Goal: Information Seeking & Learning: Find specific fact

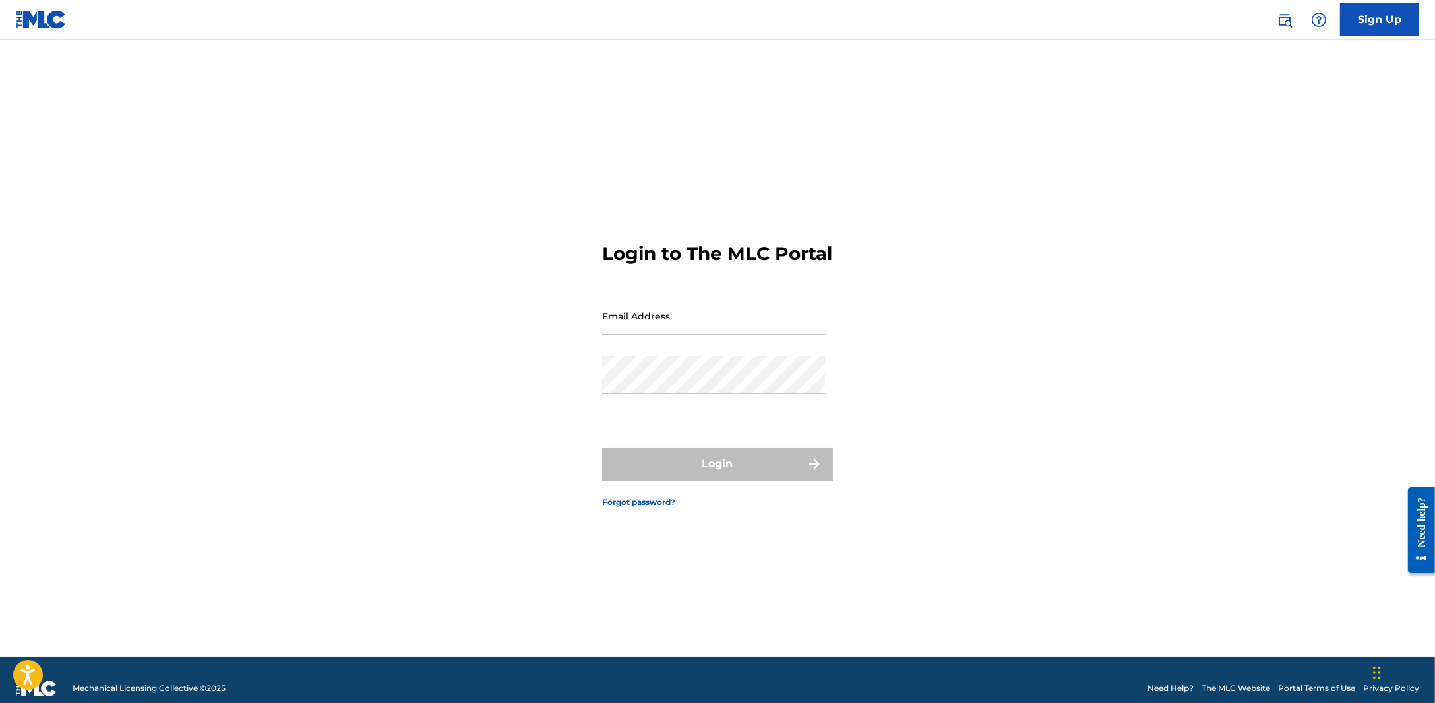
click at [755, 325] on input "Email Address" at bounding box center [713, 316] width 223 height 38
click at [1289, 18] on img at bounding box center [1285, 20] width 16 height 16
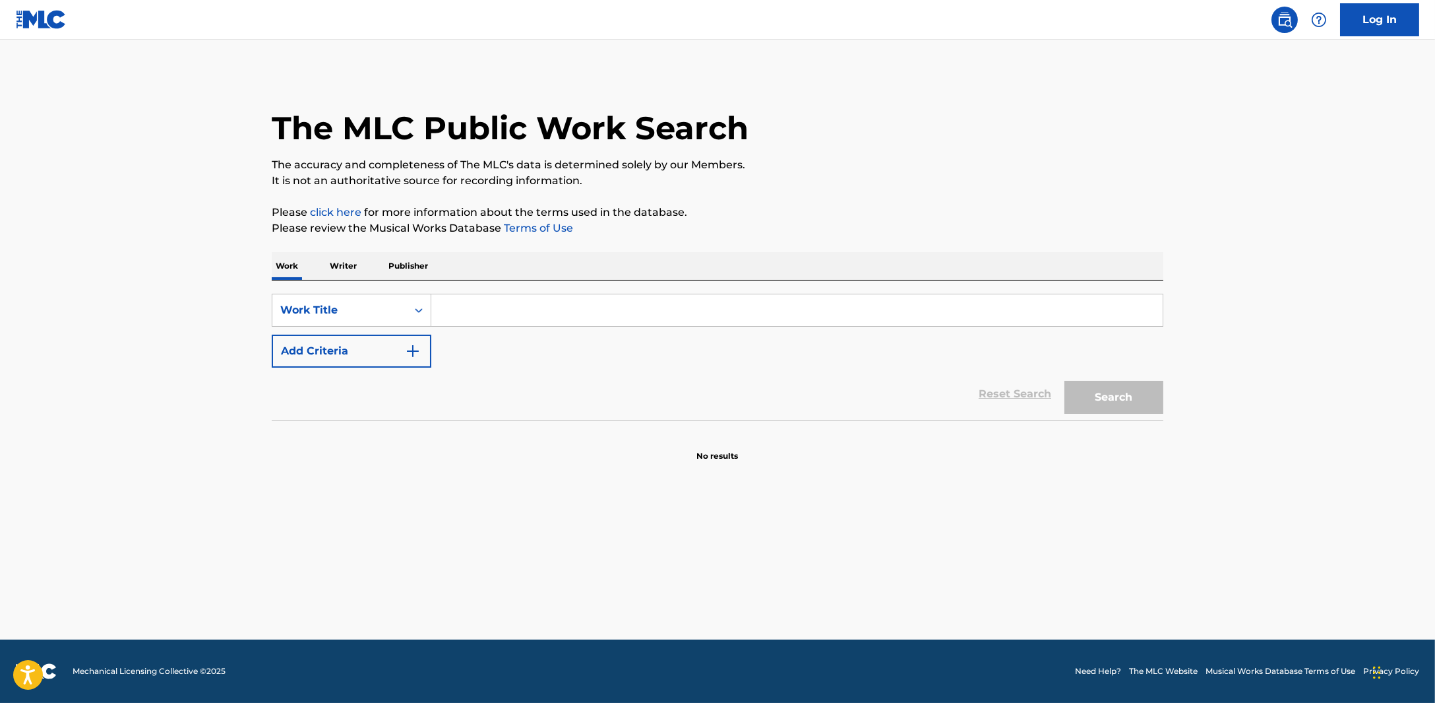
click at [513, 319] on input "Search Form" at bounding box center [797, 310] width 732 height 32
click at [352, 272] on p "Writer" at bounding box center [343, 266] width 35 height 28
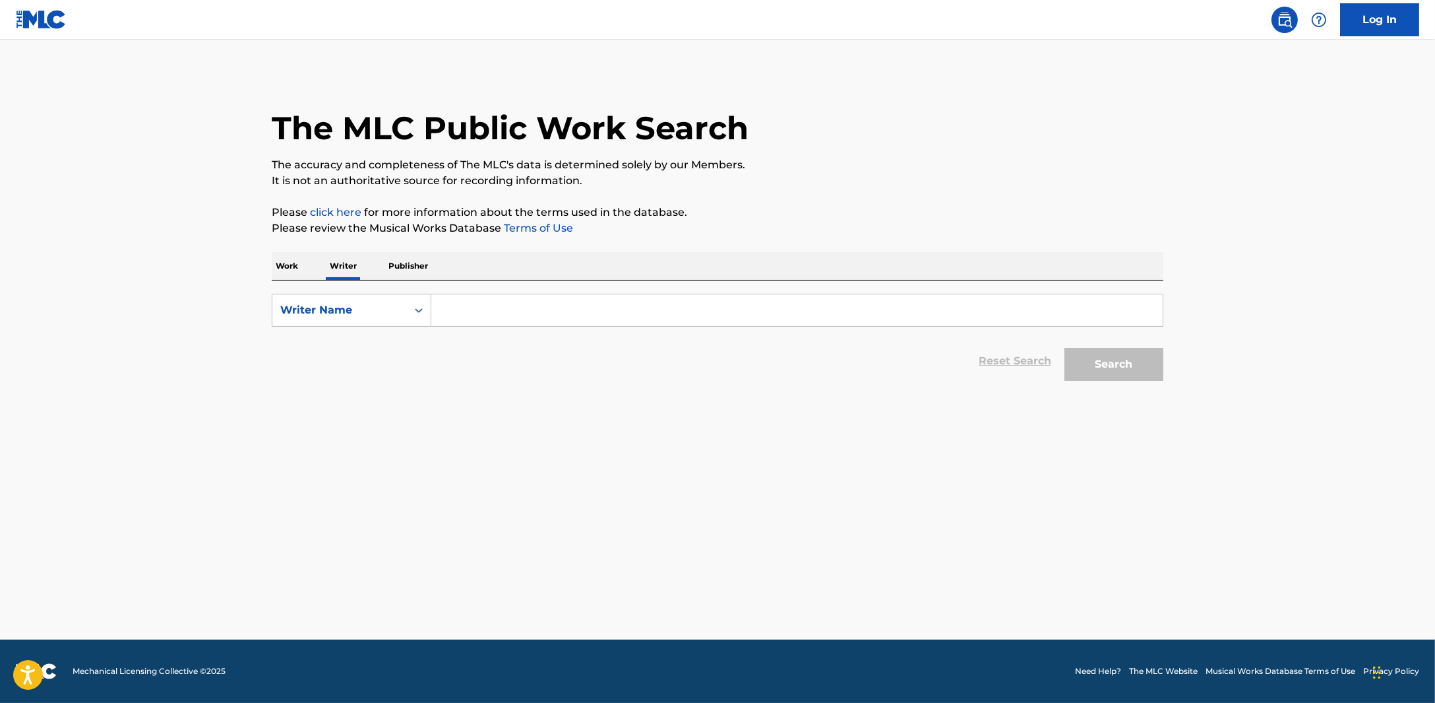
click at [480, 301] on input "Search Form" at bounding box center [797, 310] width 732 height 32
paste input "30HertzBeats"
drag, startPoint x: 661, startPoint y: 298, endPoint x: 173, endPoint y: 299, distance: 487.5
click at [175, 299] on main "The MLC Public Work Search The accuracy and completeness of The MLC's data is d…" at bounding box center [717, 340] width 1435 height 600
paste input "30HertzBeats"
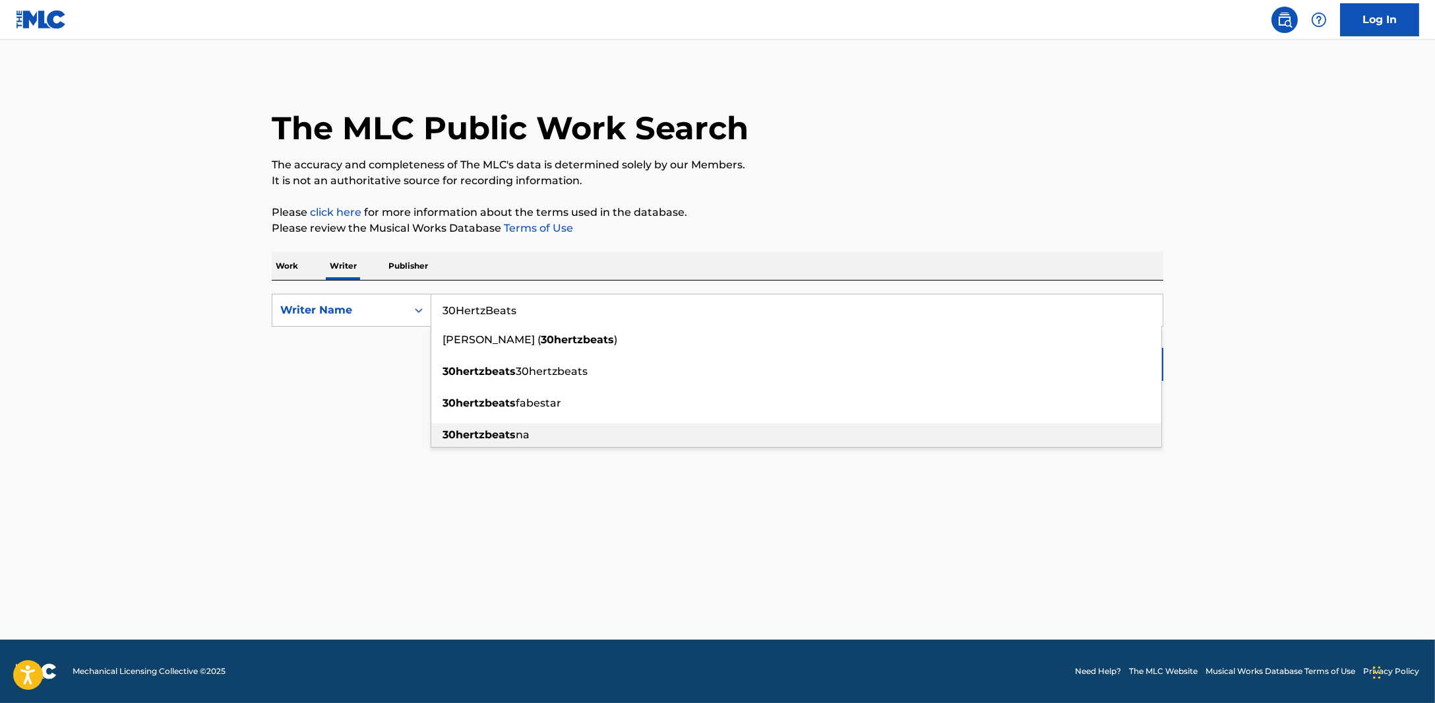
click at [498, 437] on strong "30hertzbeats" at bounding box center [479, 434] width 73 height 13
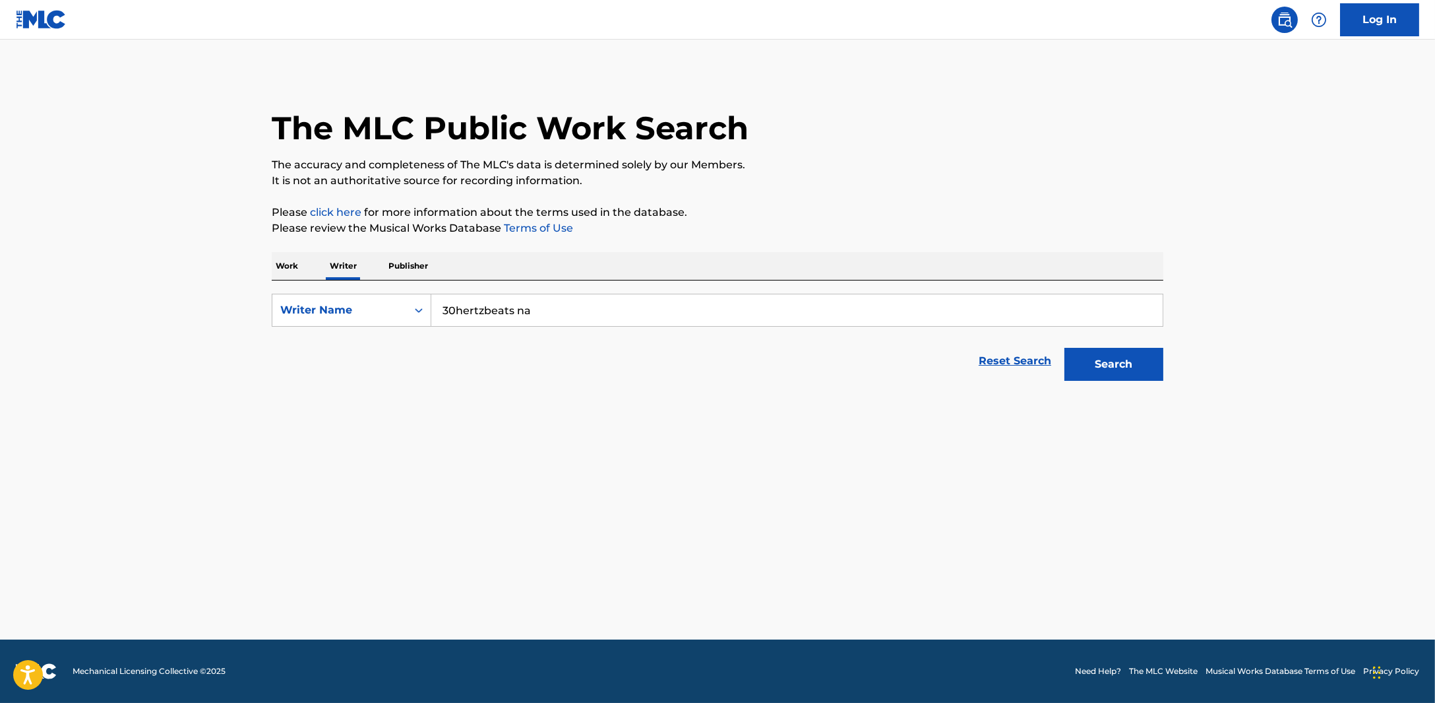
click at [1086, 350] on button "Search" at bounding box center [1114, 364] width 99 height 33
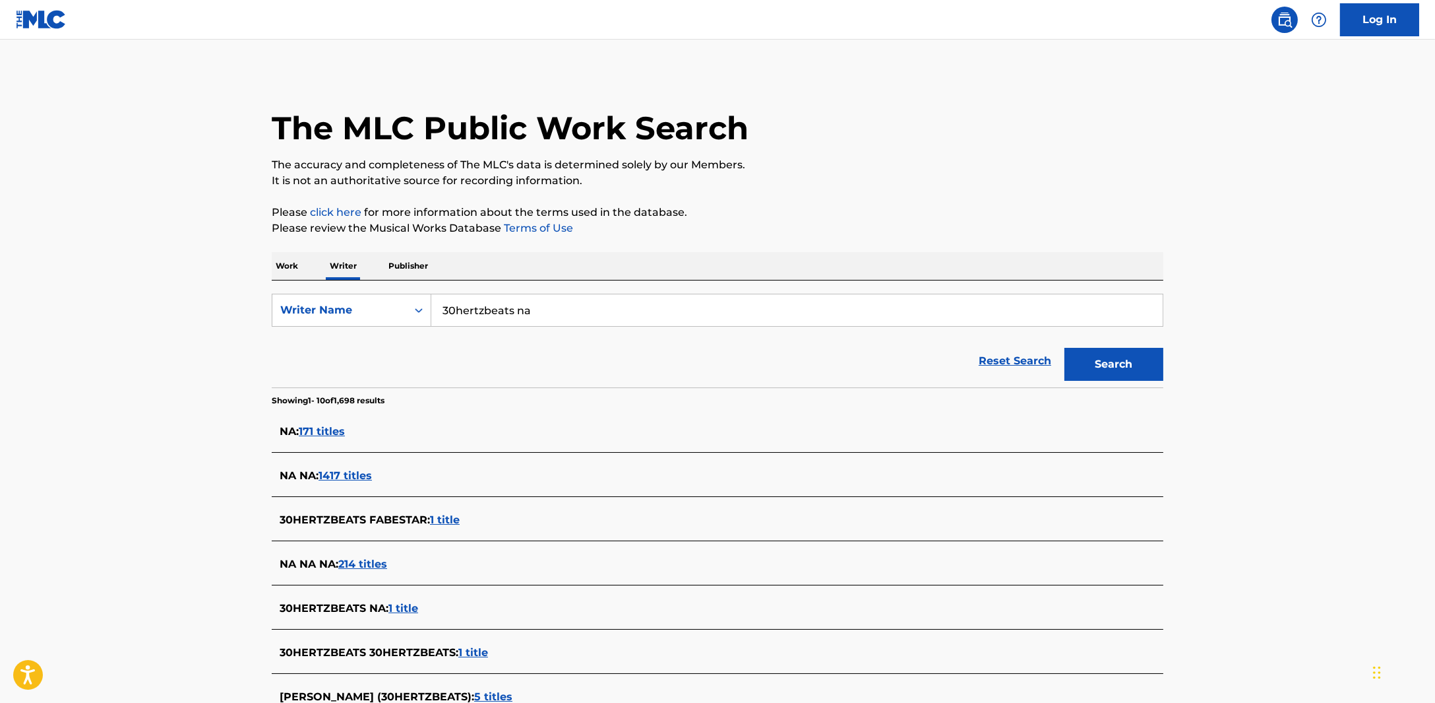
click at [637, 296] on input "30hertzbeats na" at bounding box center [797, 310] width 732 height 32
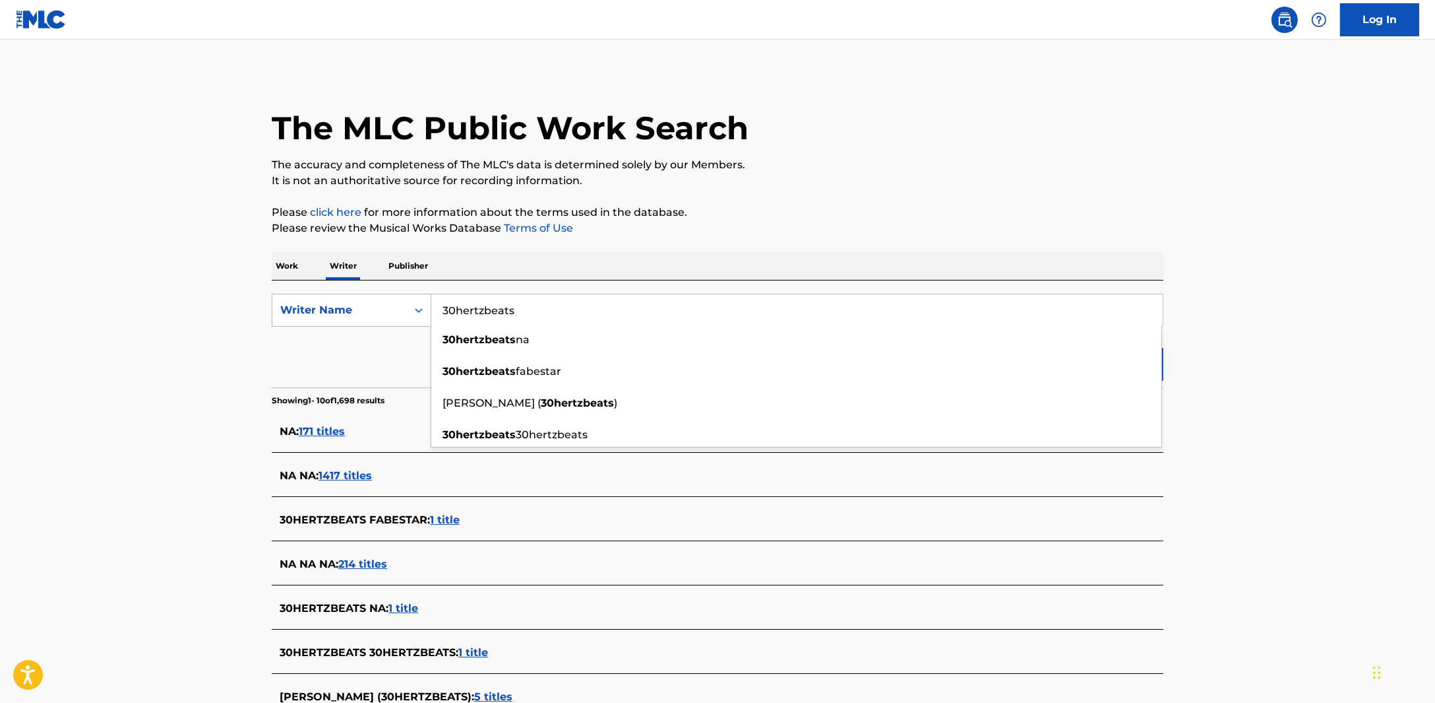
drag, startPoint x: 568, startPoint y: 319, endPoint x: 377, endPoint y: 310, distance: 190.9
click at [377, 310] on div "SearchWithCriteriaec0e00ae-4281-4274-a8f6-328671f923cd Writer Name 30hertzbeats…" at bounding box center [718, 310] width 892 height 33
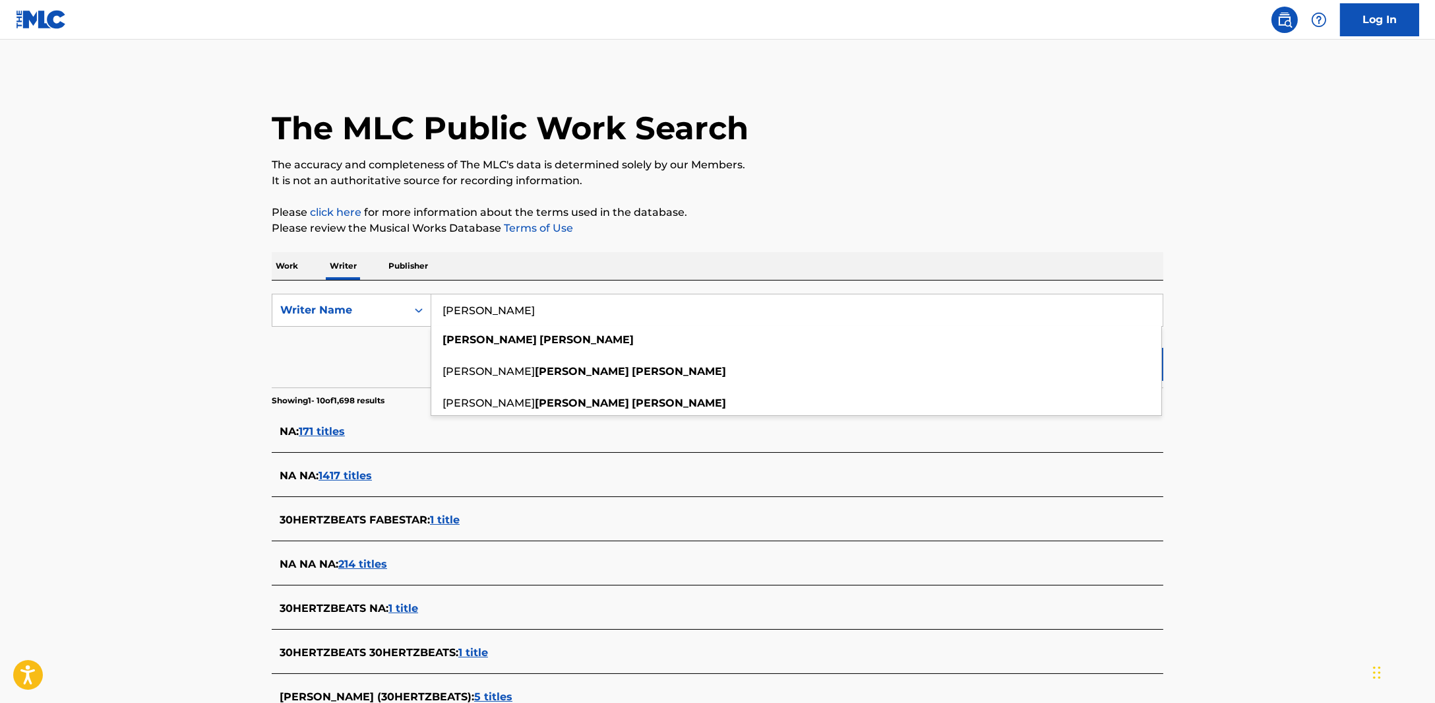
type input "[PERSON_NAME]"
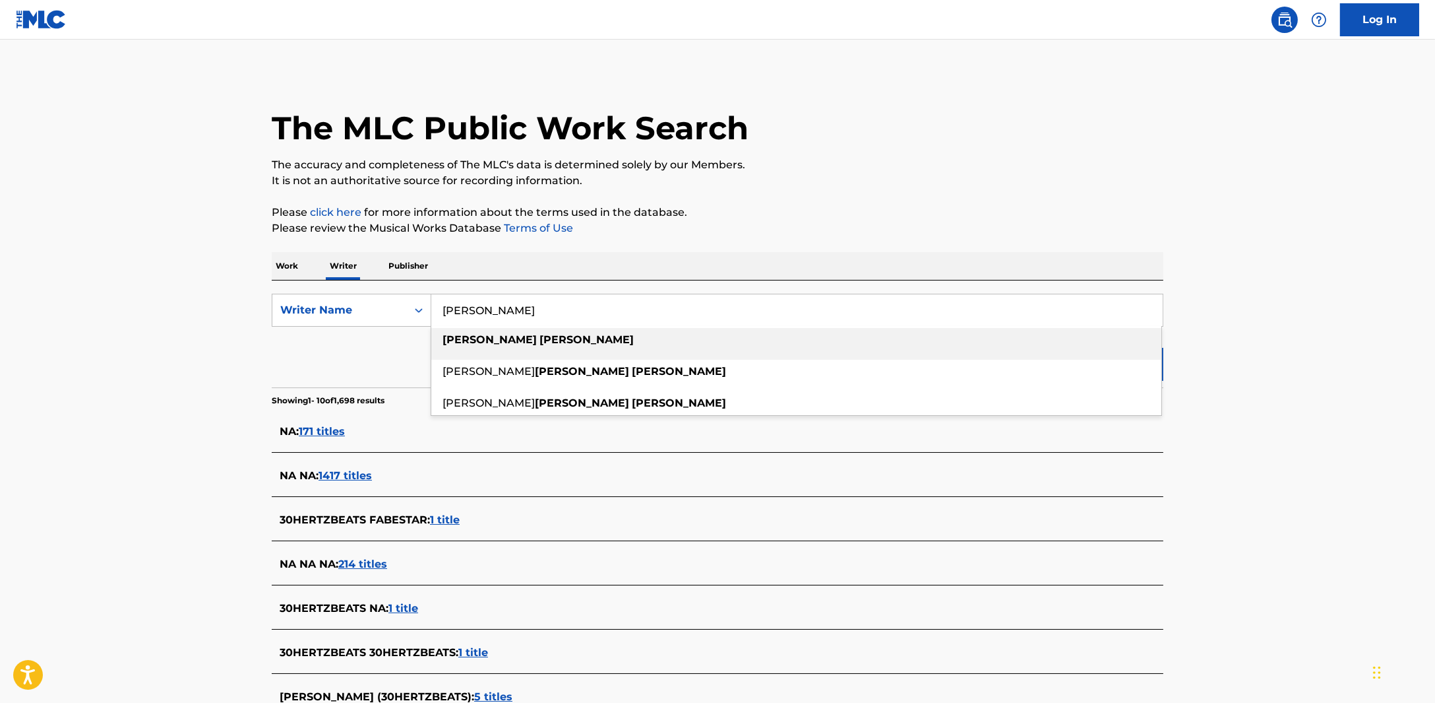
click at [741, 329] on div "[PERSON_NAME]" at bounding box center [796, 340] width 730 height 24
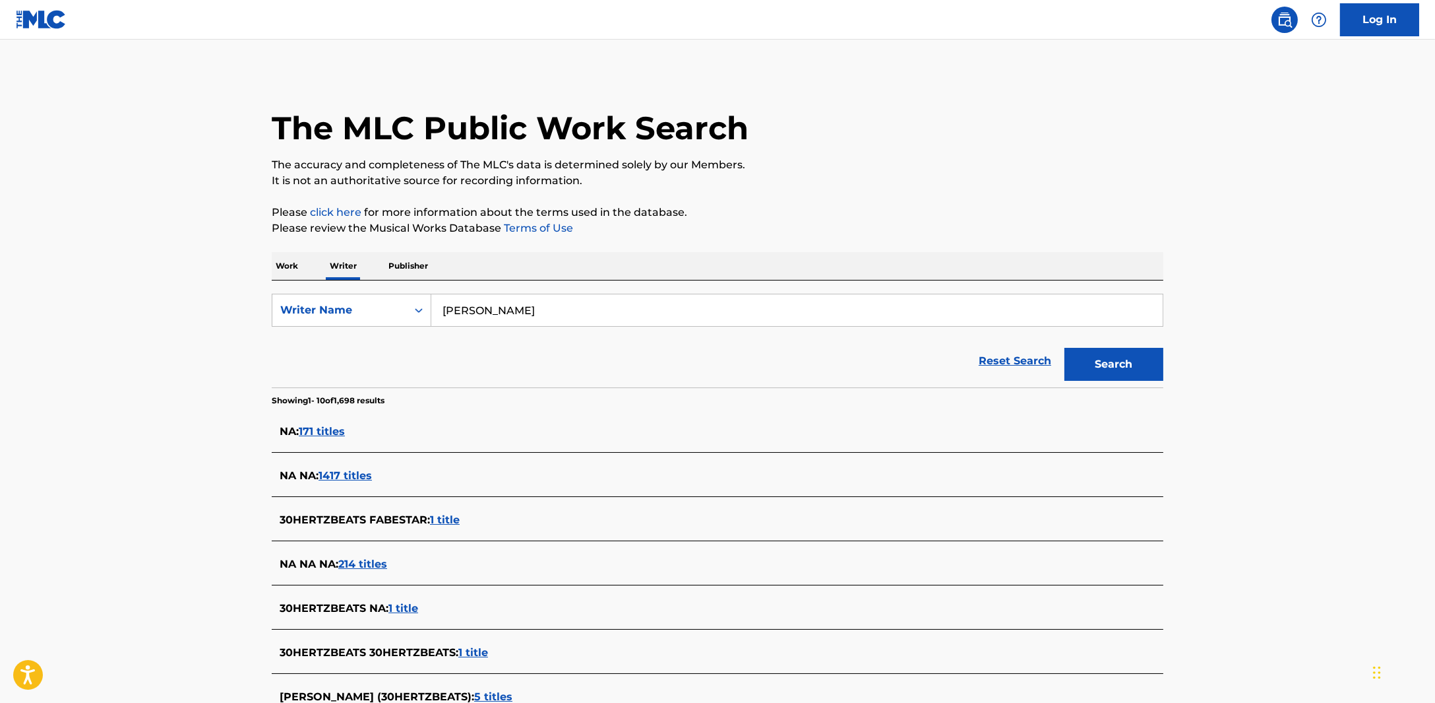
click at [1091, 362] on button "Search" at bounding box center [1114, 364] width 99 height 33
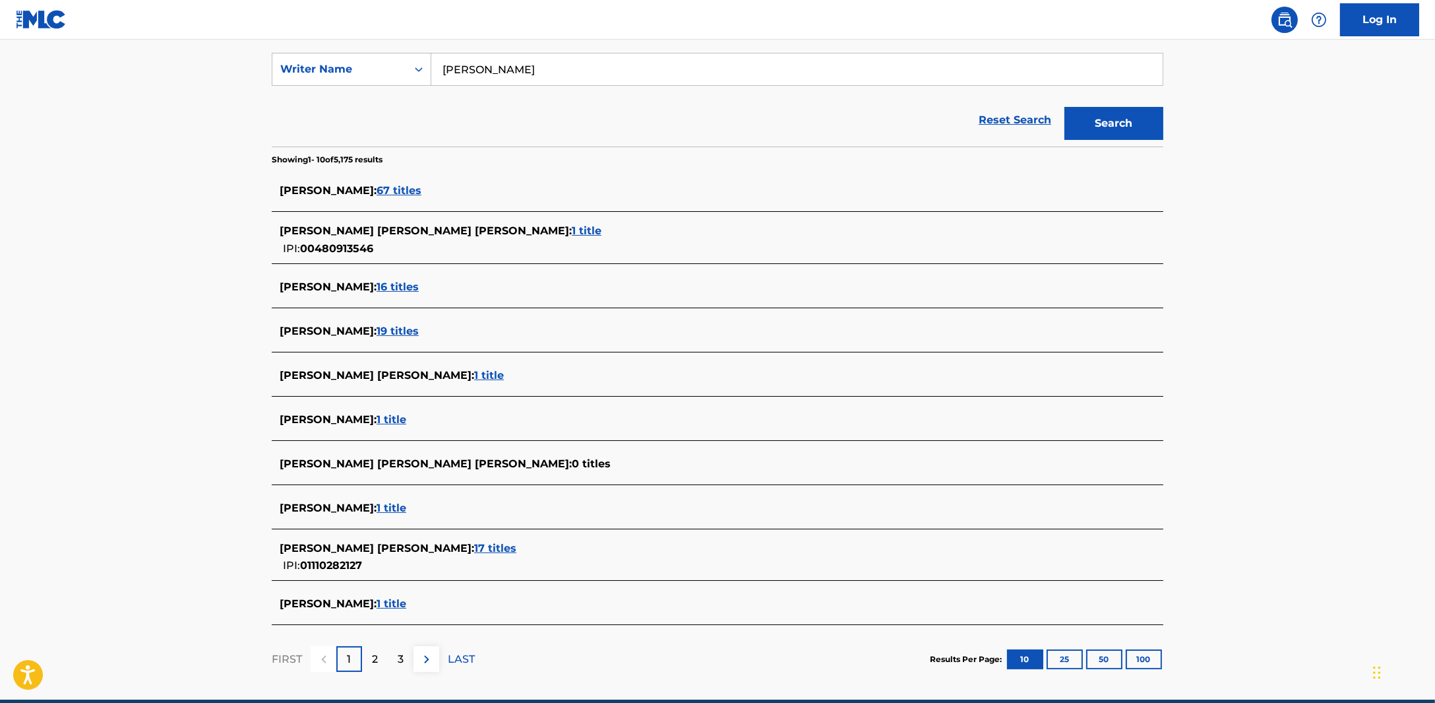
scroll to position [247, 0]
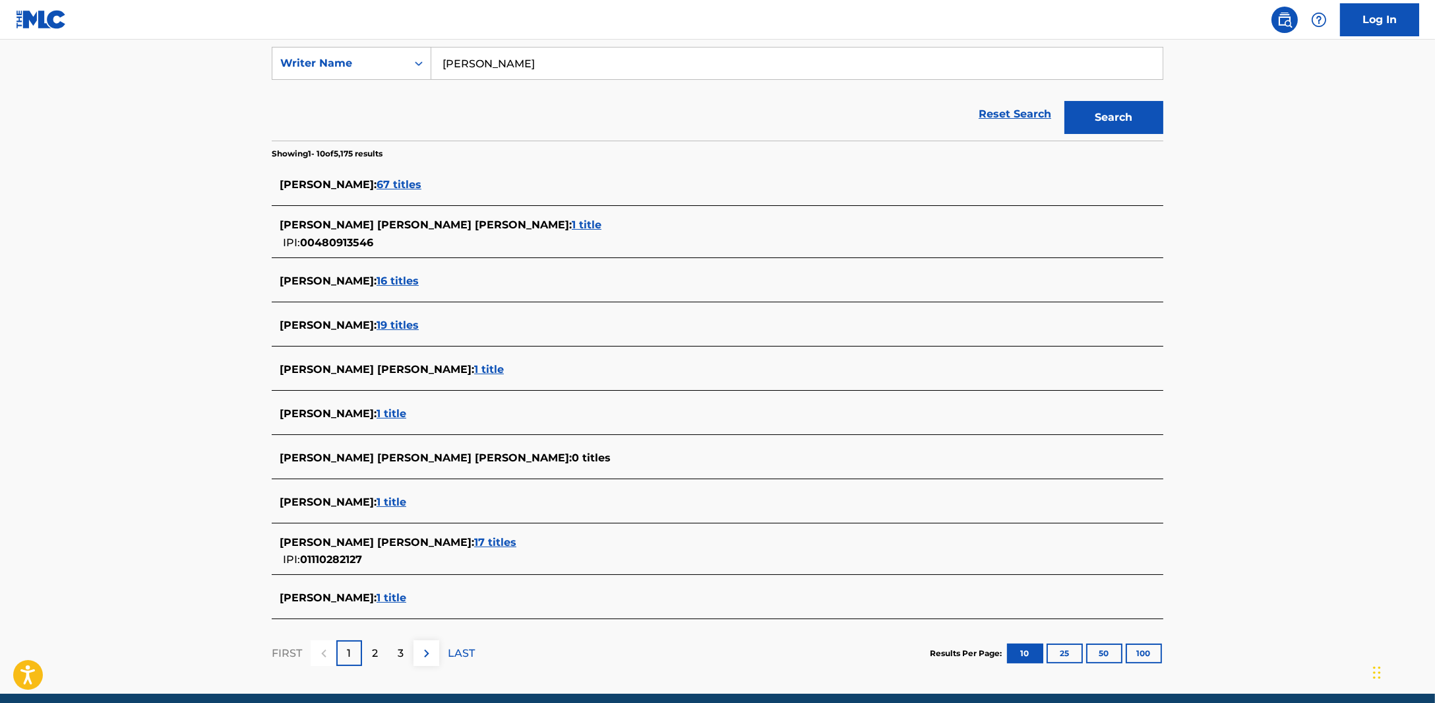
click at [408, 279] on span "16 titles" at bounding box center [398, 280] width 42 height 13
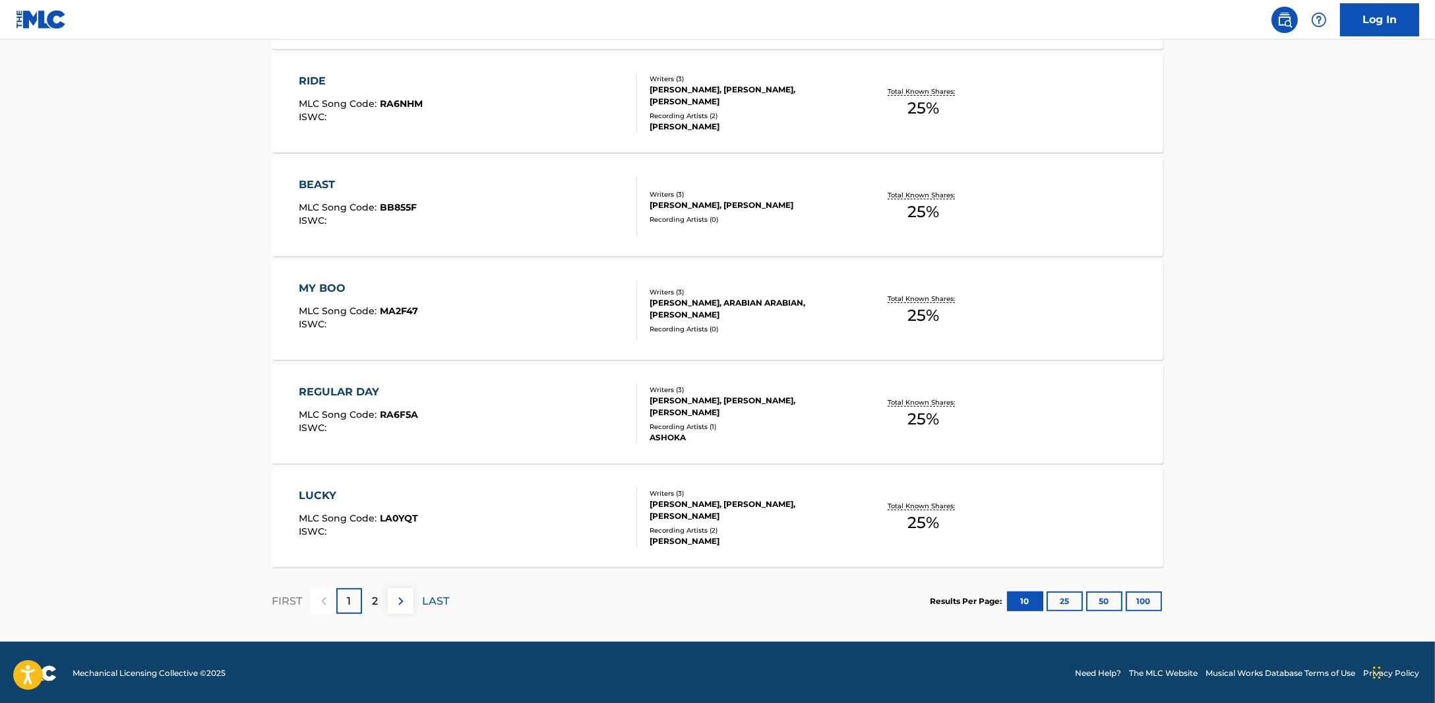
scroll to position [911, 0]
click at [372, 598] on p "2" at bounding box center [375, 600] width 6 height 16
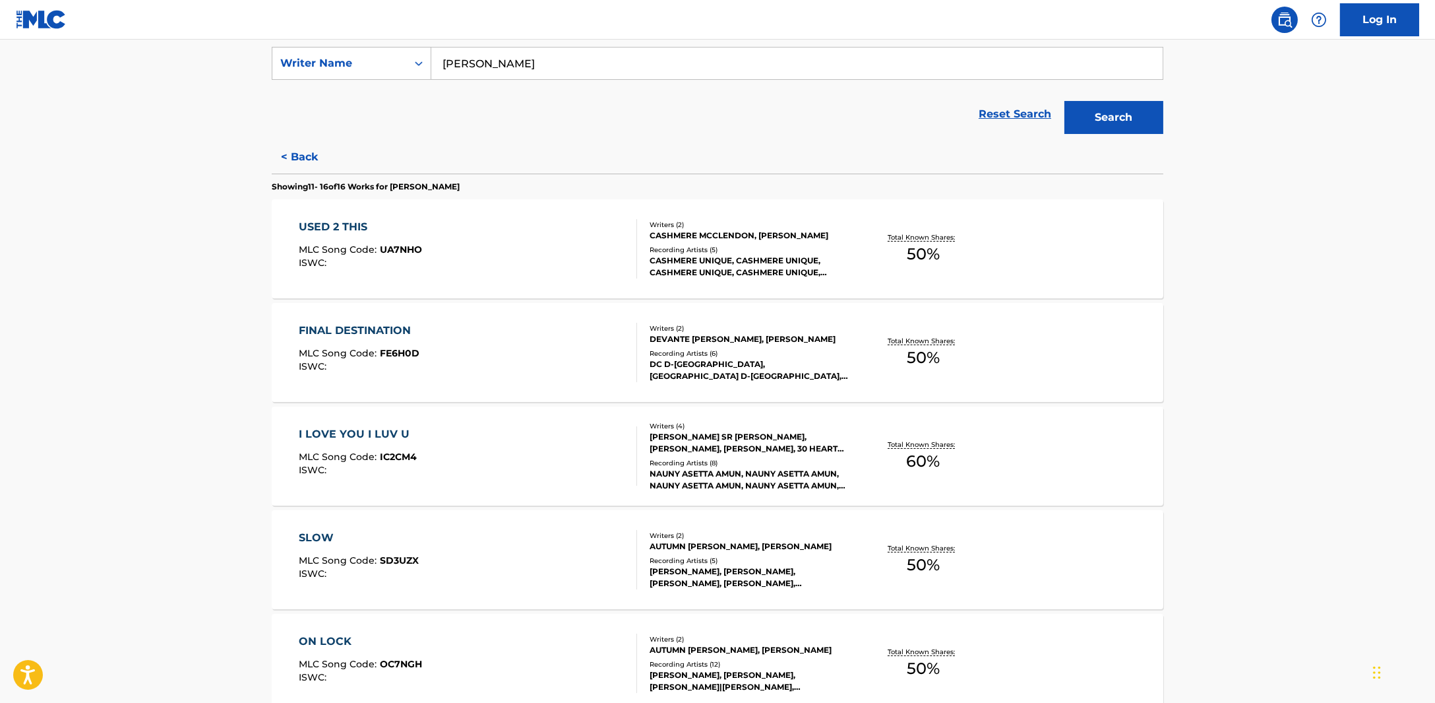
scroll to position [497, 0]
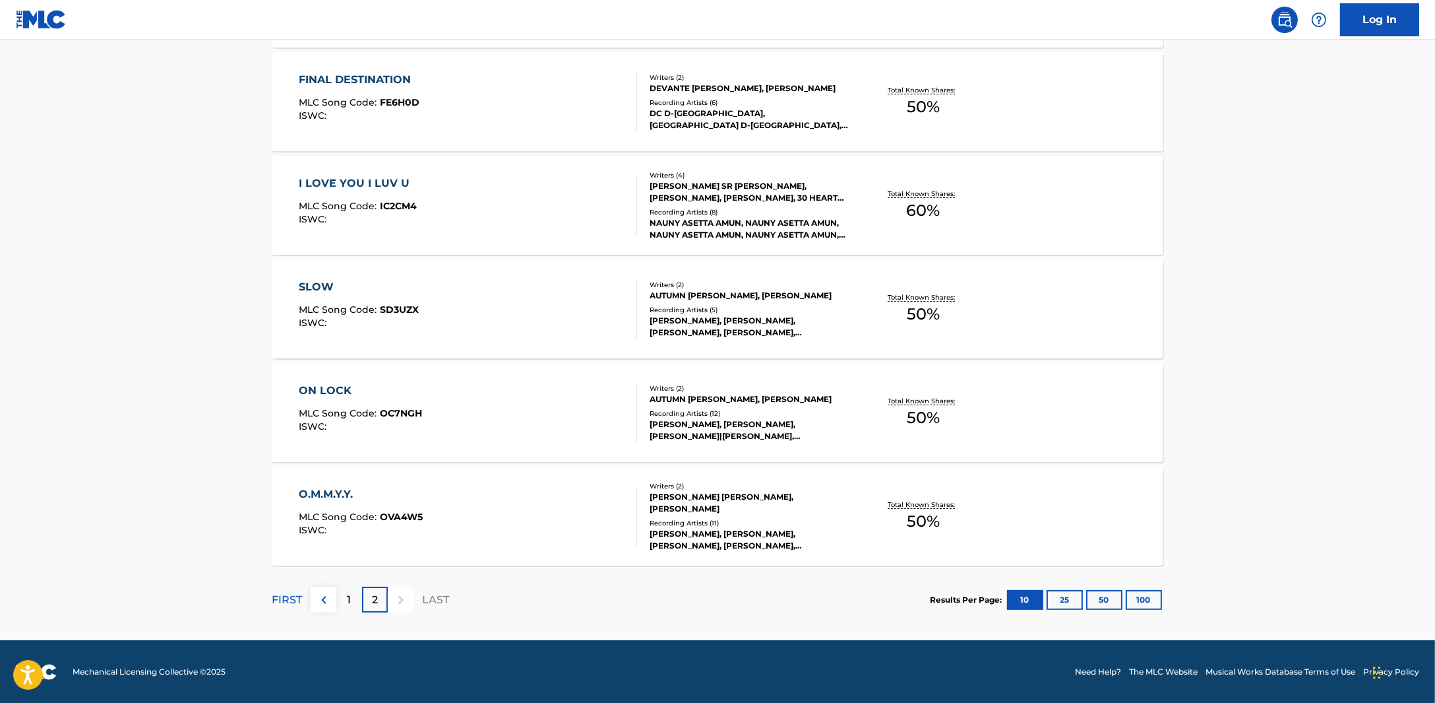
click at [351, 598] on div "1" at bounding box center [349, 599] width 26 height 26
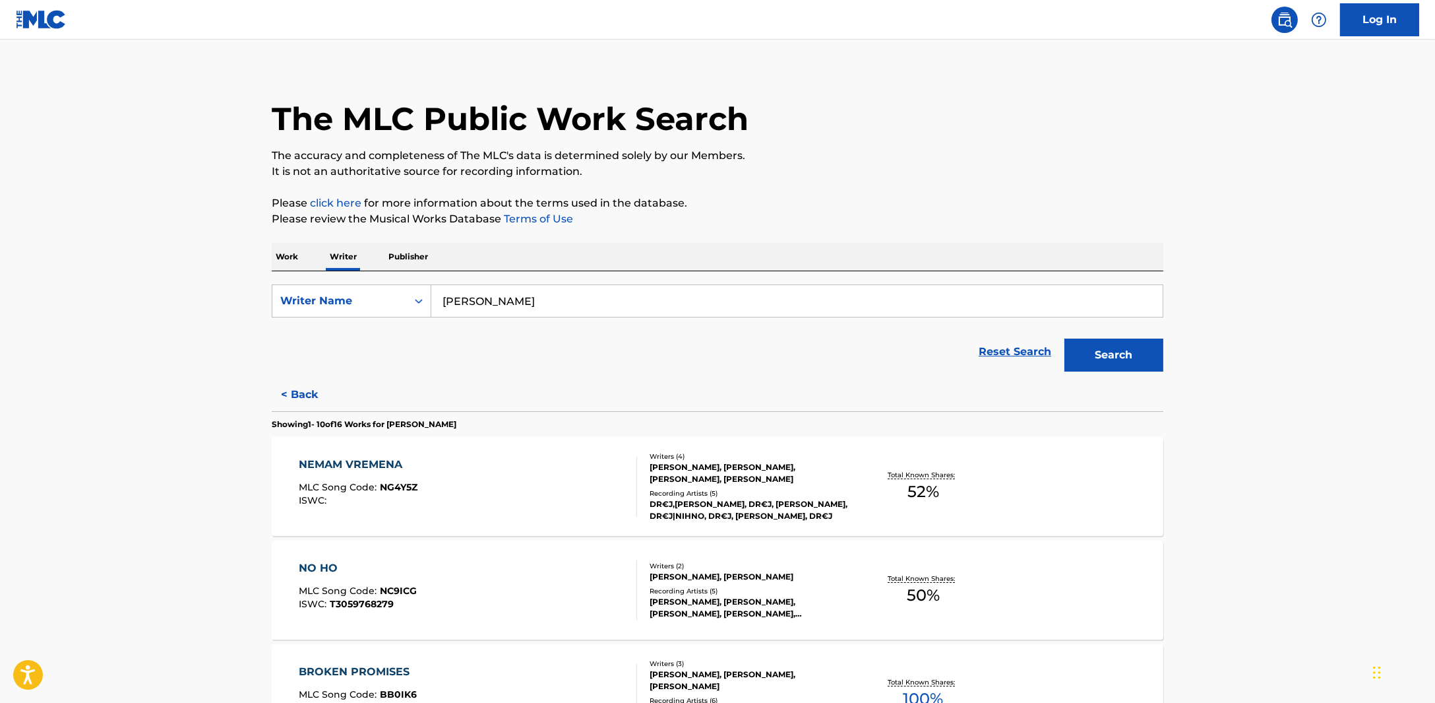
scroll to position [0, 0]
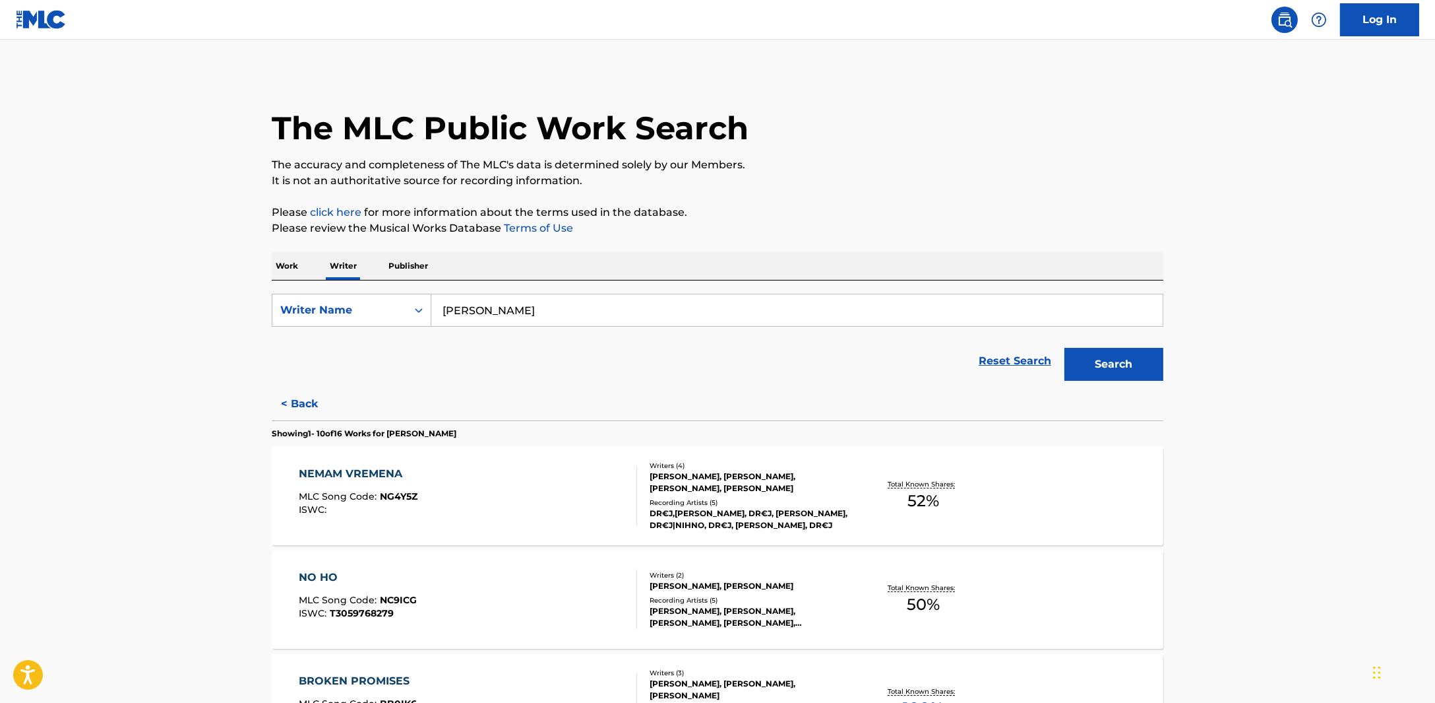
click at [370, 329] on form "SearchWithCriteriaec0e00ae-4281-4274-a8f6-328671f923cd Writer Name [PERSON_NAME…" at bounding box center [718, 341] width 892 height 94
click at [365, 309] on div "Writer Name" at bounding box center [339, 310] width 119 height 16
click at [301, 267] on p "Work" at bounding box center [287, 266] width 30 height 28
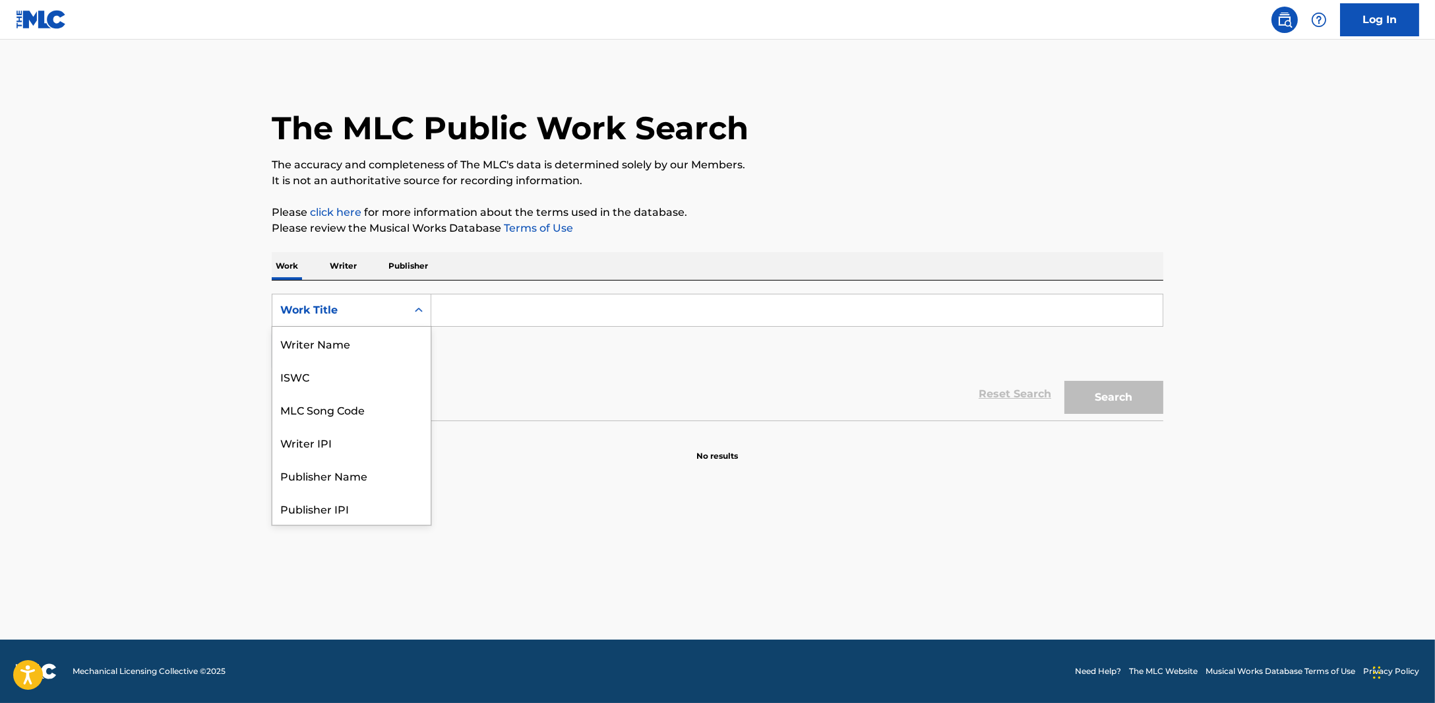
click at [377, 325] on div "Work Title" at bounding box center [352, 310] width 160 height 33
click at [393, 331] on div "MLC Song Code" at bounding box center [351, 343] width 158 height 33
click at [468, 317] on input "Search Form" at bounding box center [797, 310] width 732 height 32
paste input "11786987"
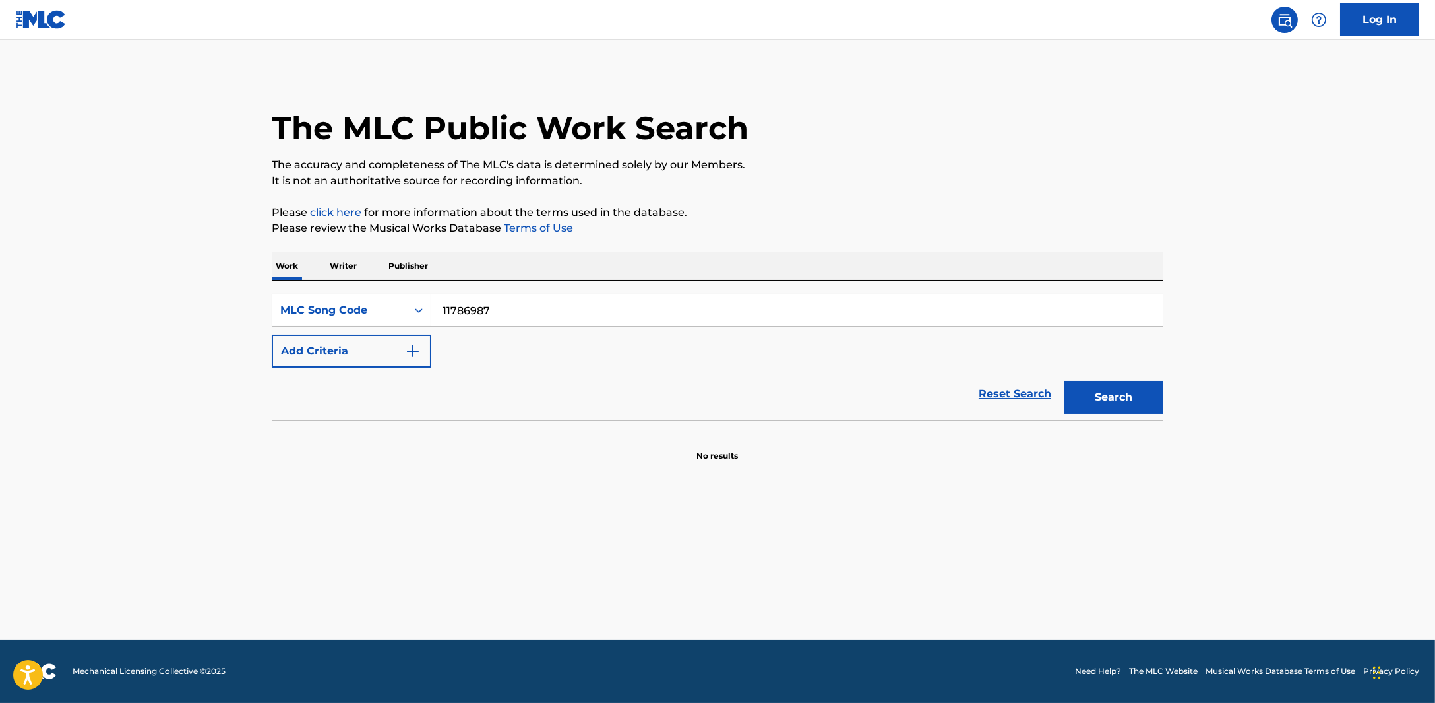
type input "11786987"
click at [1065, 381] on button "Search" at bounding box center [1114, 397] width 99 height 33
click at [427, 265] on p "Publisher" at bounding box center [408, 266] width 47 height 28
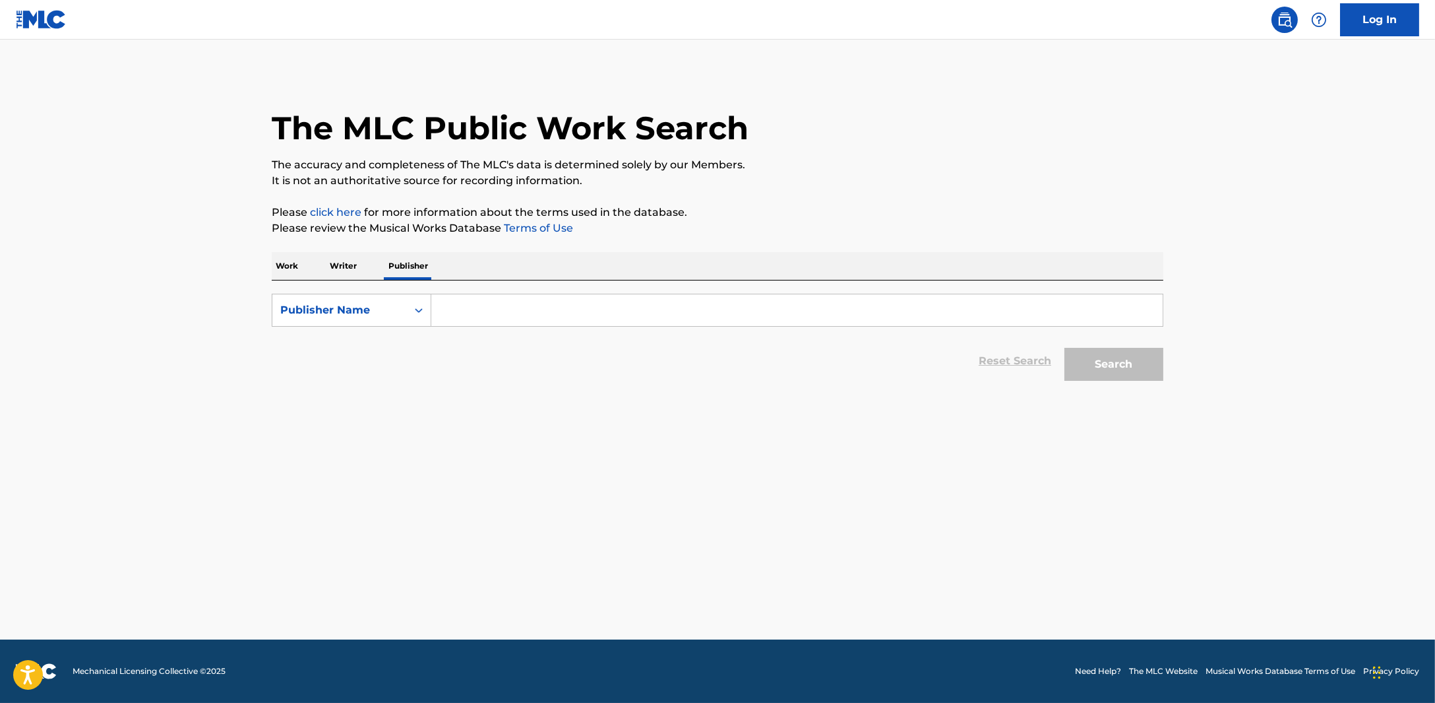
click at [346, 268] on p "Writer" at bounding box center [343, 266] width 35 height 28
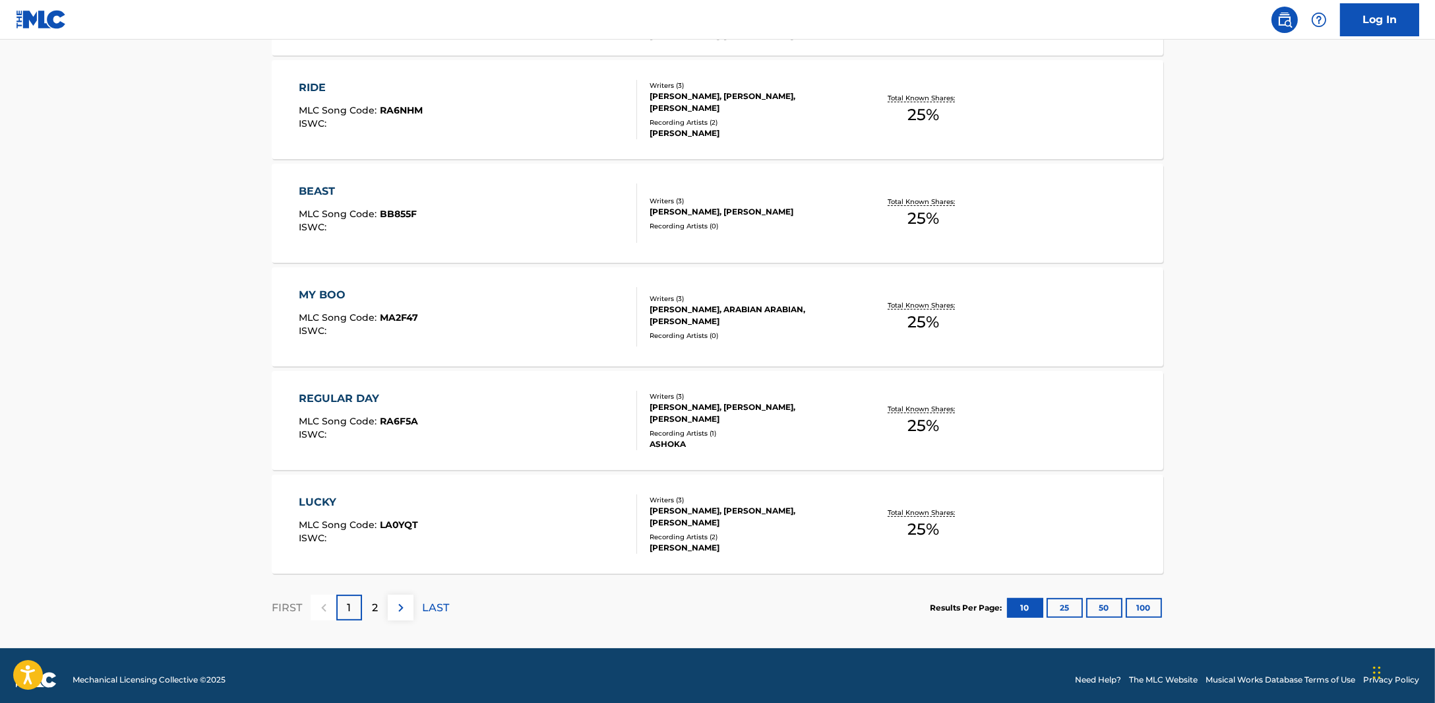
scroll to position [911, 0]
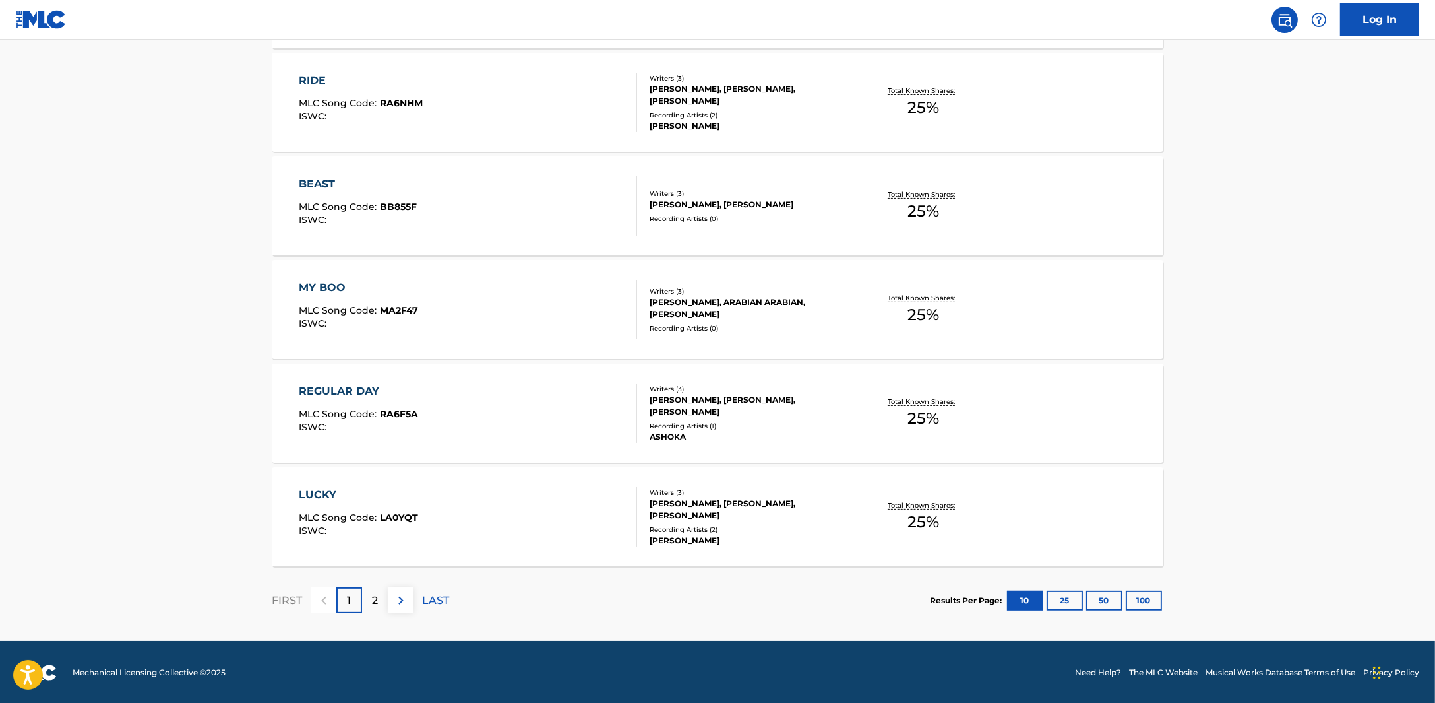
click at [374, 594] on p "2" at bounding box center [375, 600] width 6 height 16
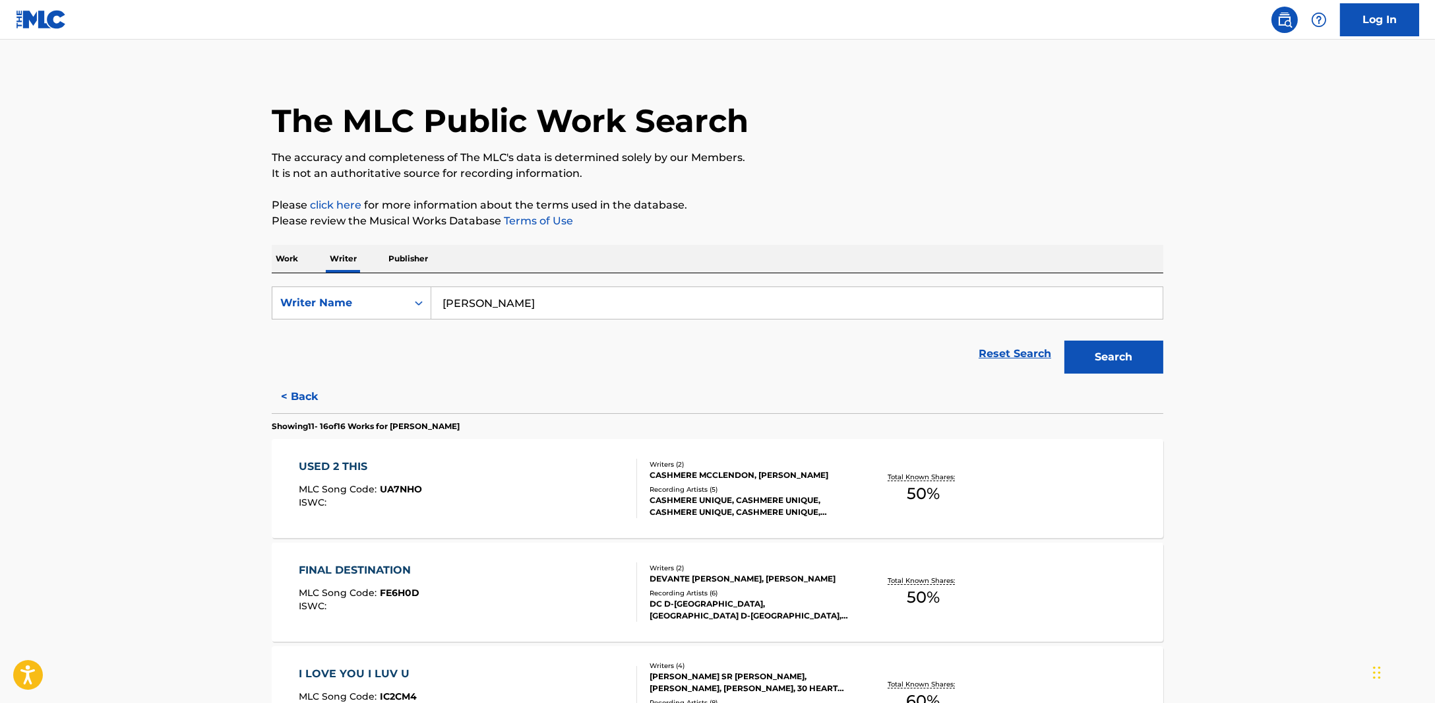
scroll to position [0, 0]
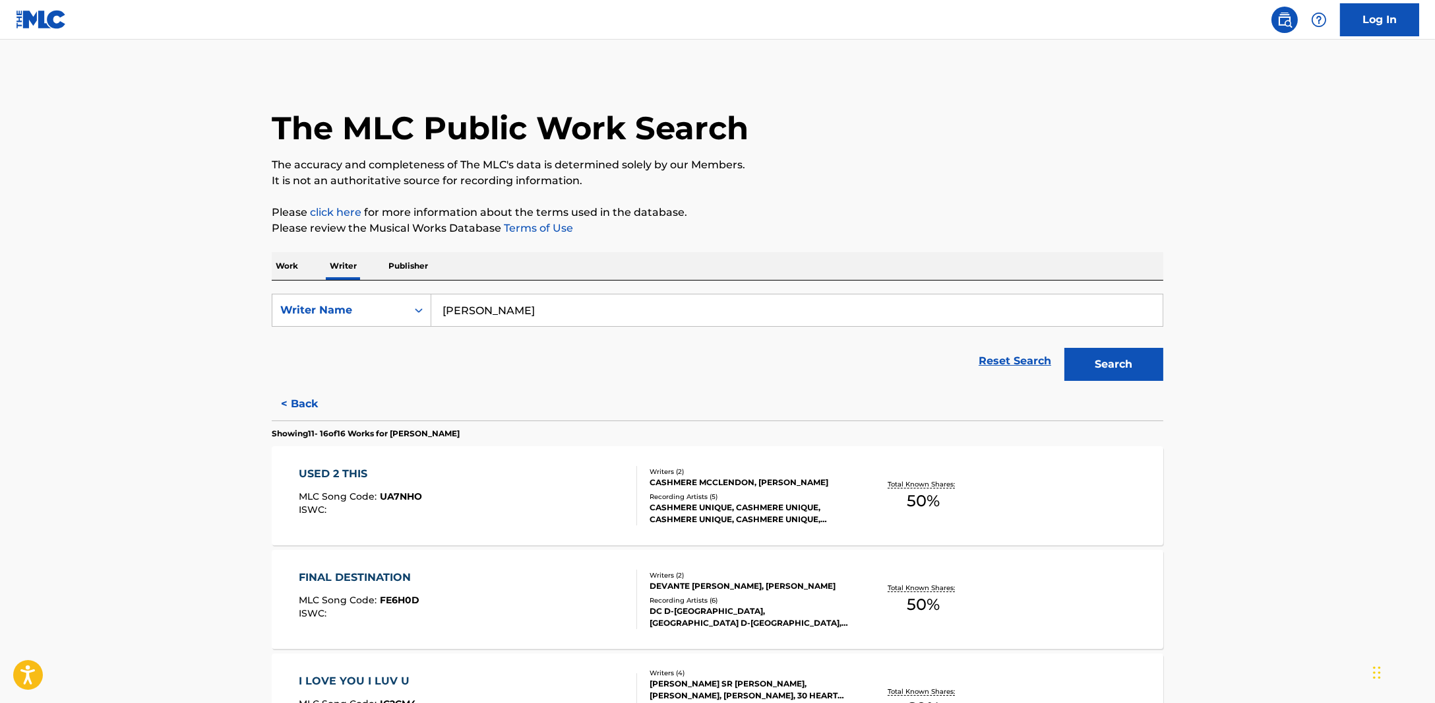
click at [292, 260] on p "Work" at bounding box center [287, 266] width 30 height 28
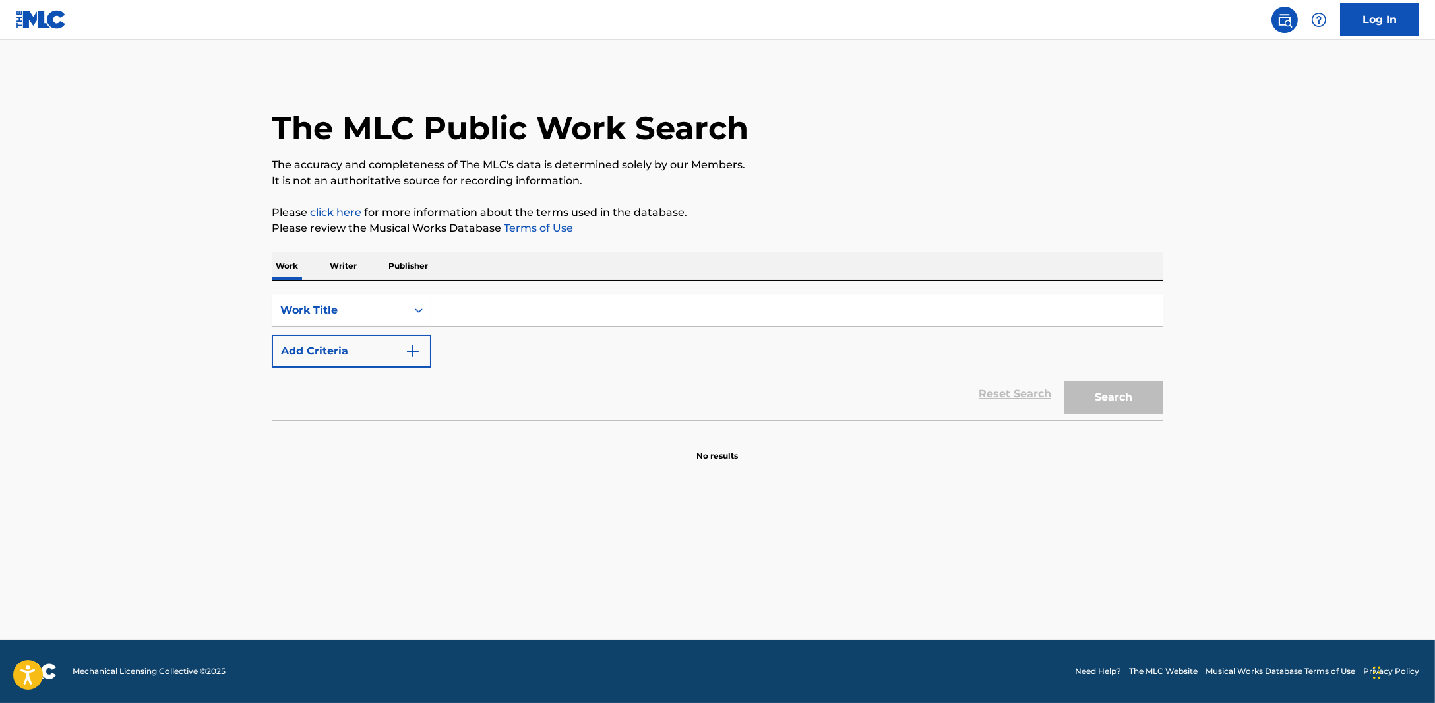
click at [492, 324] on input "Search Form" at bounding box center [797, 310] width 732 height 32
type input "y"
click at [492, 324] on input "Search Form" at bounding box center [797, 310] width 732 height 32
type input "[PERSON_NAME] (remix)"
click at [1065, 381] on button "Search" at bounding box center [1114, 397] width 99 height 33
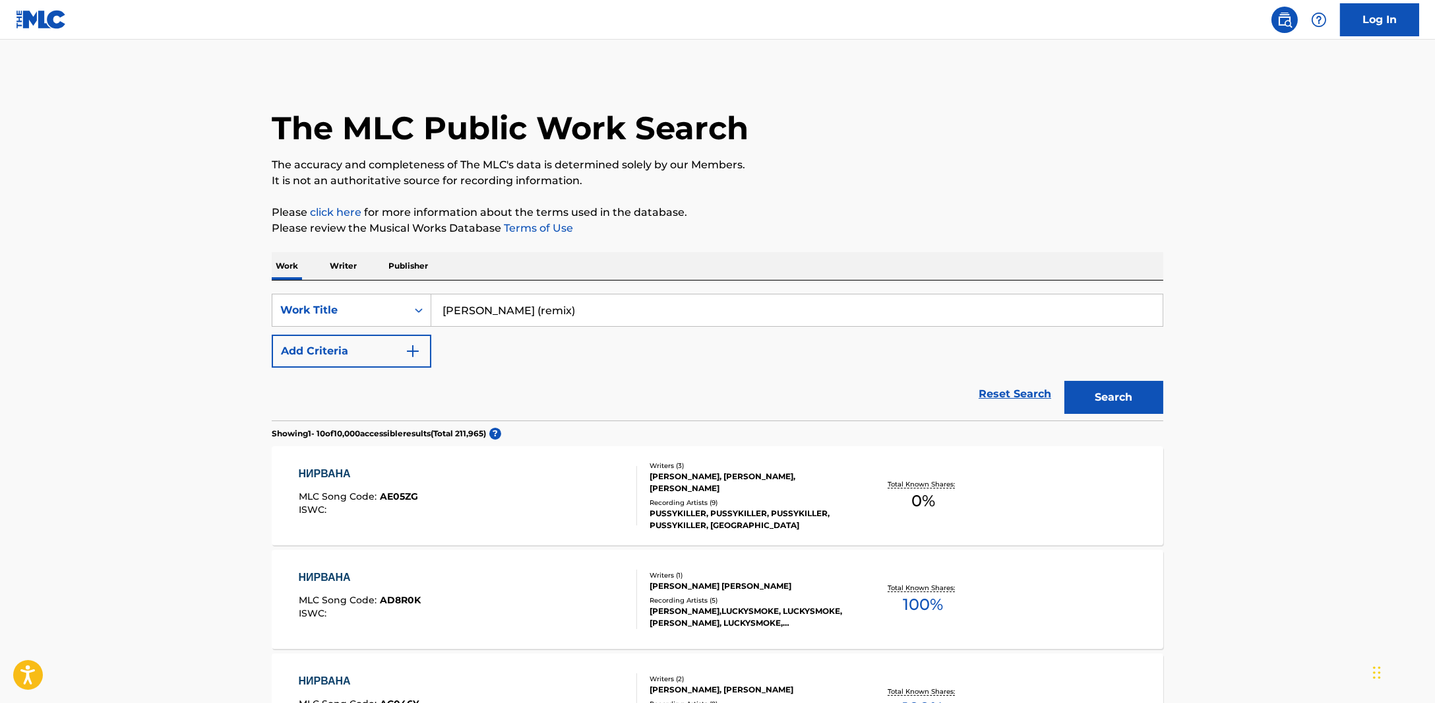
click at [341, 260] on p "Writer" at bounding box center [343, 266] width 35 height 28
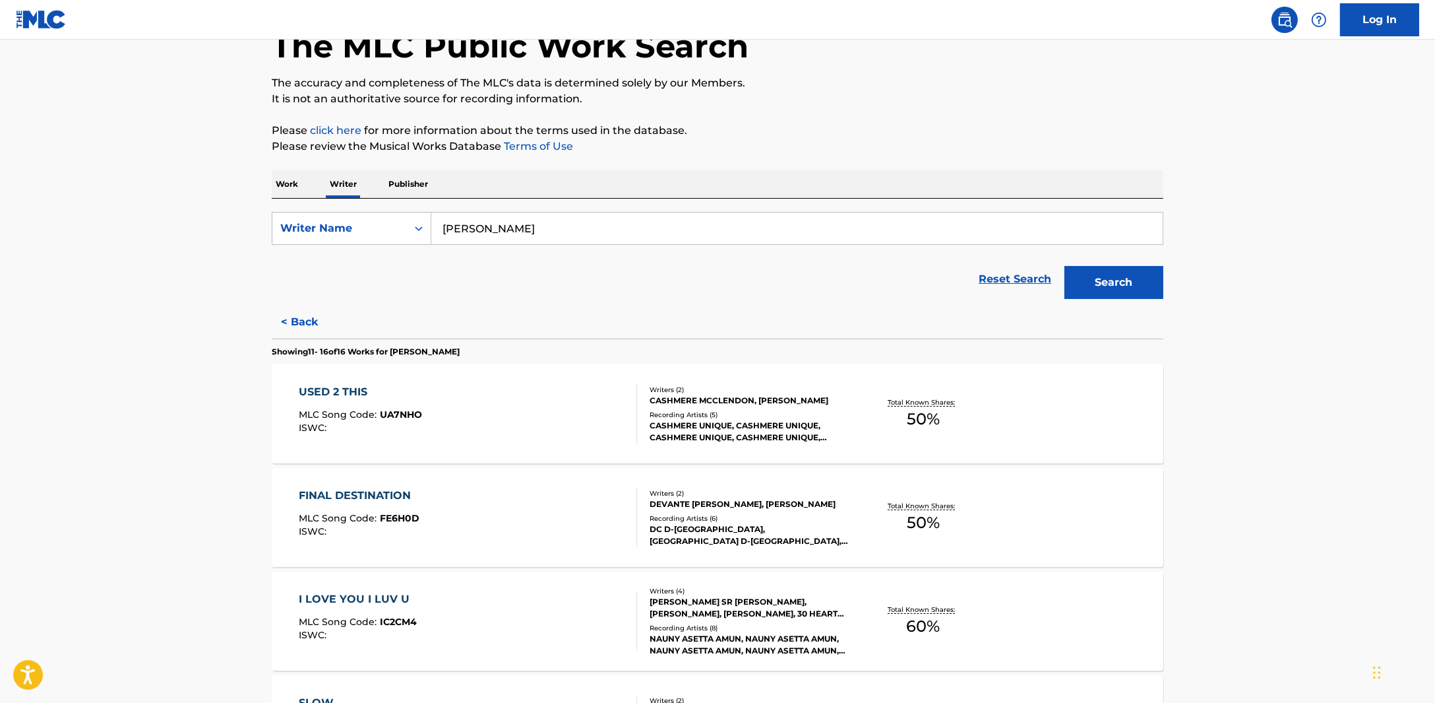
scroll to position [164, 0]
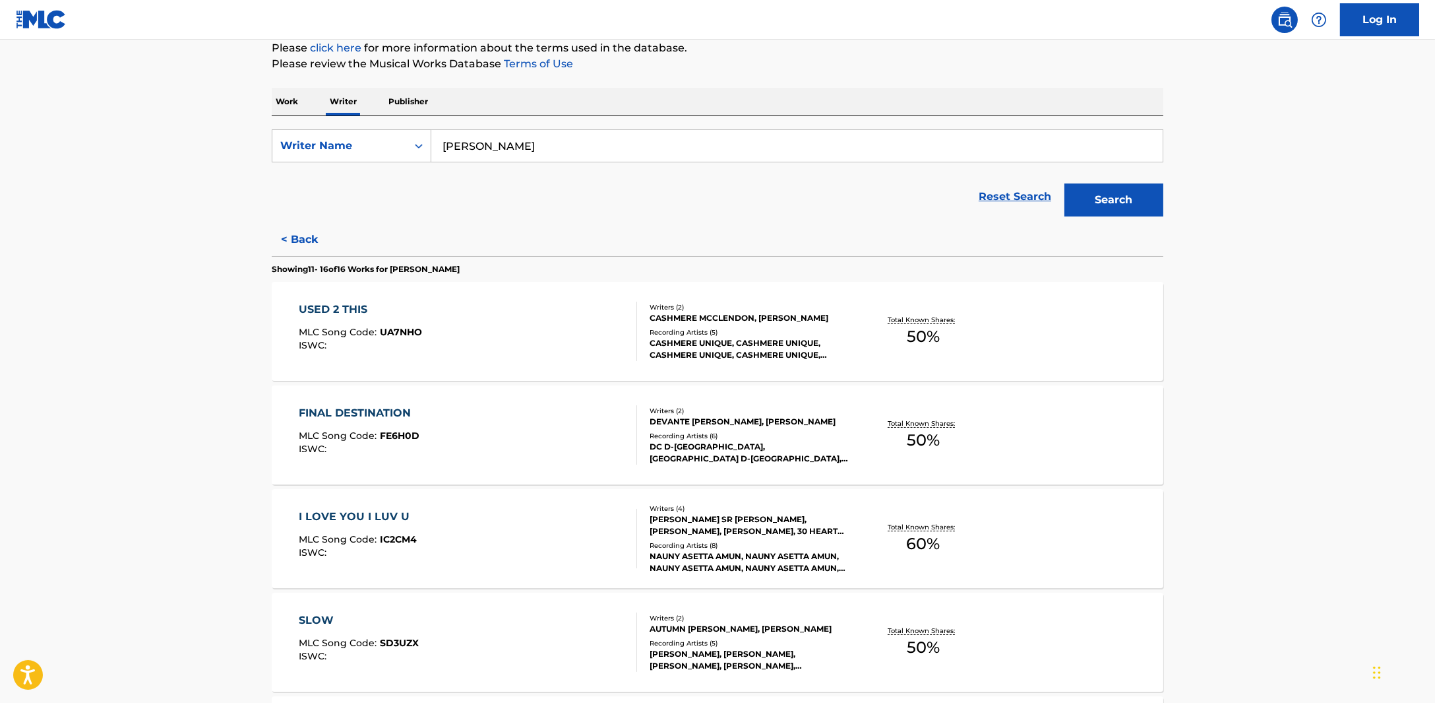
drag, startPoint x: 546, startPoint y: 150, endPoint x: 205, endPoint y: 156, distance: 341.1
click at [205, 156] on main "The MLC Public Work Search The accuracy and completeness of The MLC's data is d…" at bounding box center [717, 424] width 1435 height 1098
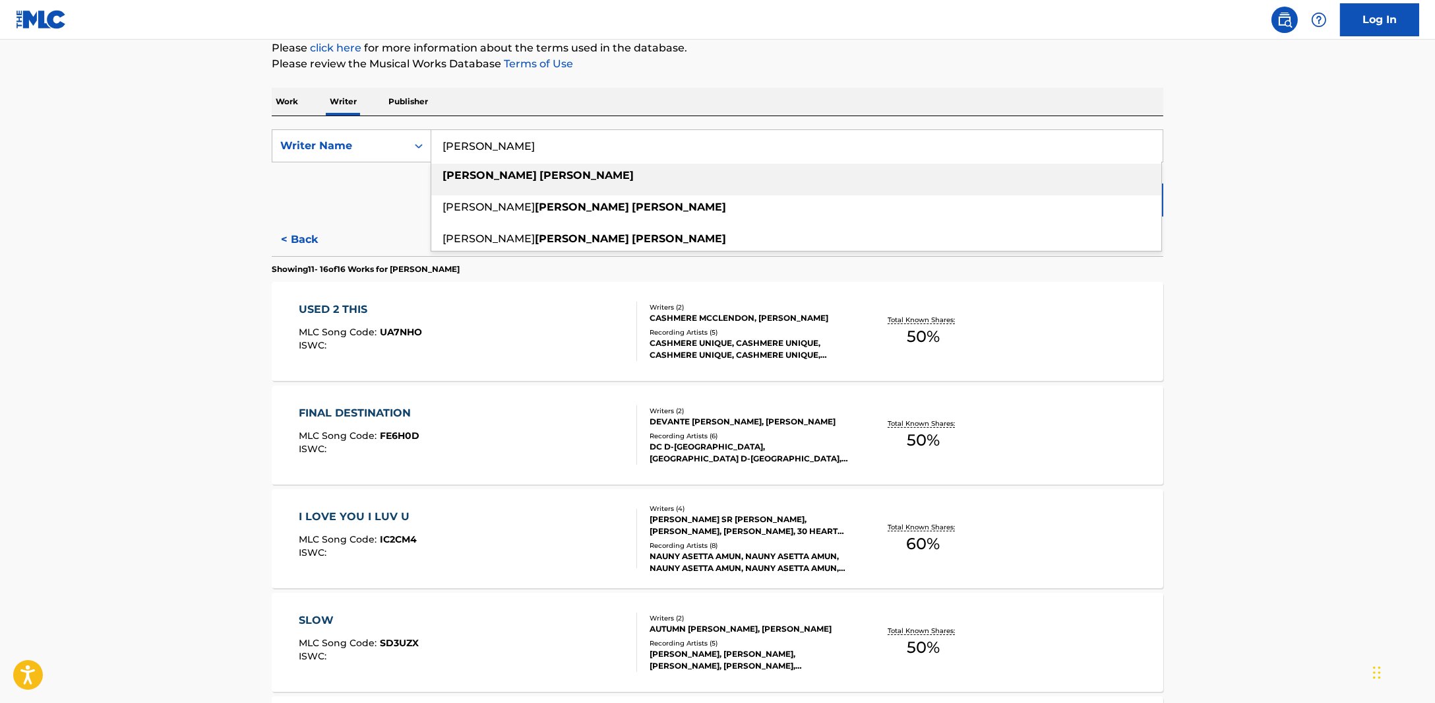
paste input "Artis Kekars"
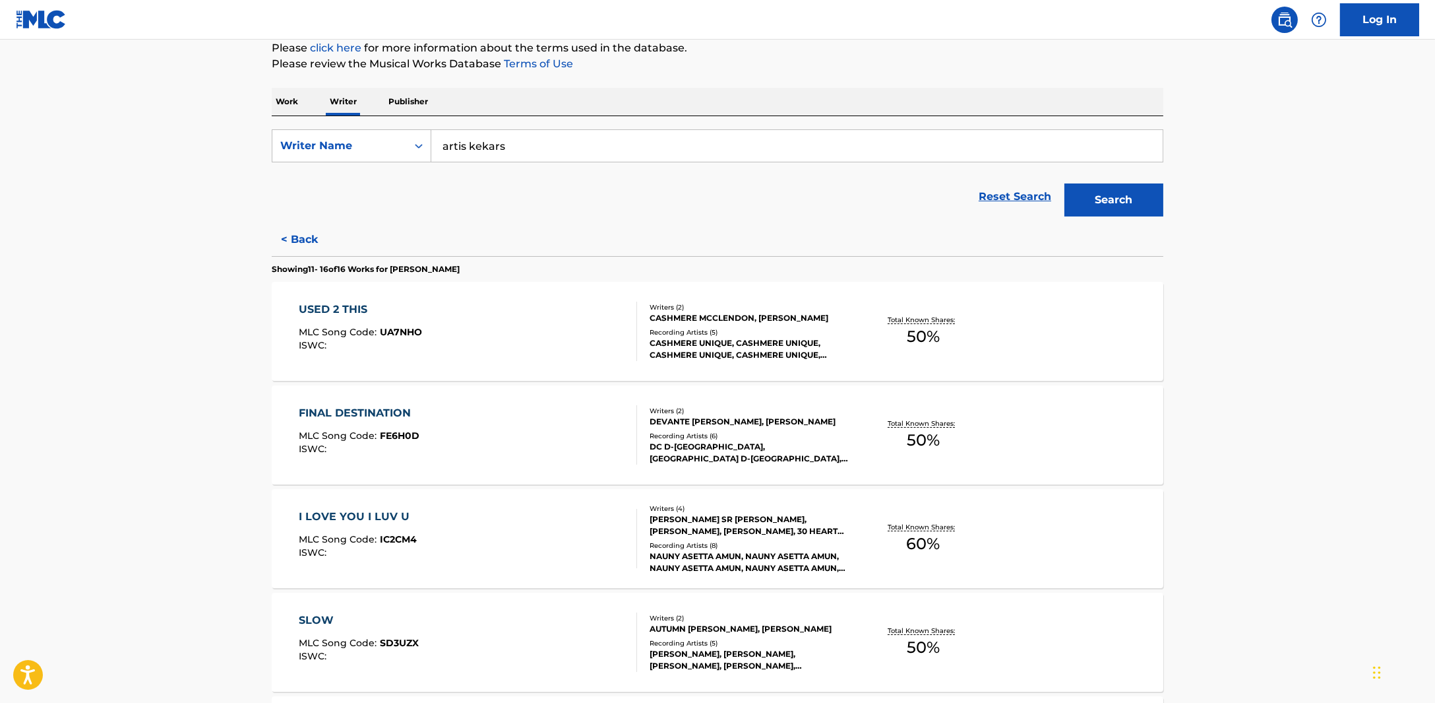
click at [1108, 189] on button "Search" at bounding box center [1114, 199] width 99 height 33
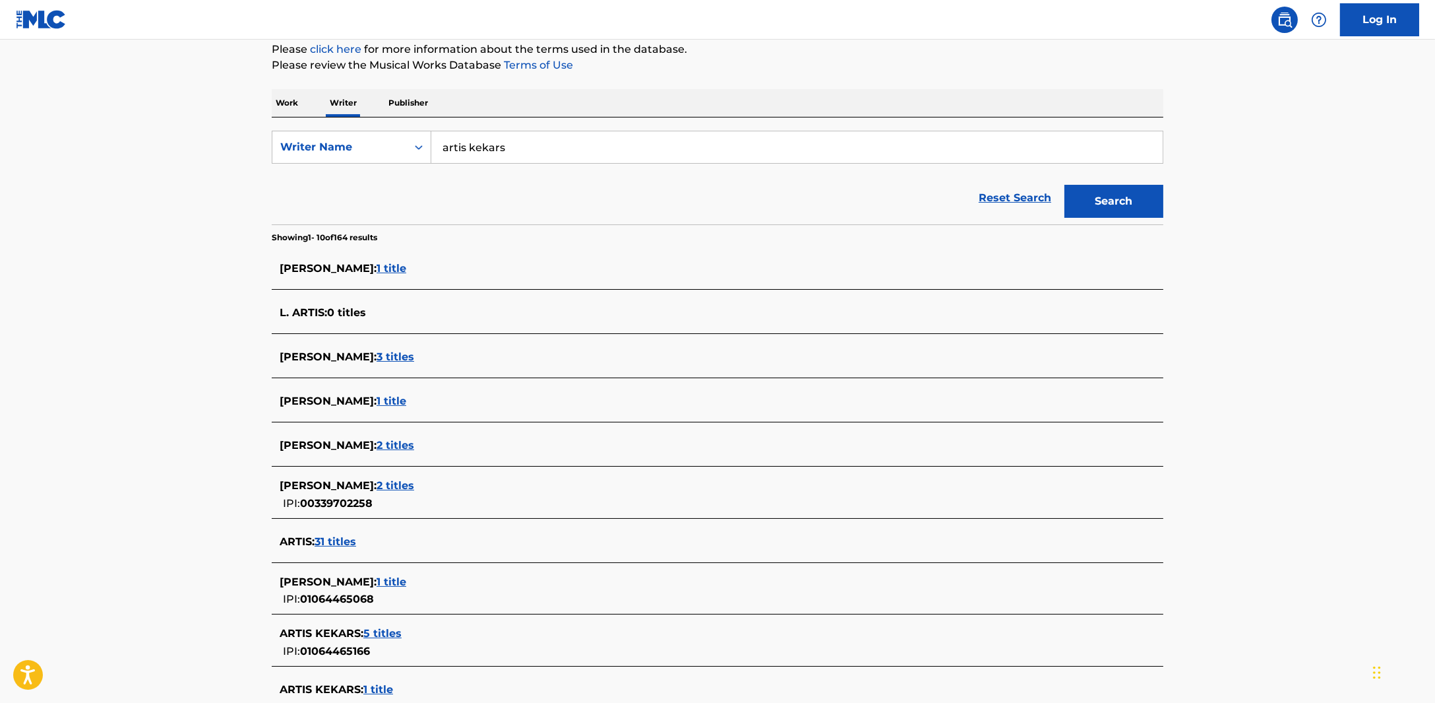
scroll to position [308, 0]
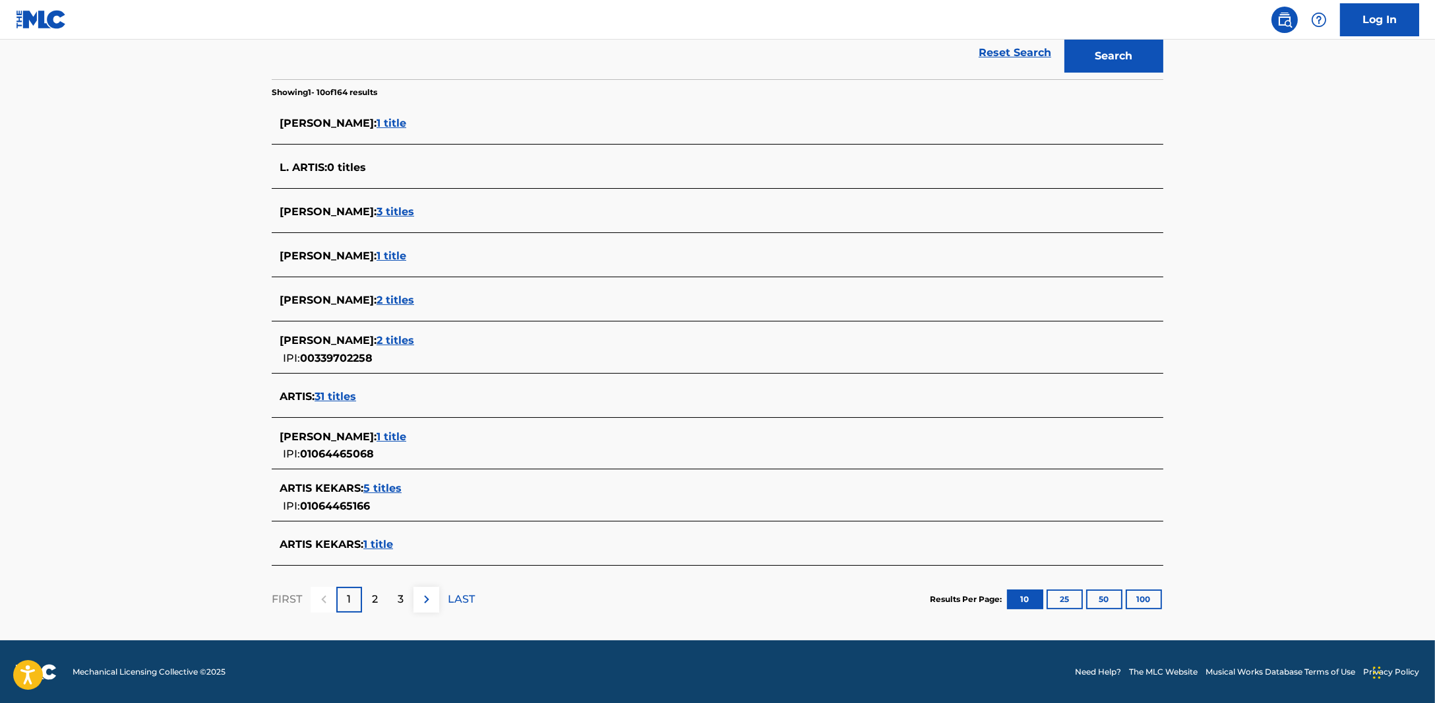
click at [406, 439] on span "1 title" at bounding box center [392, 436] width 30 height 13
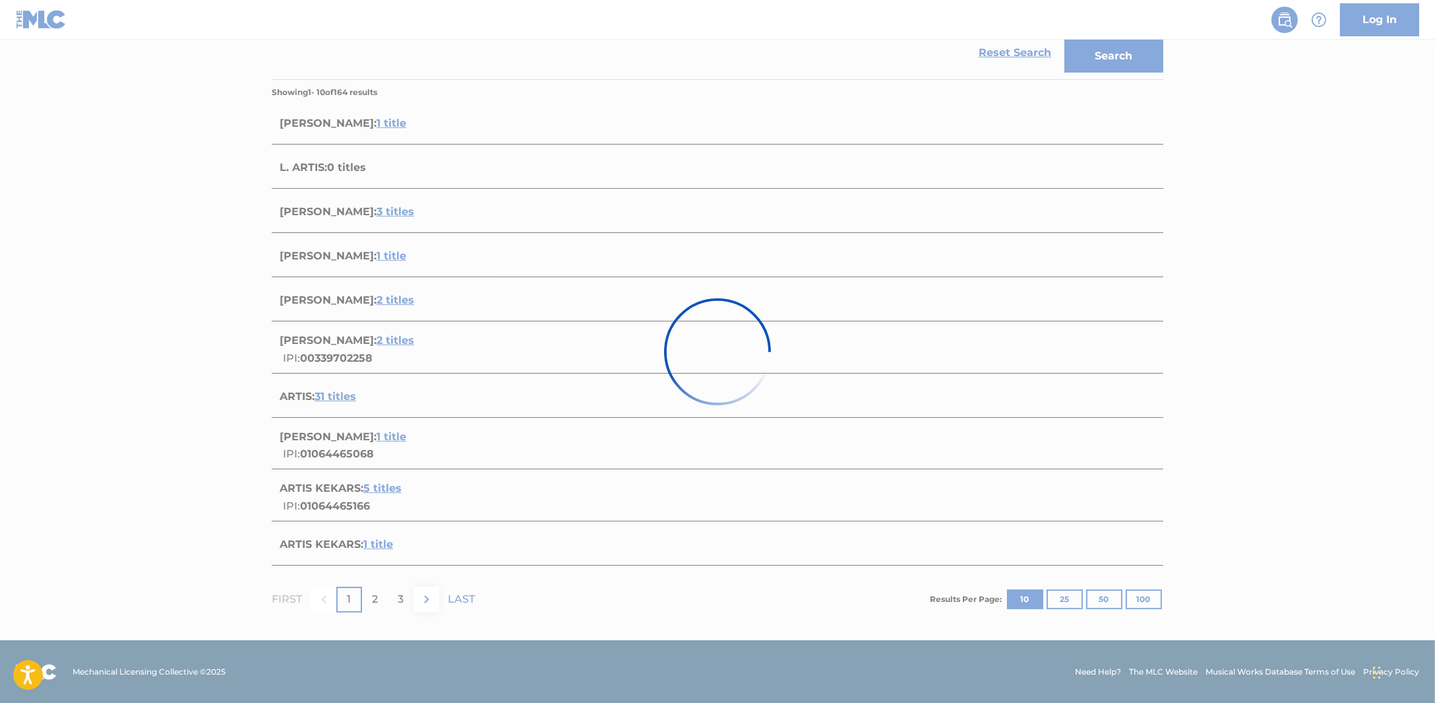
scroll to position [0, 0]
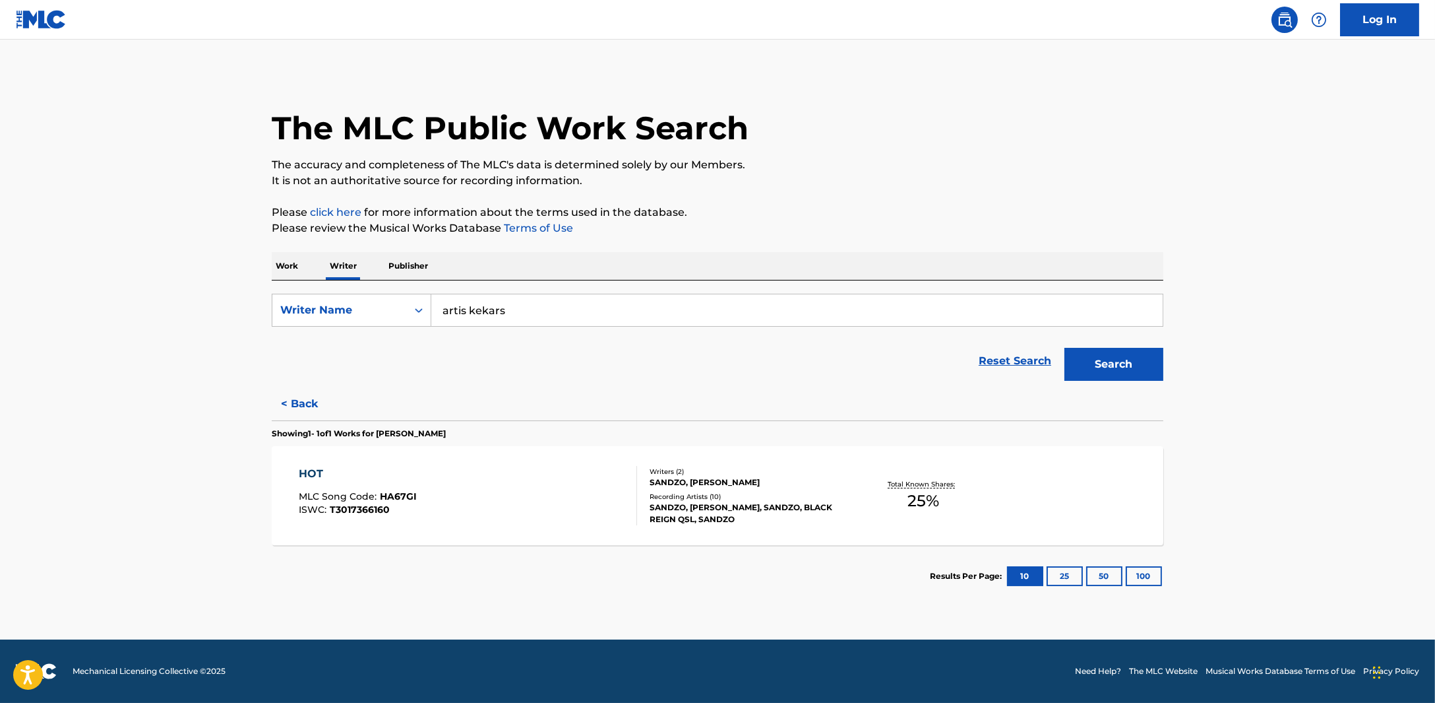
click at [293, 412] on button "< Back" at bounding box center [311, 403] width 79 height 33
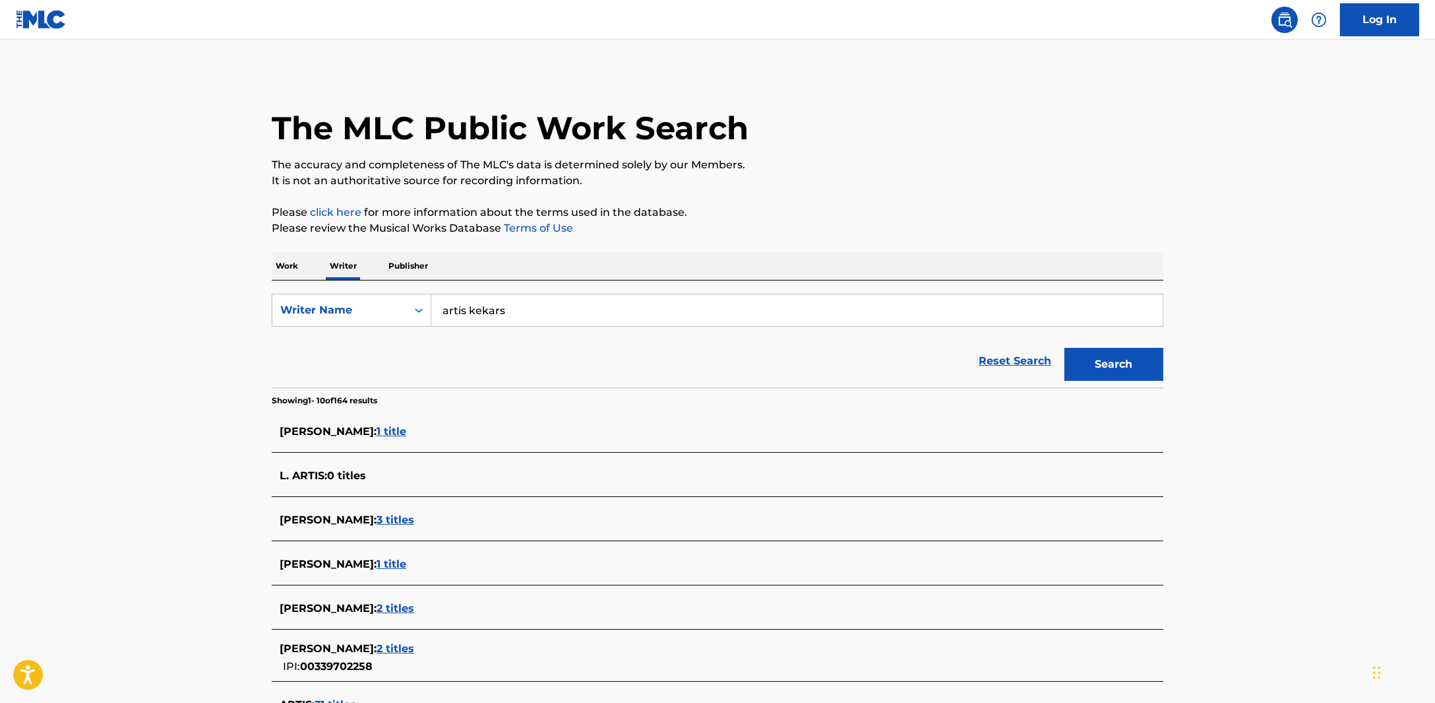
scroll to position [308, 0]
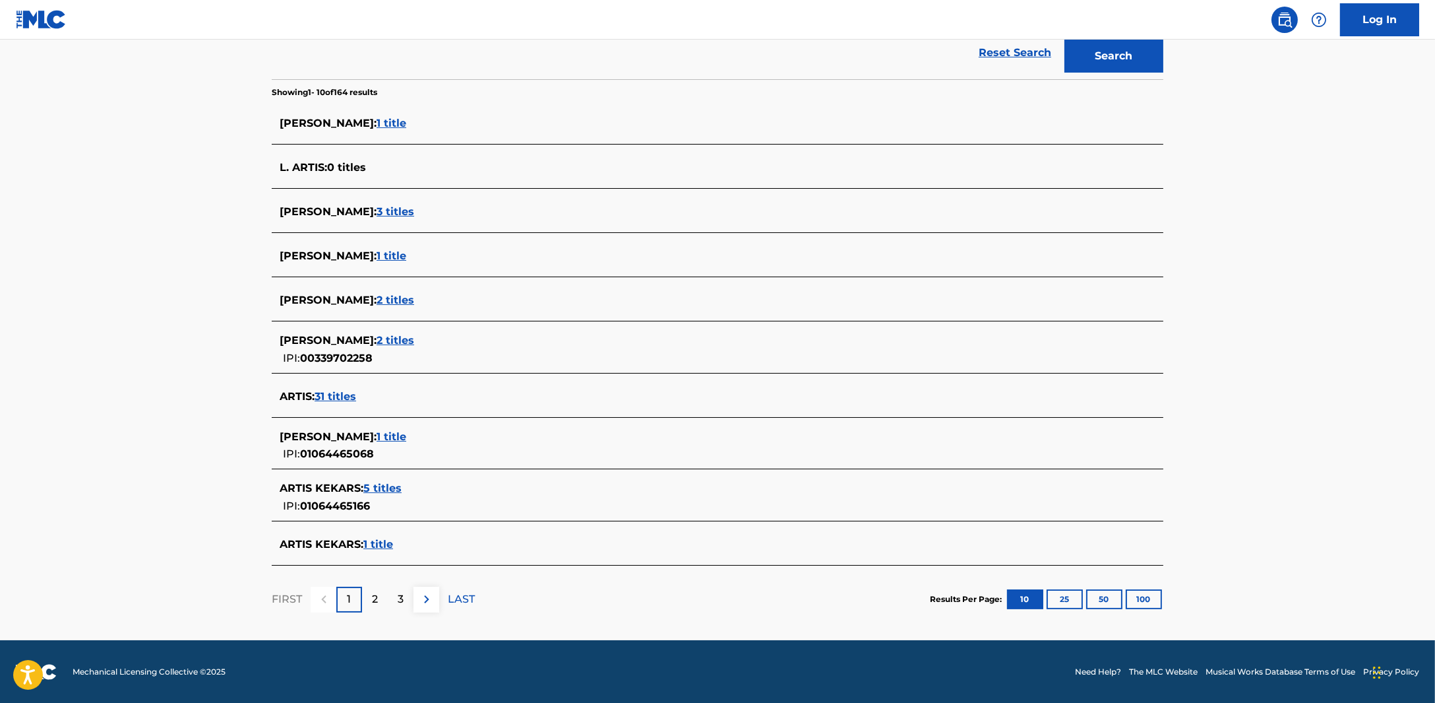
click at [381, 487] on span "5 titles" at bounding box center [382, 488] width 38 height 13
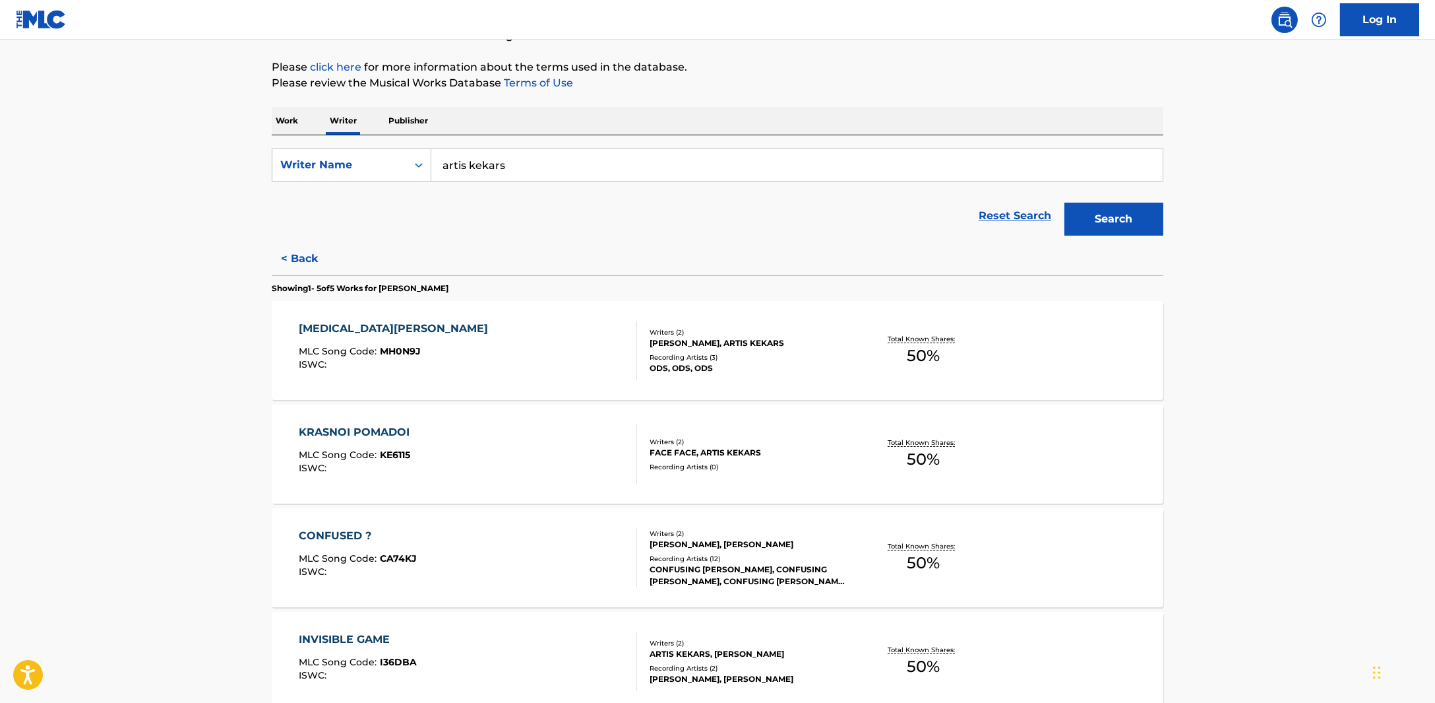
scroll to position [141, 0]
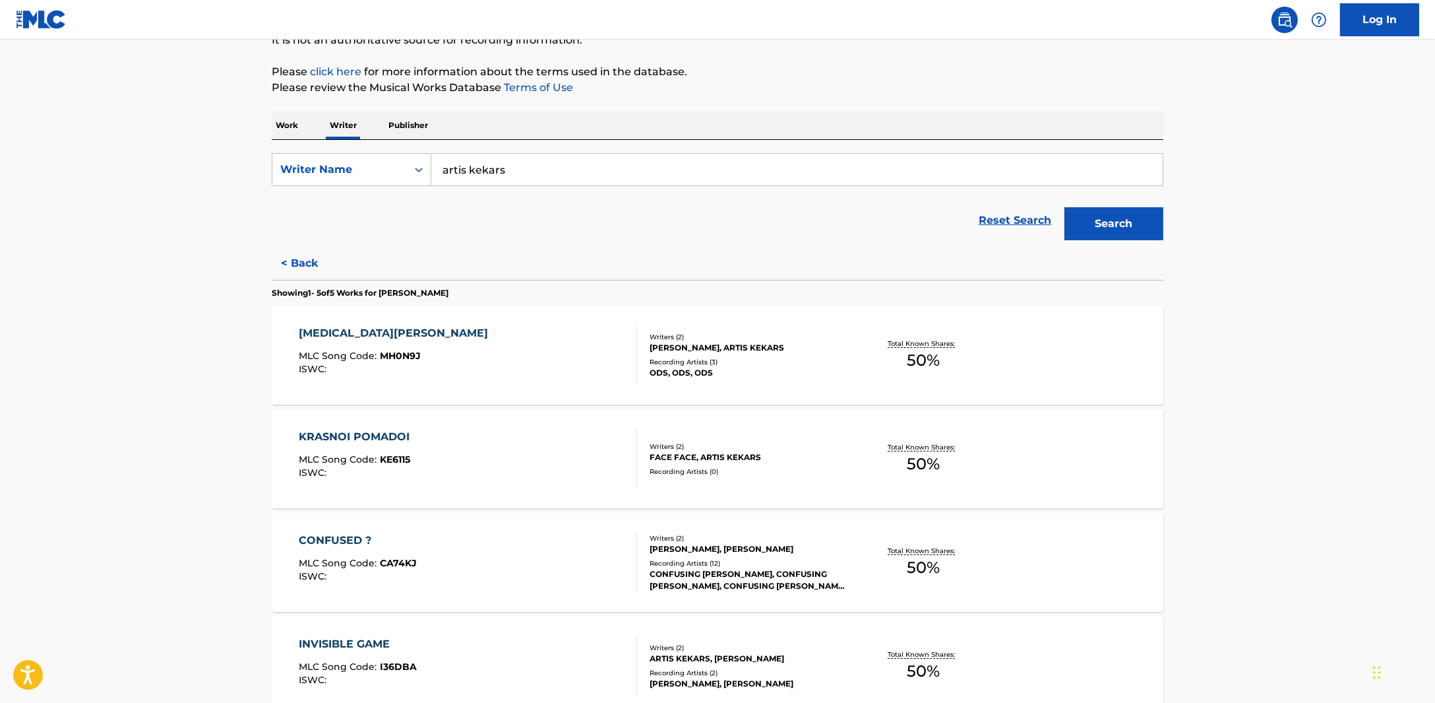
click at [303, 250] on button "< Back" at bounding box center [311, 263] width 79 height 33
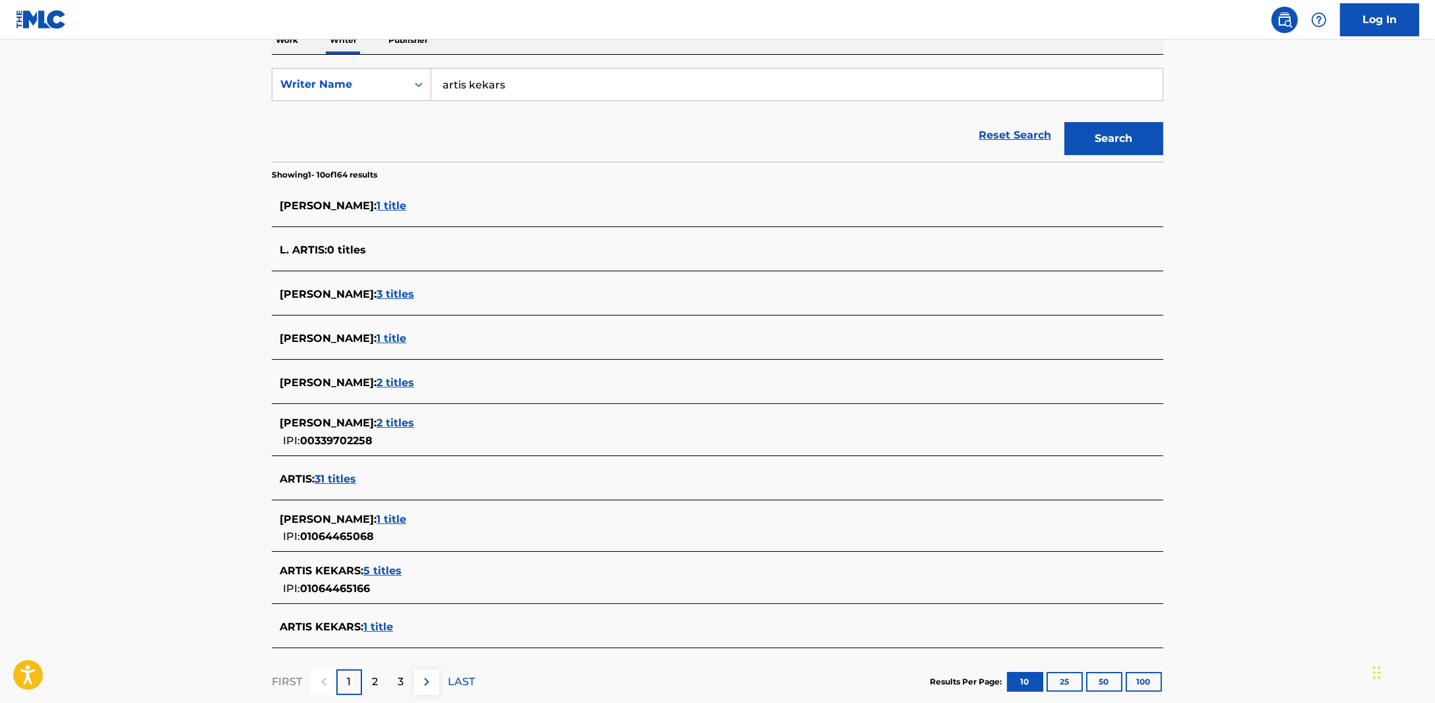
scroll to position [308, 0]
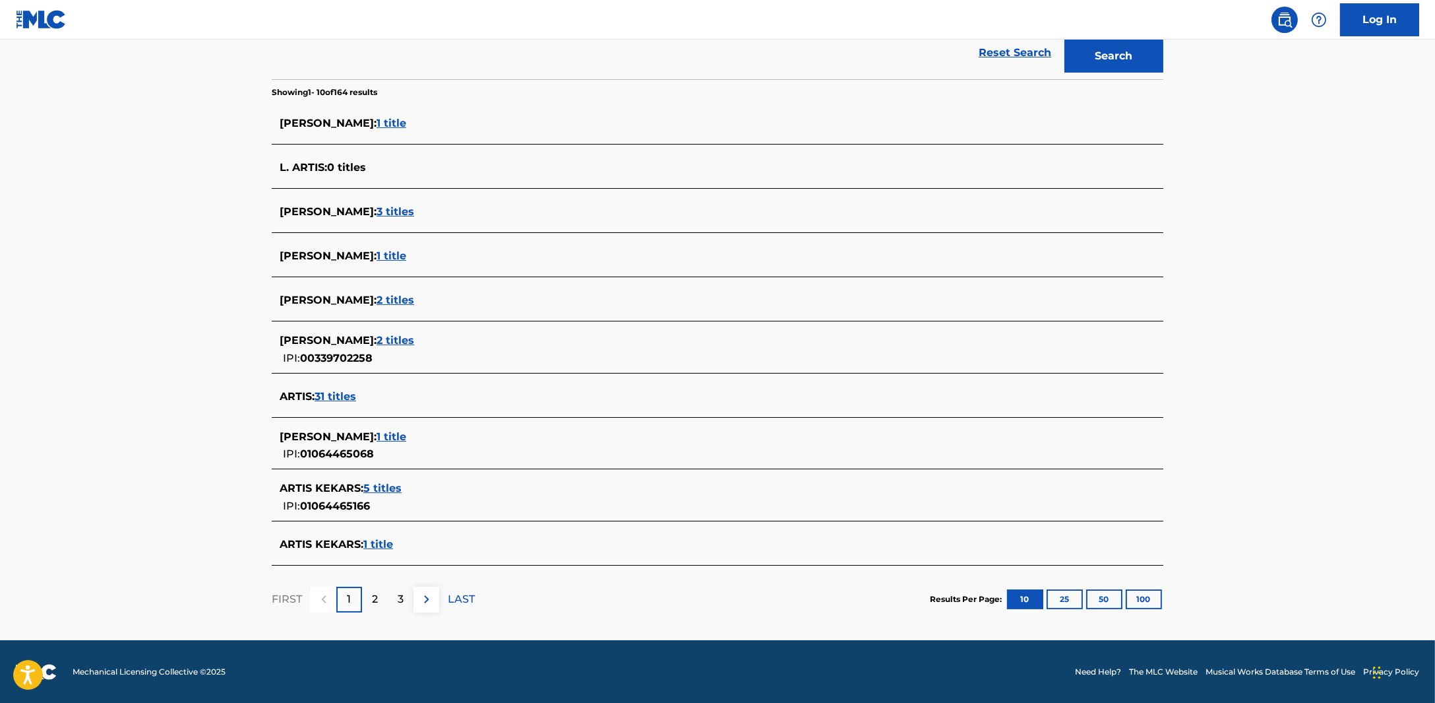
click at [370, 541] on span "1 title" at bounding box center [378, 544] width 30 height 13
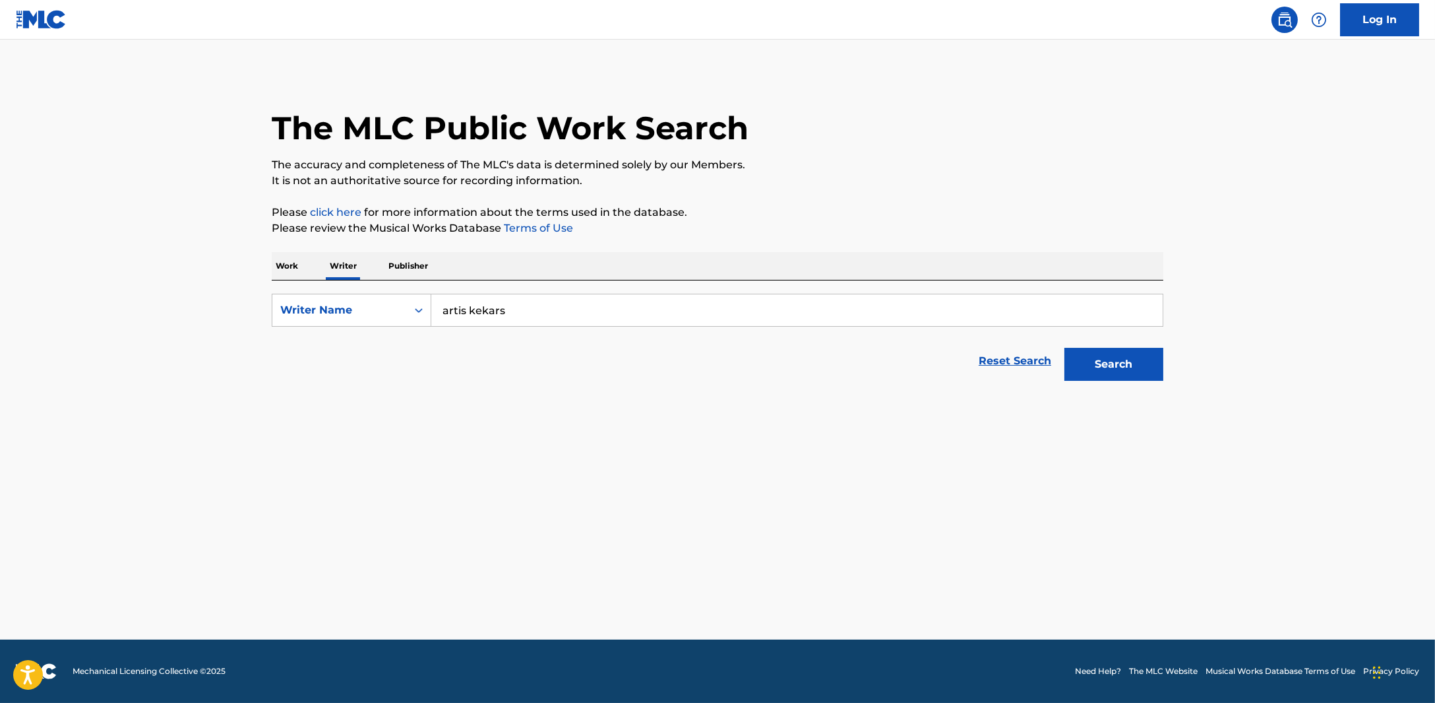
scroll to position [0, 0]
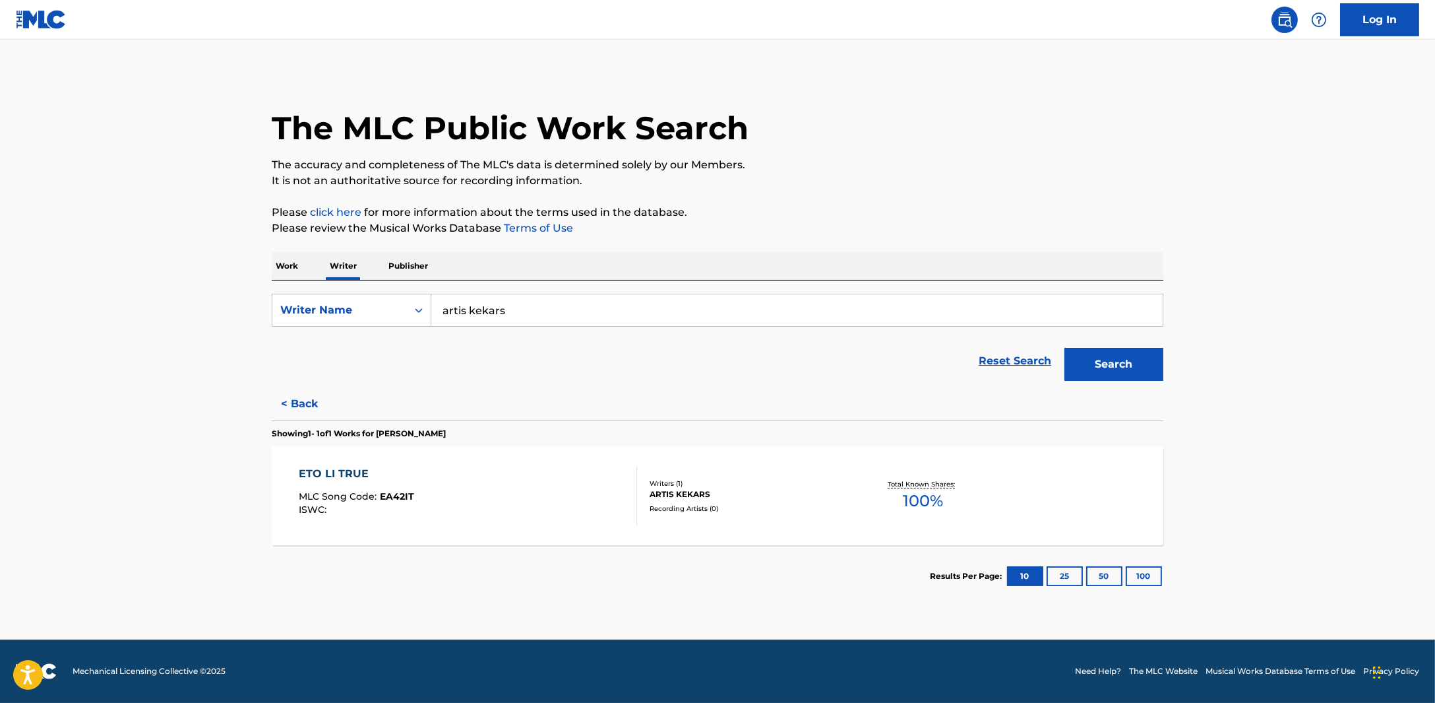
click at [294, 406] on button "< Back" at bounding box center [311, 403] width 79 height 33
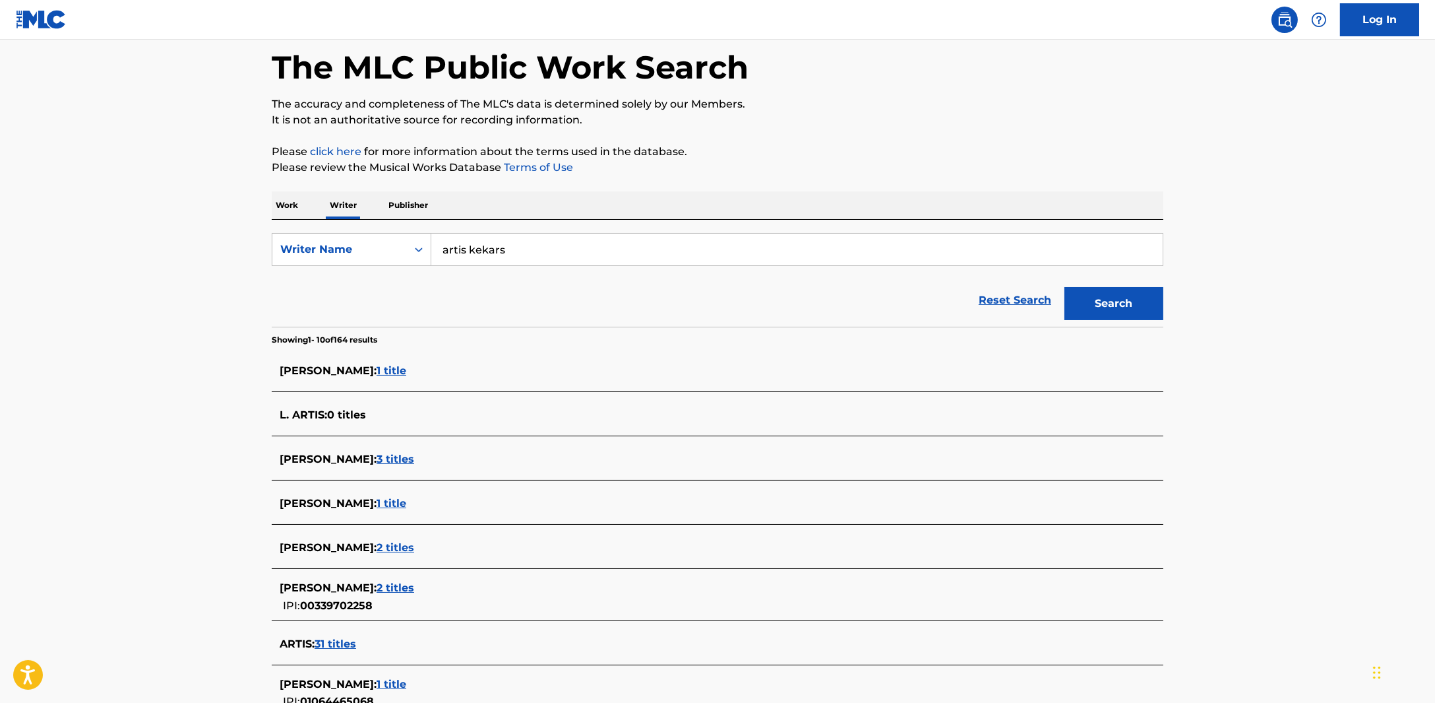
scroll to position [308, 0]
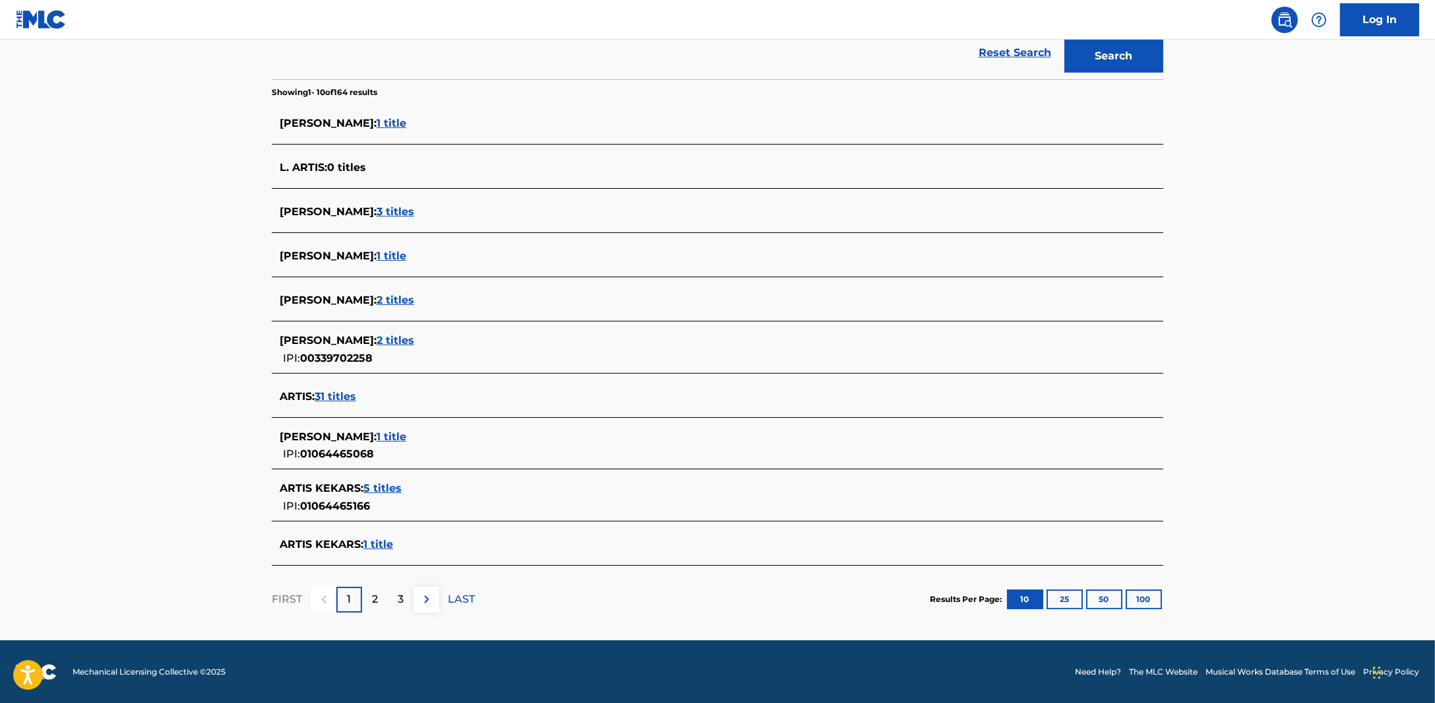
click at [1108, 596] on button "50" at bounding box center [1104, 599] width 36 height 20
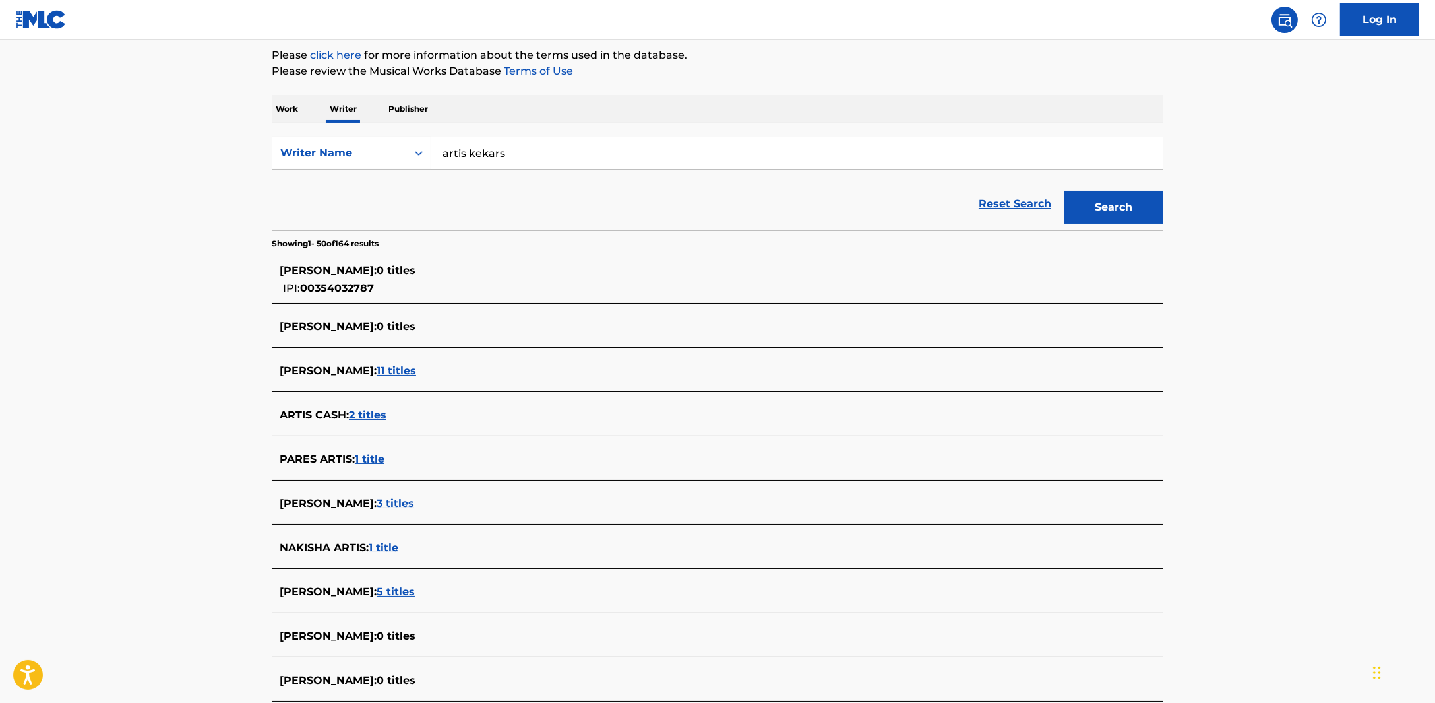
scroll to position [0, 0]
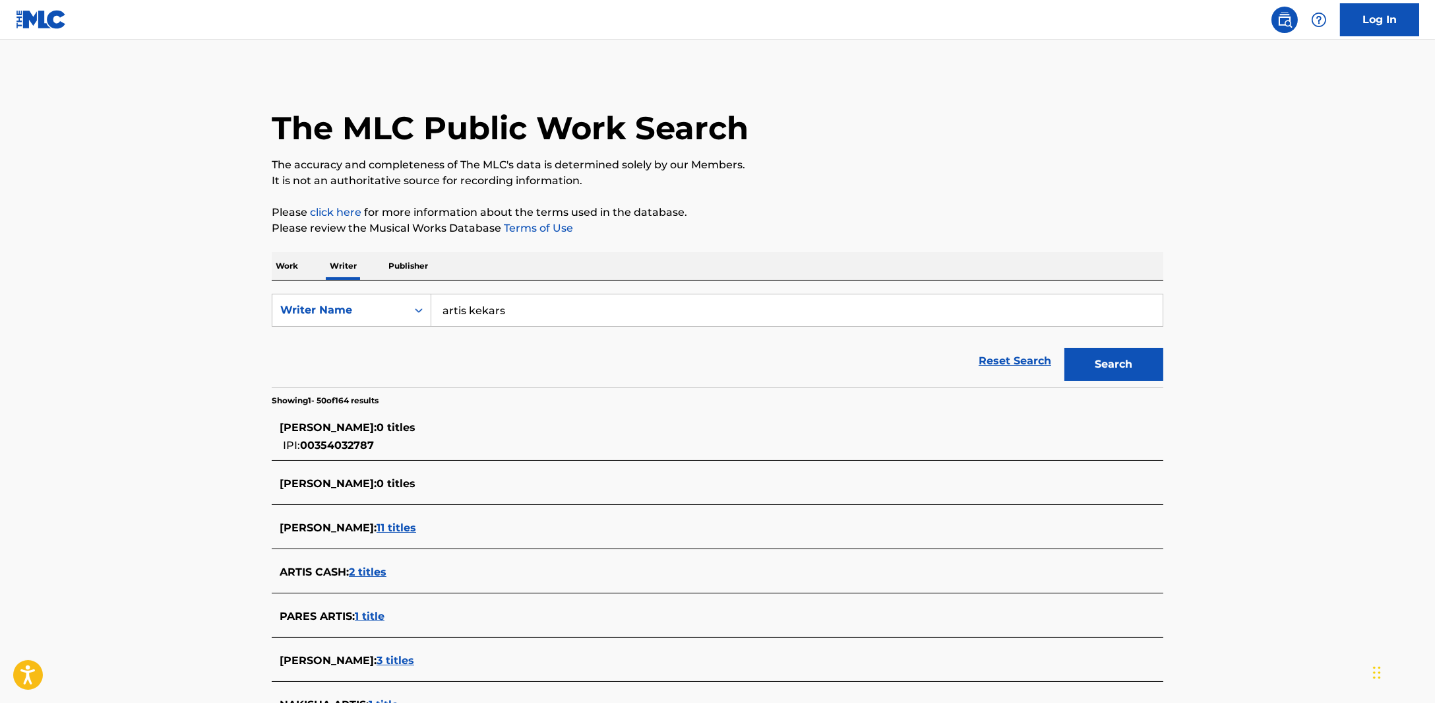
click at [468, 308] on input "artis kekars" at bounding box center [797, 310] width 732 height 32
click at [1065, 348] on button "Search" at bounding box center [1114, 364] width 99 height 33
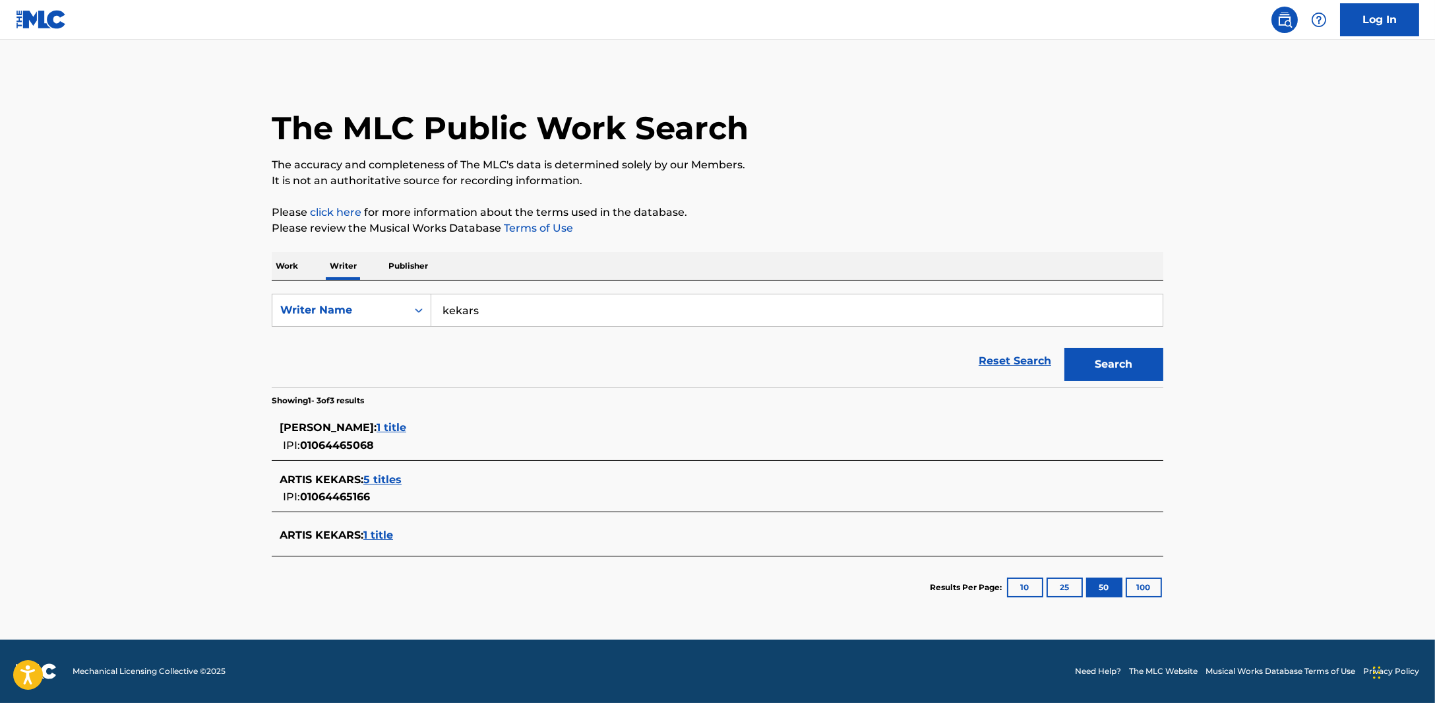
click at [209, 467] on main "The MLC Public Work Search The accuracy and completeness of The MLC's data is d…" at bounding box center [717, 340] width 1435 height 600
drag, startPoint x: 506, startPoint y: 309, endPoint x: 392, endPoint y: 294, distance: 115.1
click at [392, 294] on div "SearchWithCriteriaec0e00ae-4281-4274-a8f6-328671f923cd Writer Name [PERSON_NAME]" at bounding box center [718, 310] width 892 height 33
type input "[PERSON_NAME]"
click at [1114, 374] on button "Search" at bounding box center [1114, 364] width 99 height 33
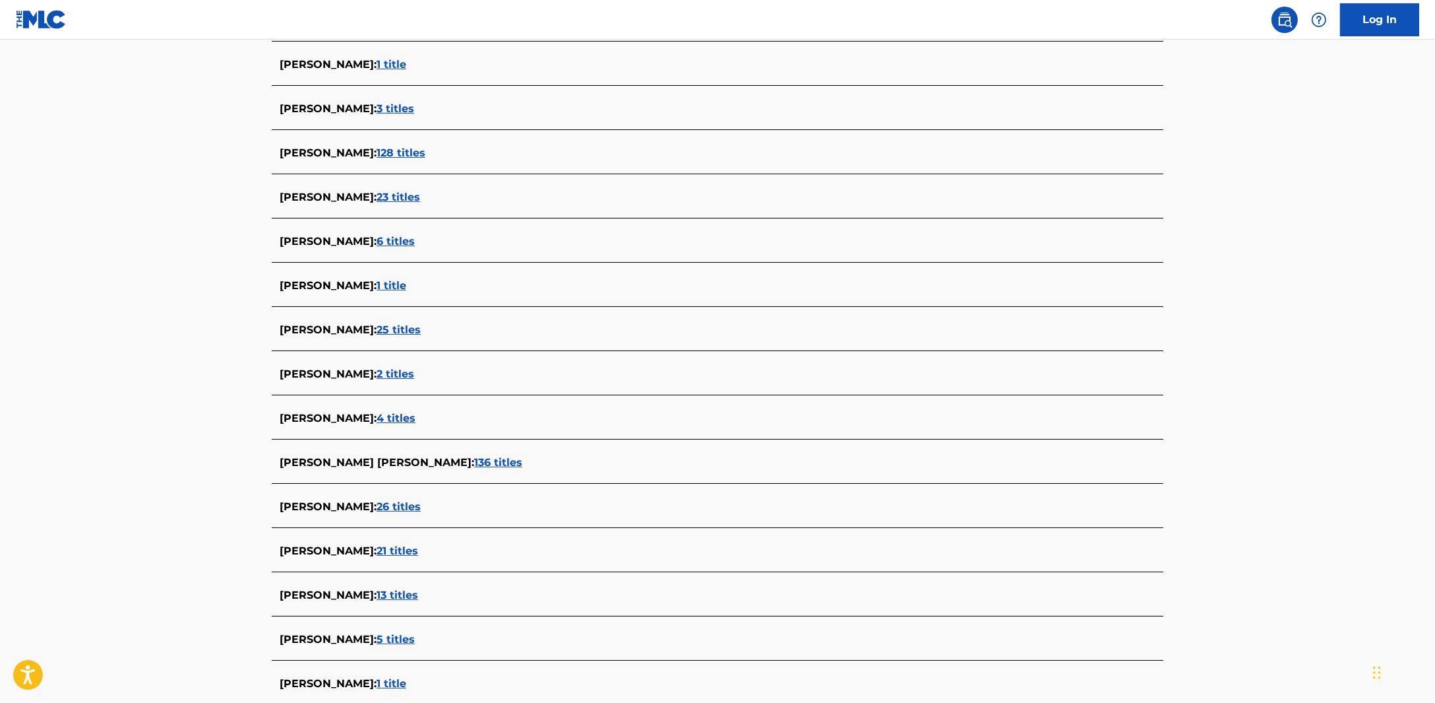
scroll to position [412, 0]
click at [377, 327] on span "[PERSON_NAME] :" at bounding box center [328, 329] width 97 height 13
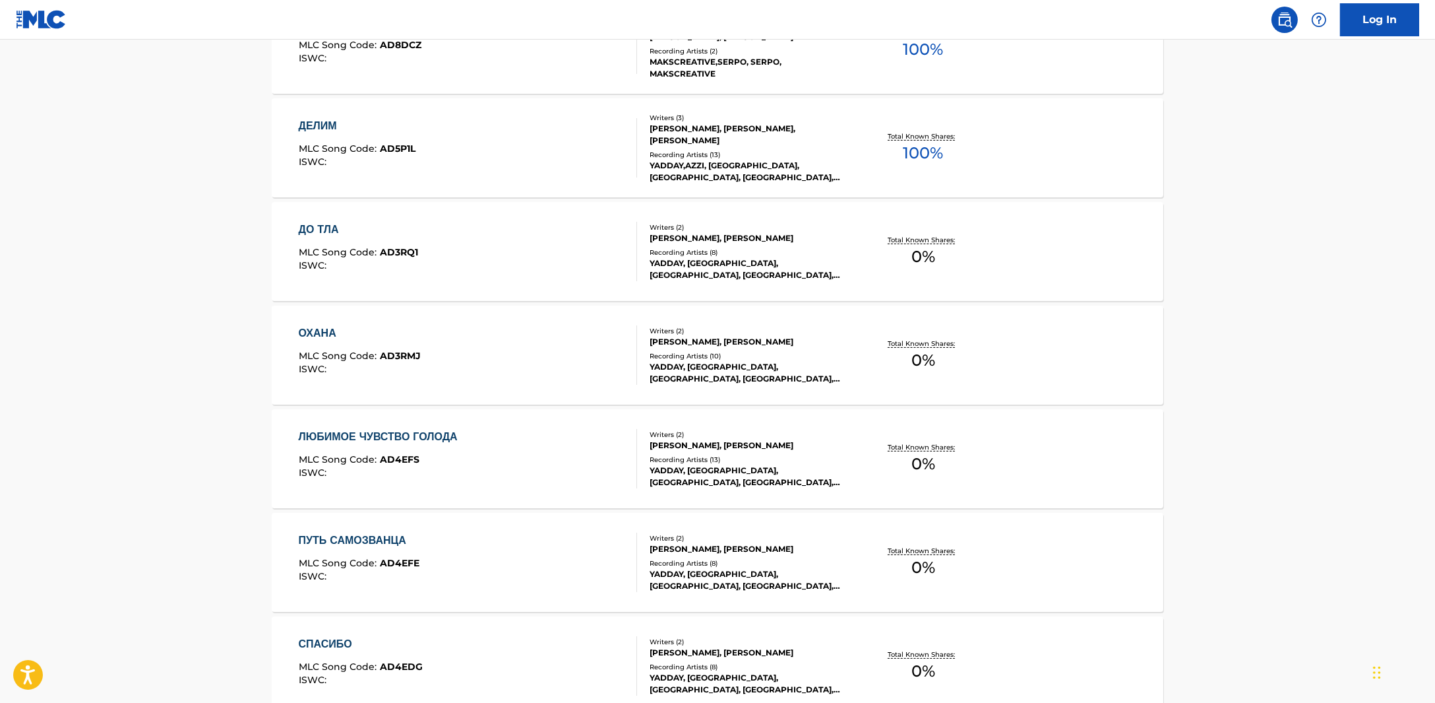
scroll to position [659, 0]
drag, startPoint x: 437, startPoint y: 327, endPoint x: 250, endPoint y: 410, distance: 204.7
click at [250, 410] on main "The MLC Public Work Search The accuracy and completeness of The MLC's data is d…" at bounding box center [717, 137] width 1435 height 1512
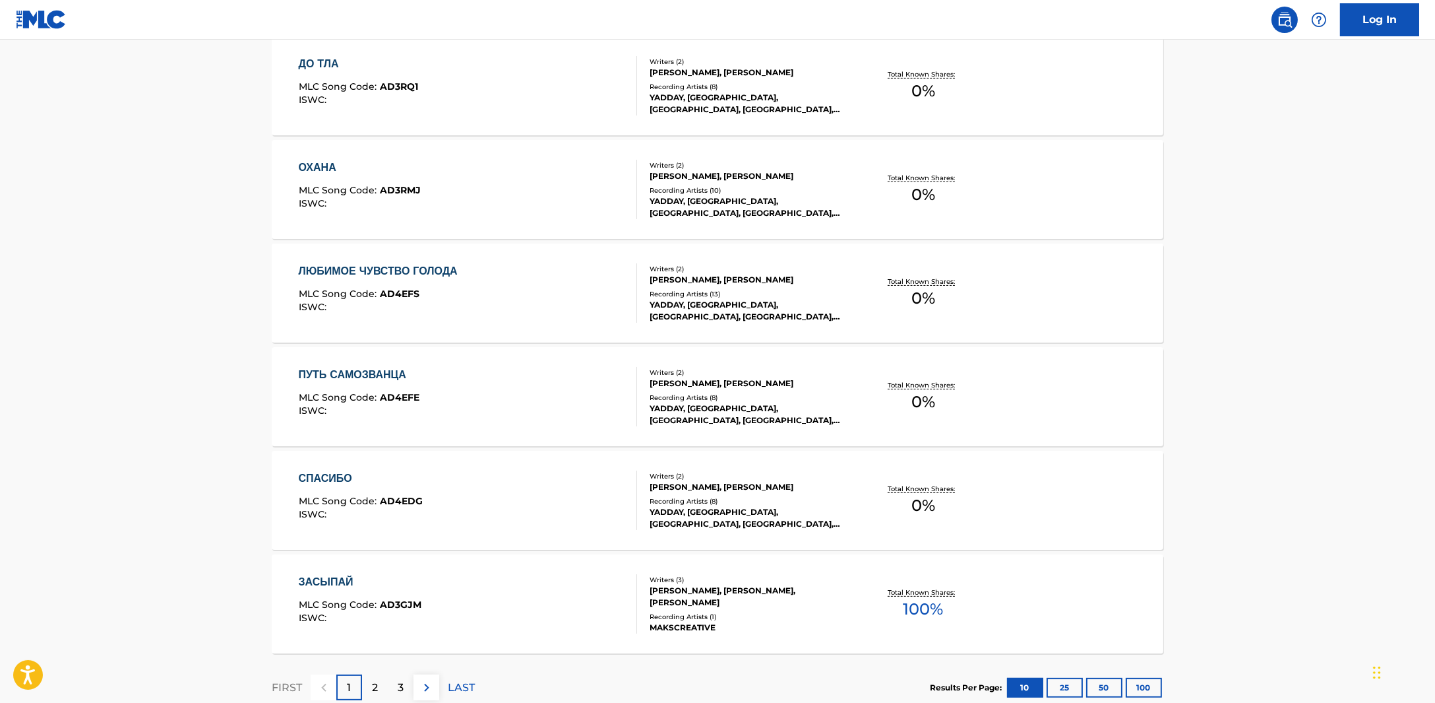
scroll to position [906, 0]
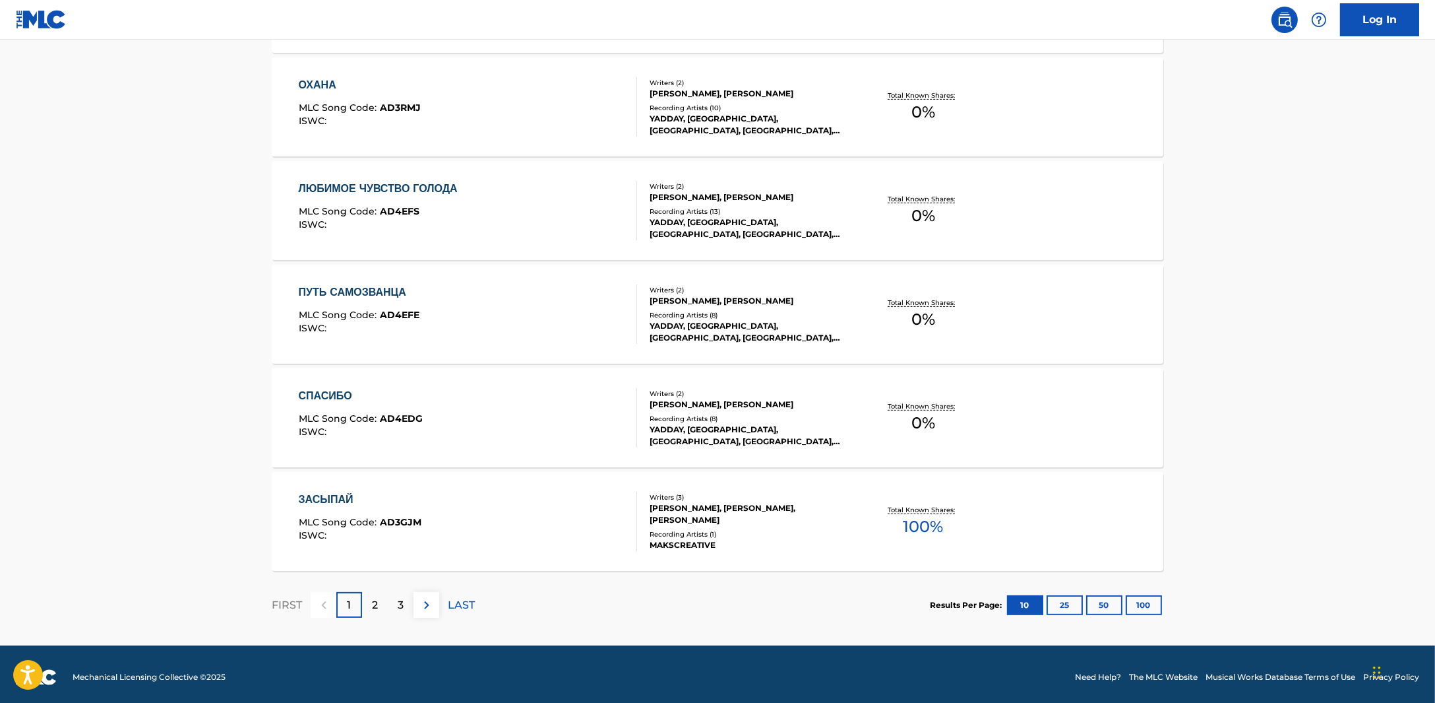
click at [1141, 596] on button "100" at bounding box center [1144, 605] width 36 height 20
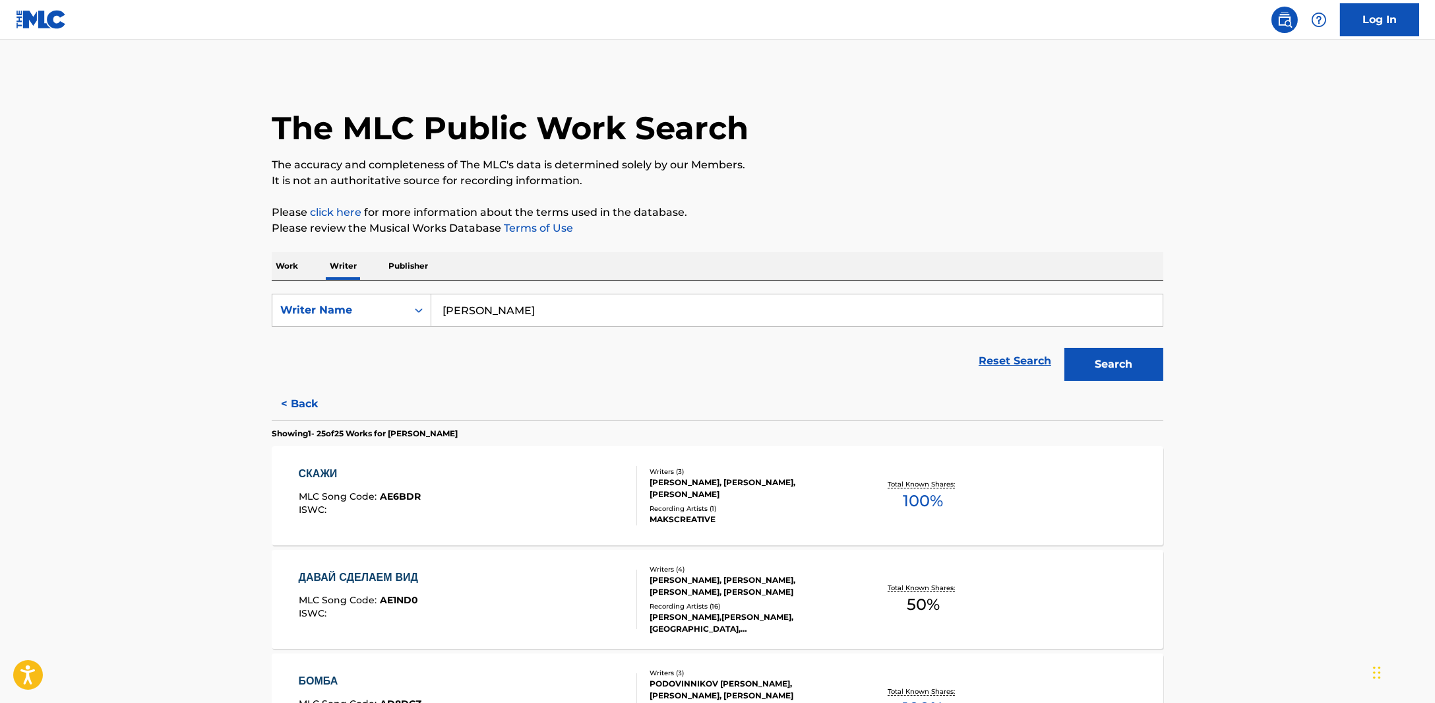
scroll to position [2400, 0]
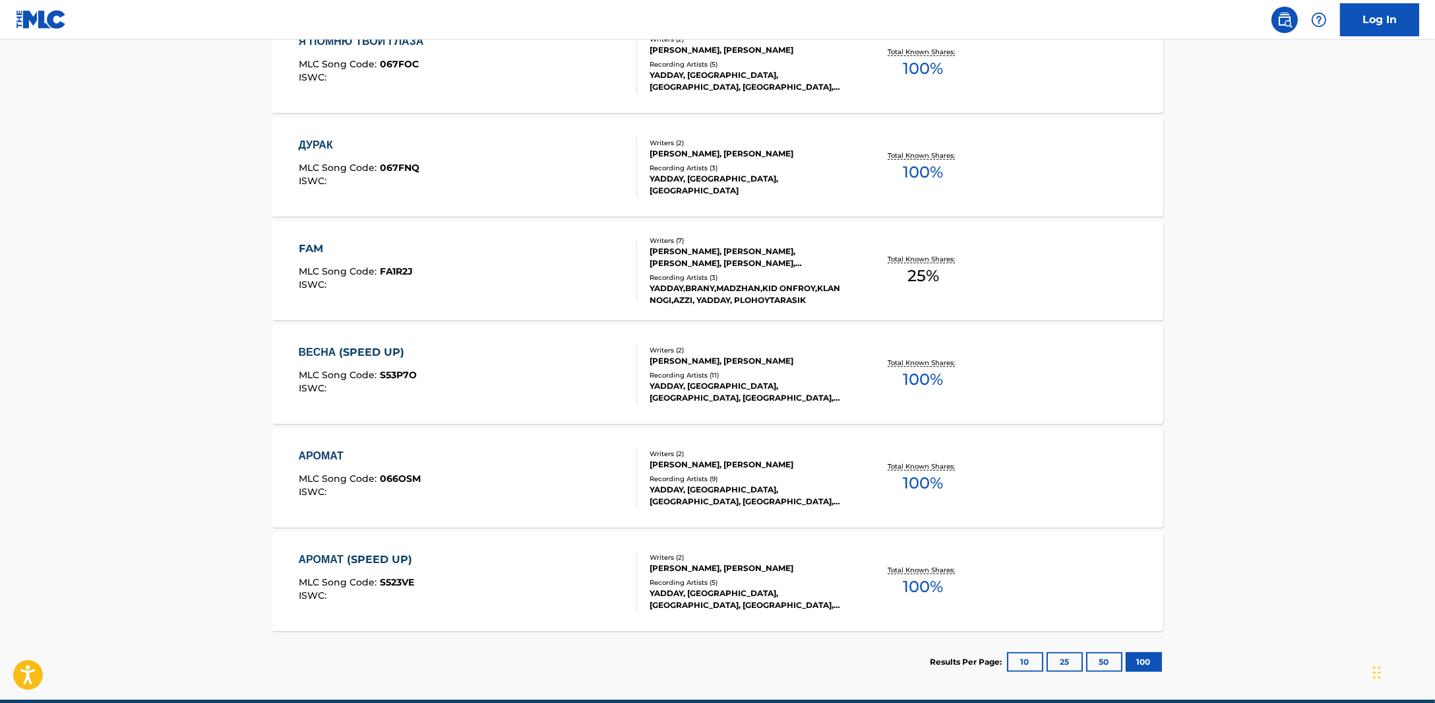
click at [455, 348] on div "ВЕСНА (SPEED UP) MLC Song Code : S53P7O ISWC :" at bounding box center [468, 373] width 339 height 59
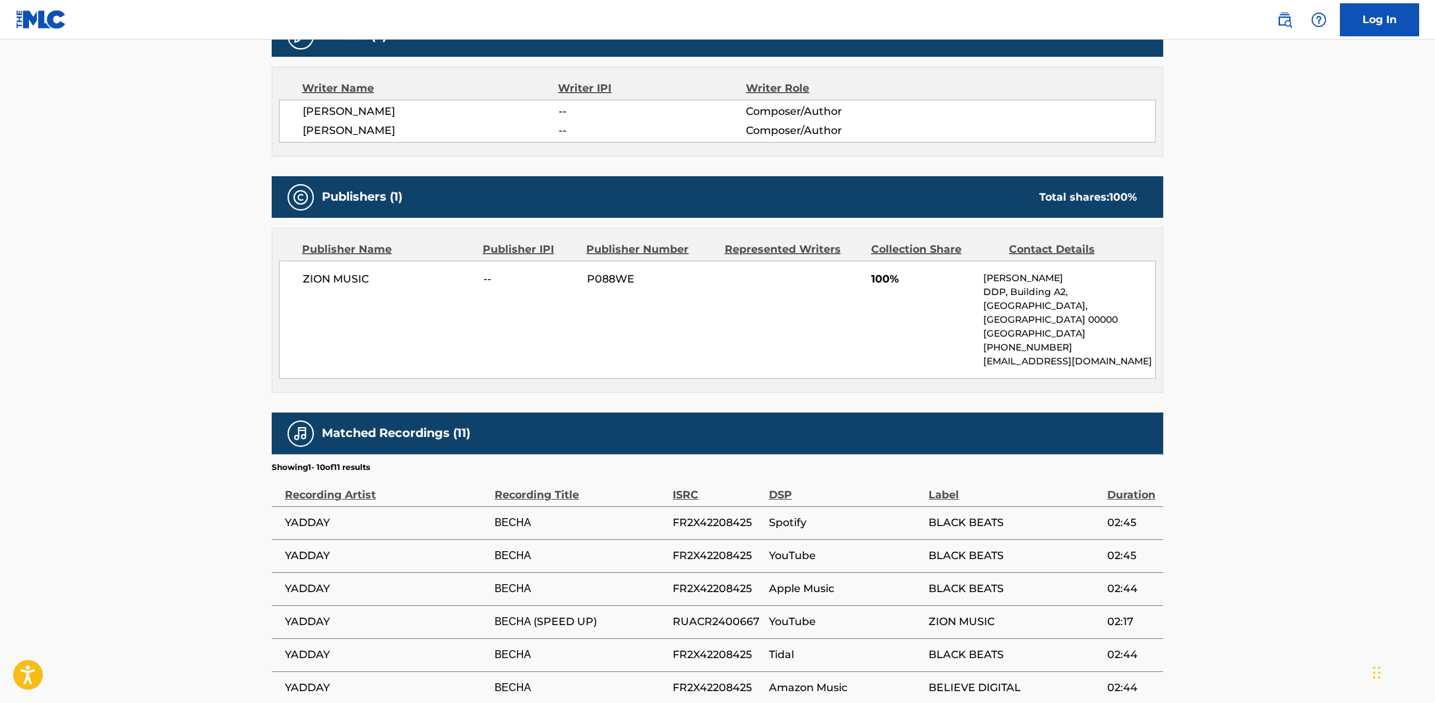
scroll to position [412, 0]
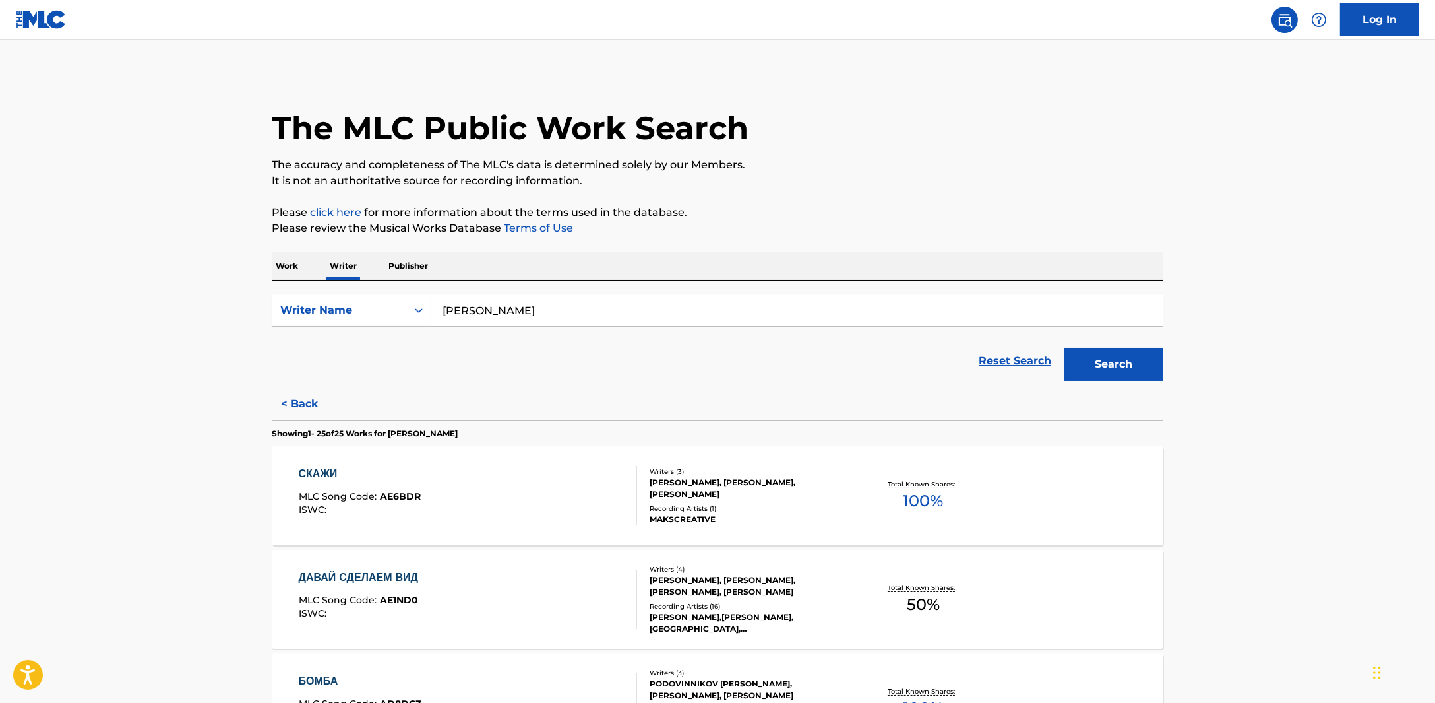
click at [316, 410] on button "< Back" at bounding box center [311, 403] width 79 height 33
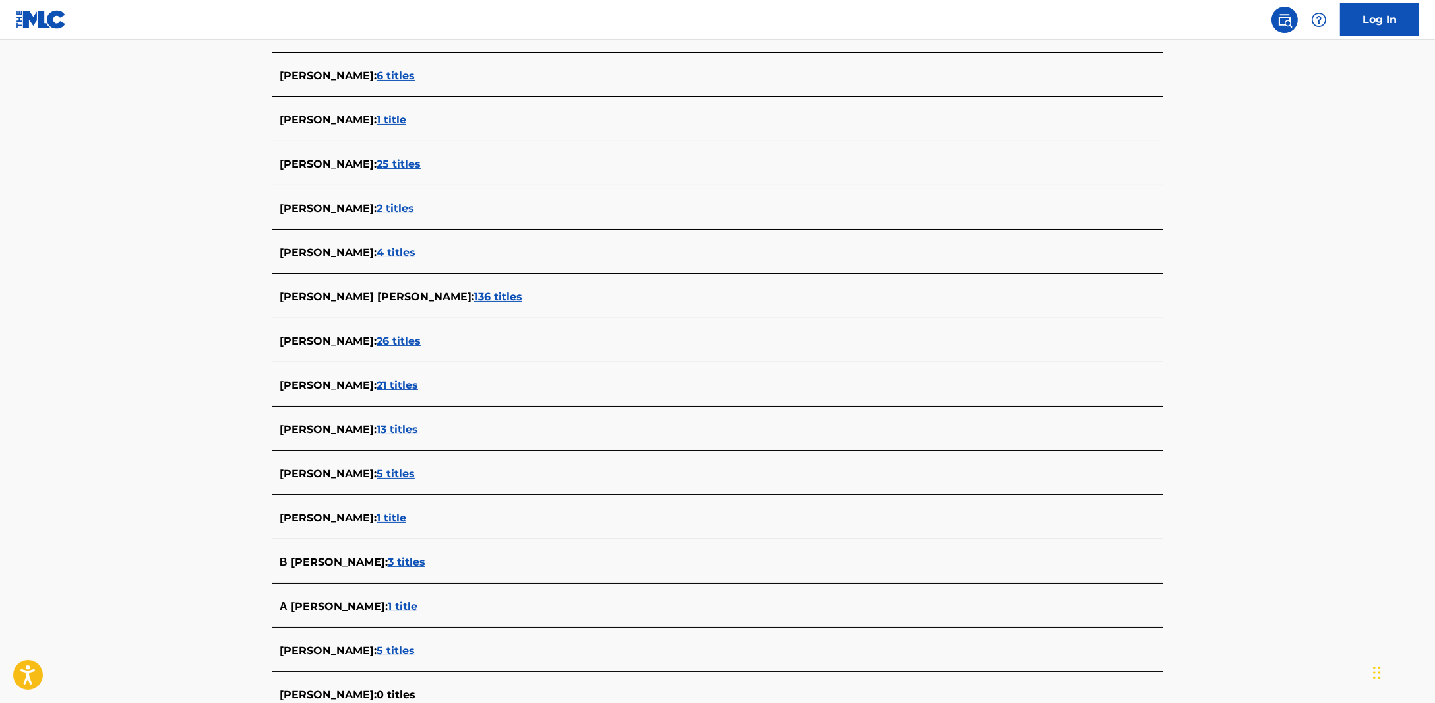
scroll to position [659, 0]
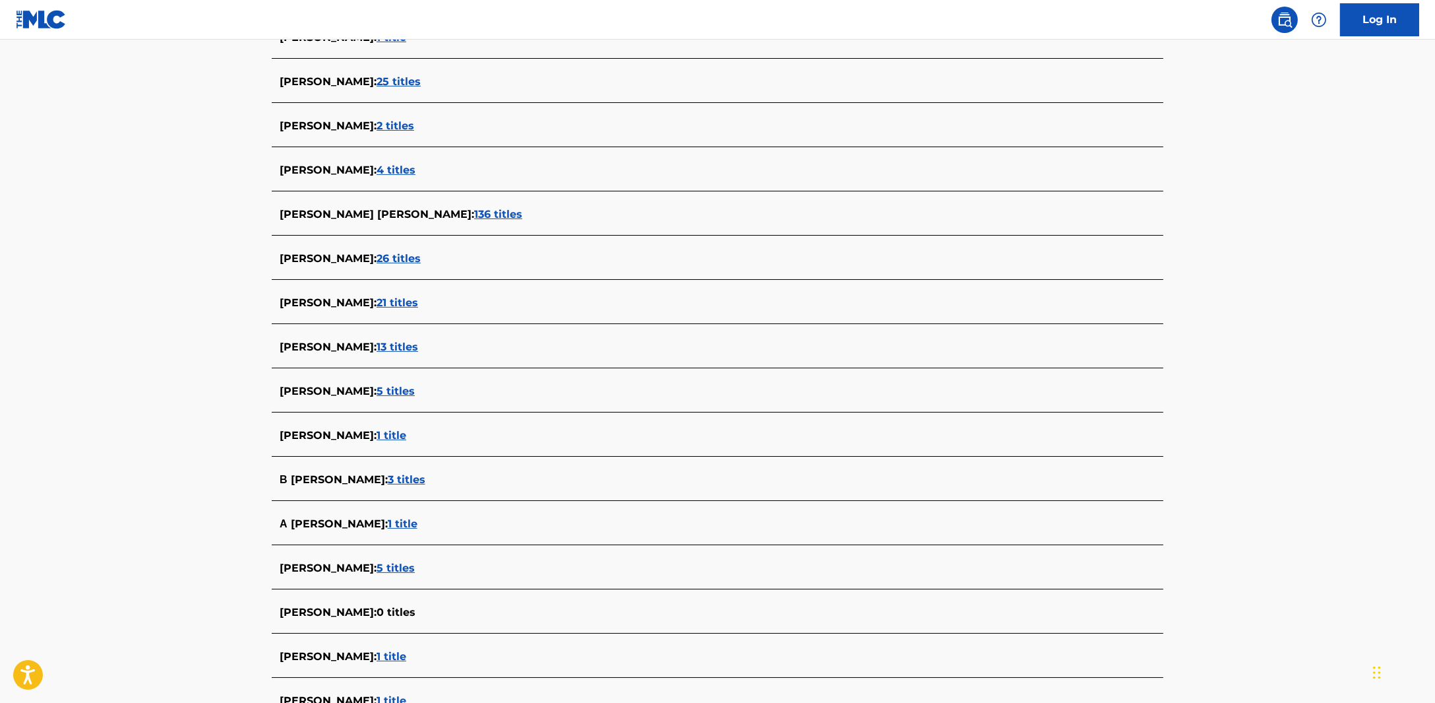
click at [418, 341] on span "13 titles" at bounding box center [398, 346] width 42 height 13
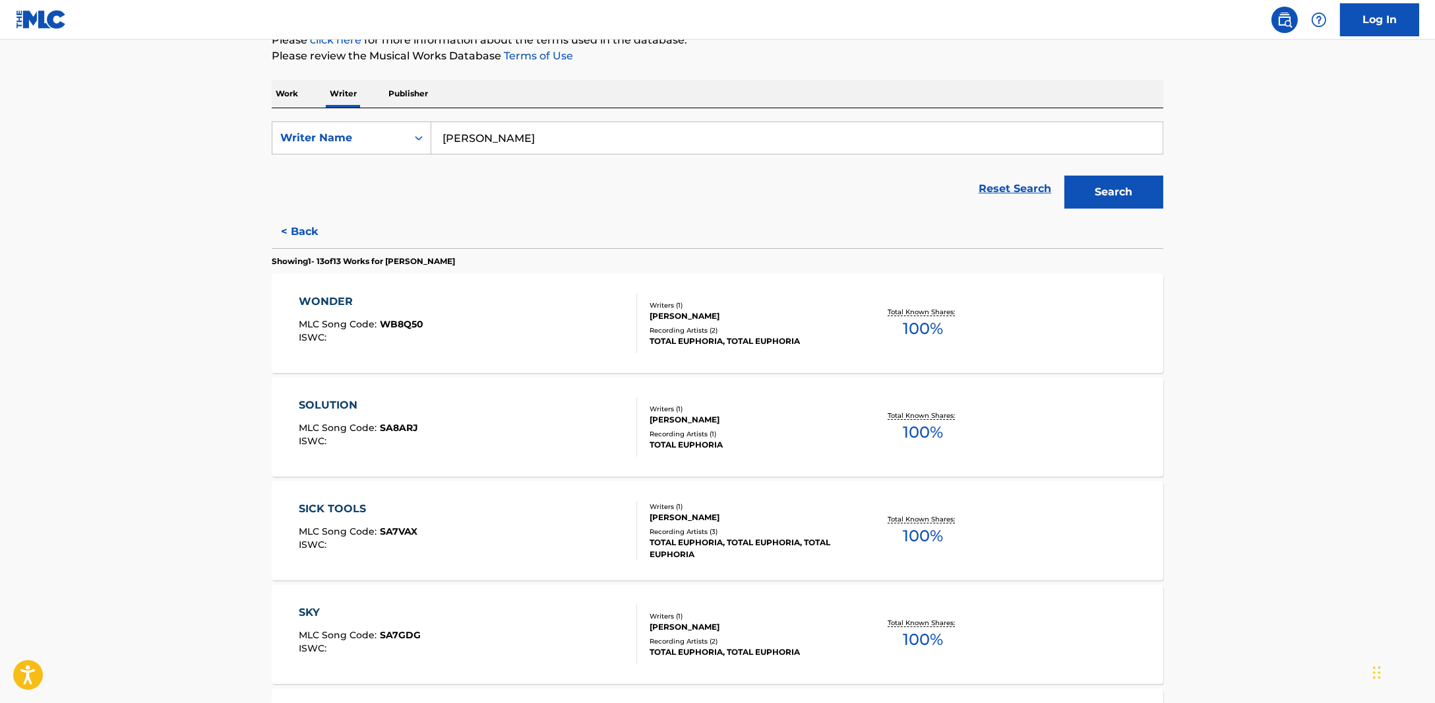
scroll to position [164, 0]
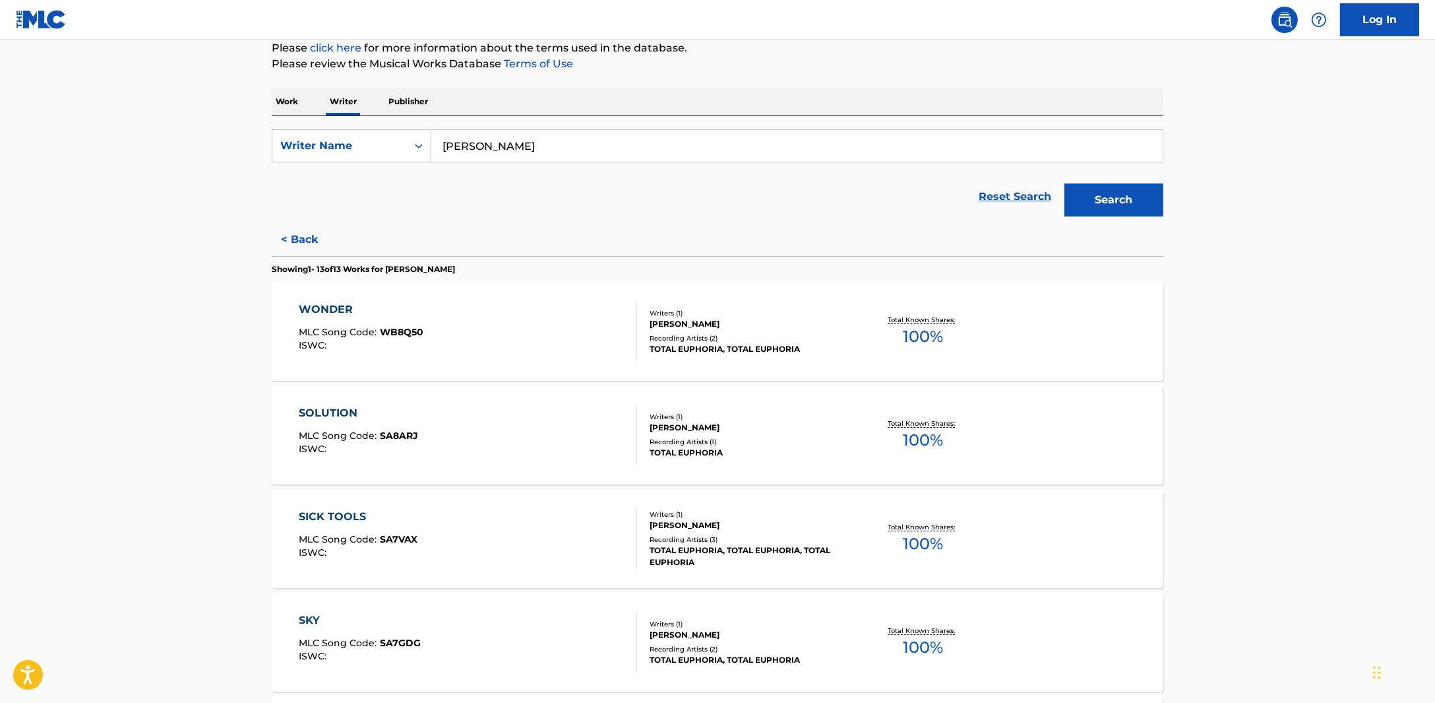
click at [320, 232] on button "< Back" at bounding box center [311, 239] width 79 height 33
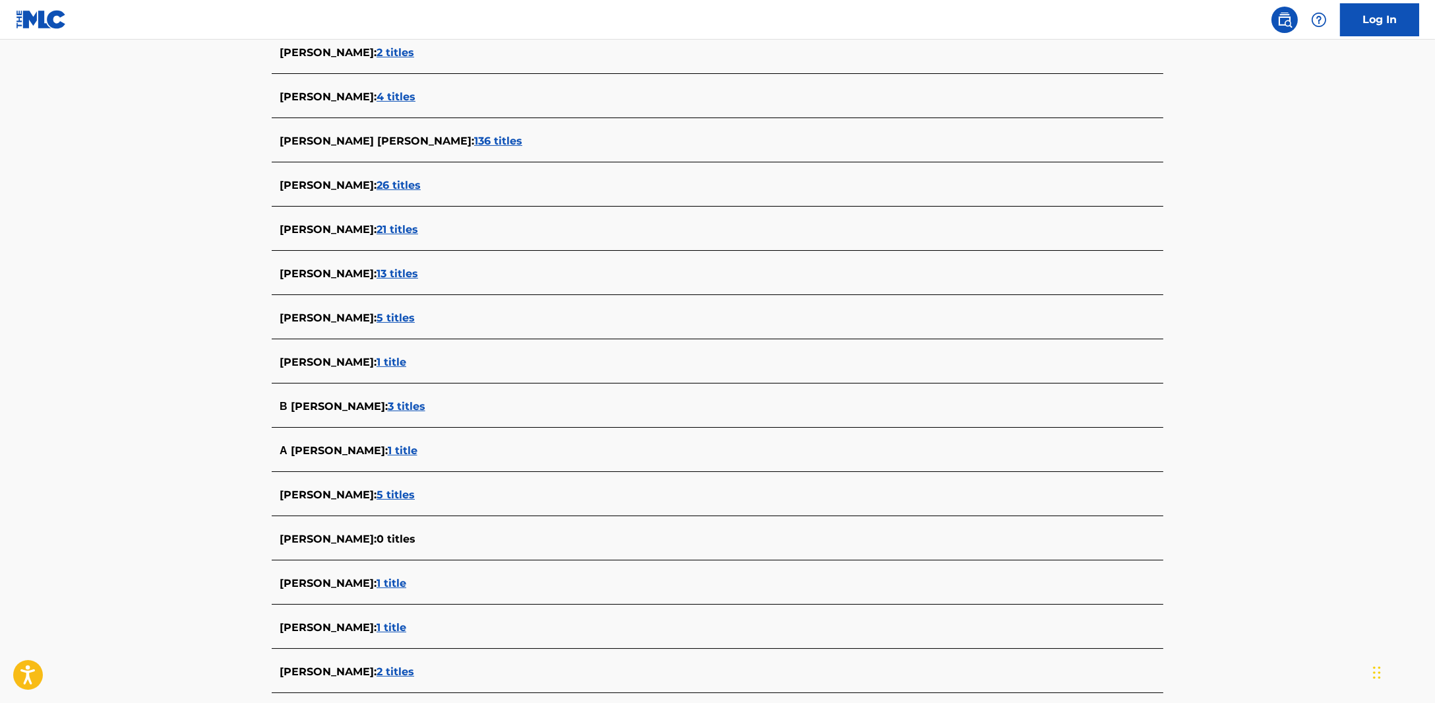
scroll to position [906, 0]
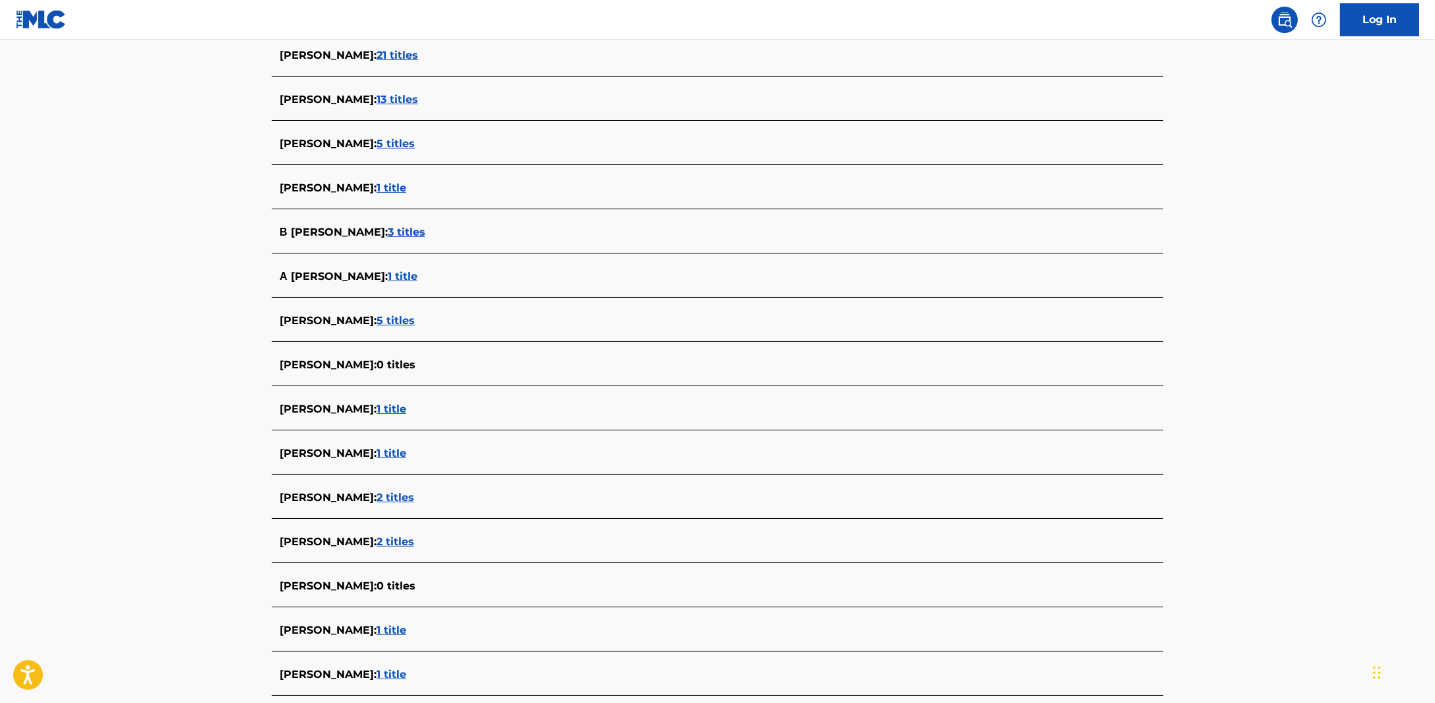
click at [407, 536] on span "2 titles" at bounding box center [396, 541] width 38 height 13
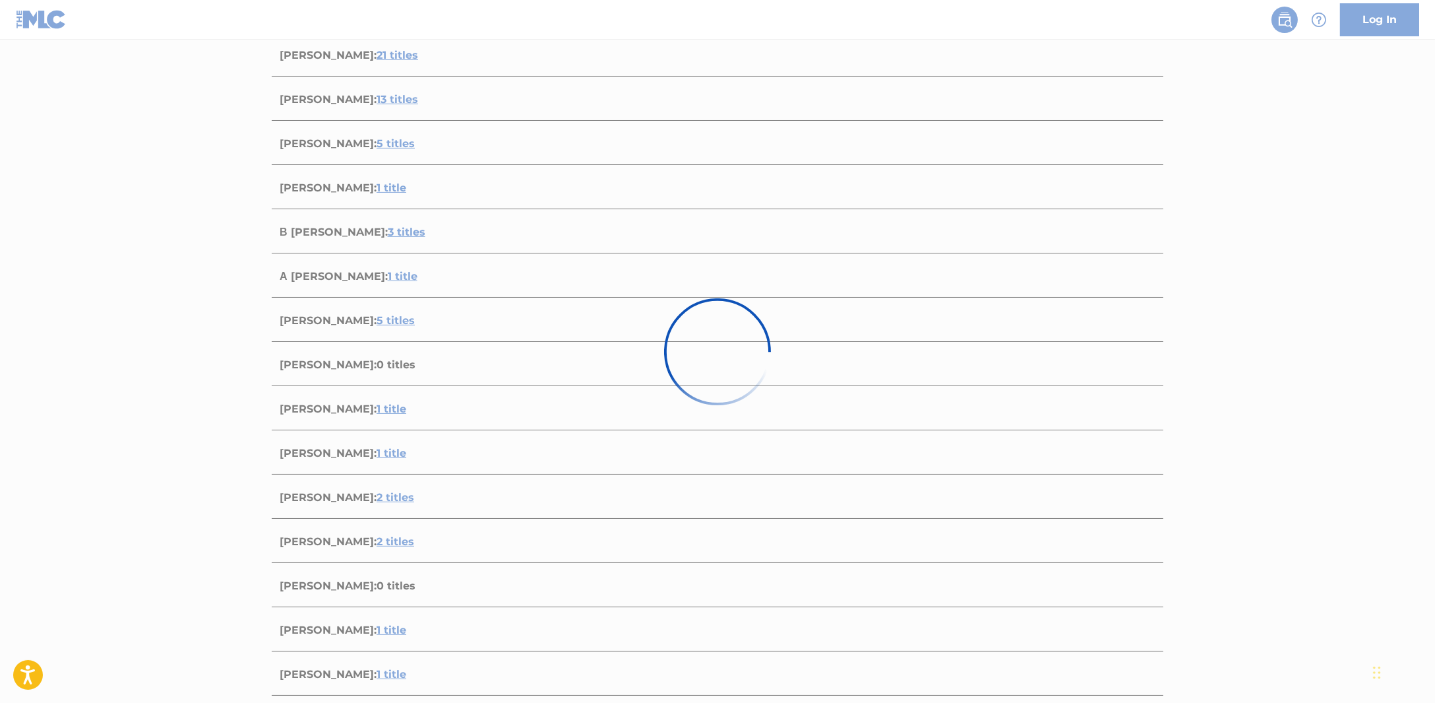
scroll to position [77, 0]
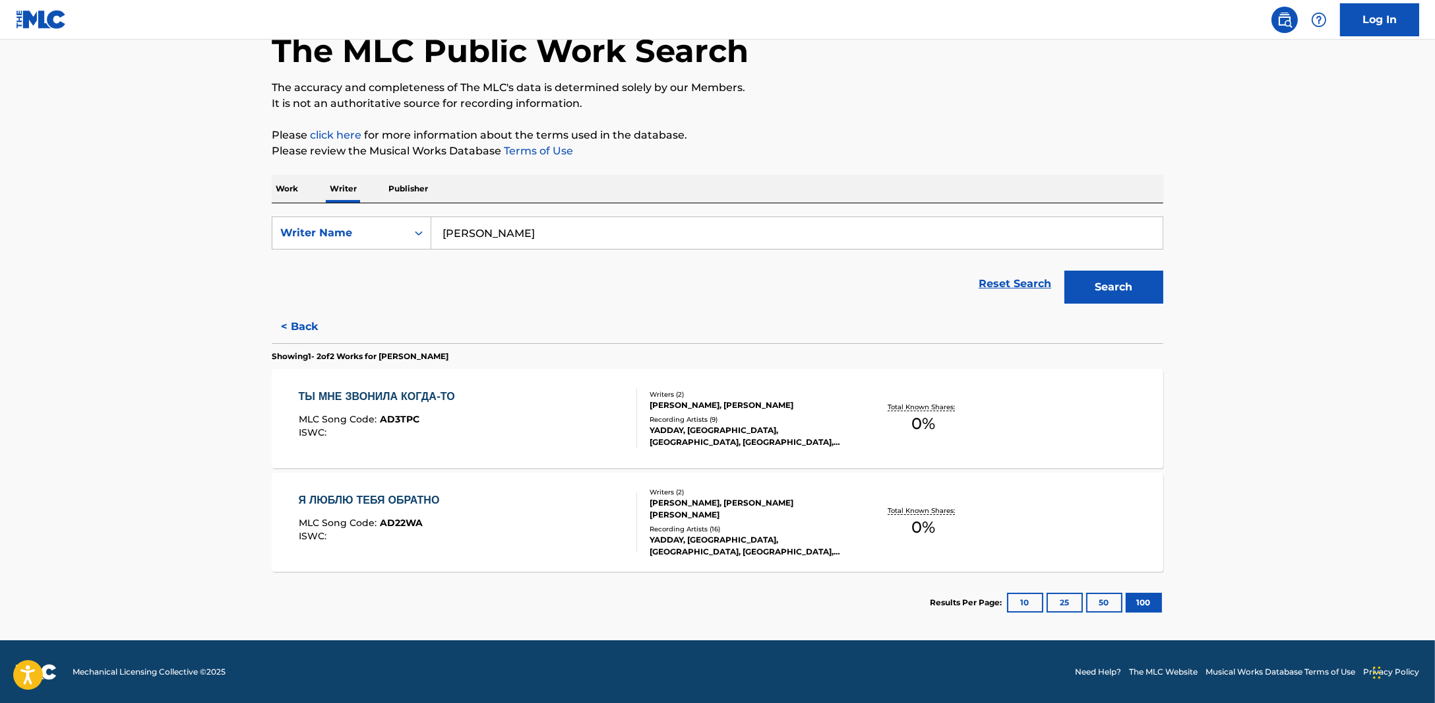
click at [305, 313] on button "< Back" at bounding box center [311, 326] width 79 height 33
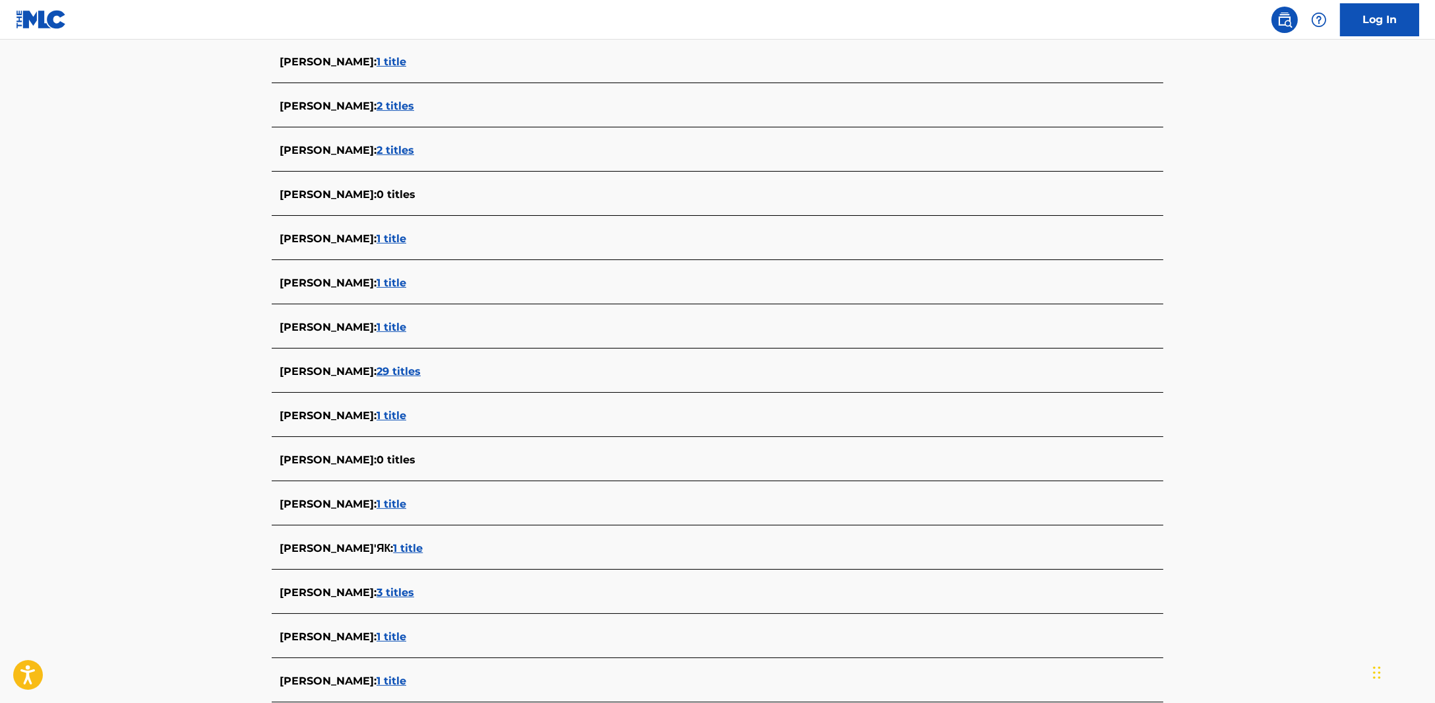
scroll to position [1300, 0]
click at [377, 319] on span "[PERSON_NAME] :" at bounding box center [328, 325] width 97 height 13
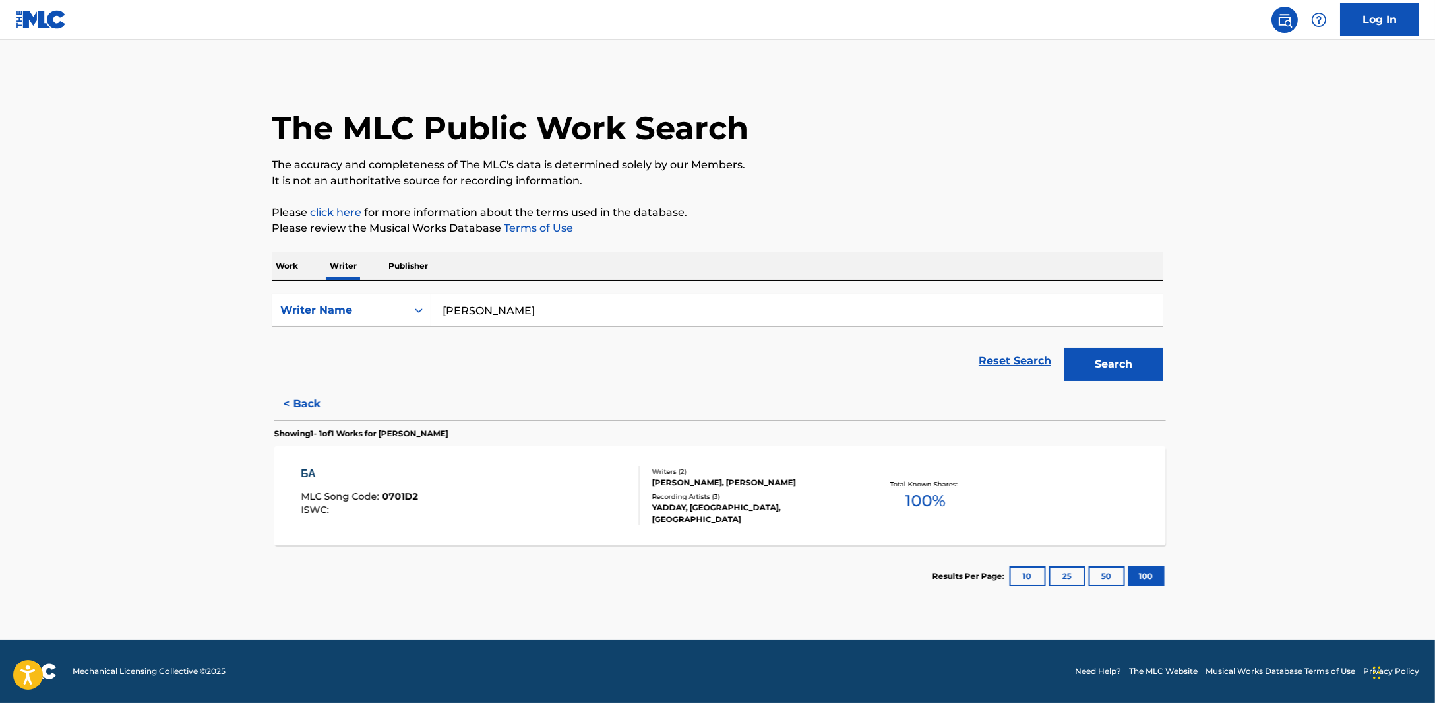
scroll to position [0, 0]
click at [299, 406] on button "< Back" at bounding box center [311, 403] width 79 height 33
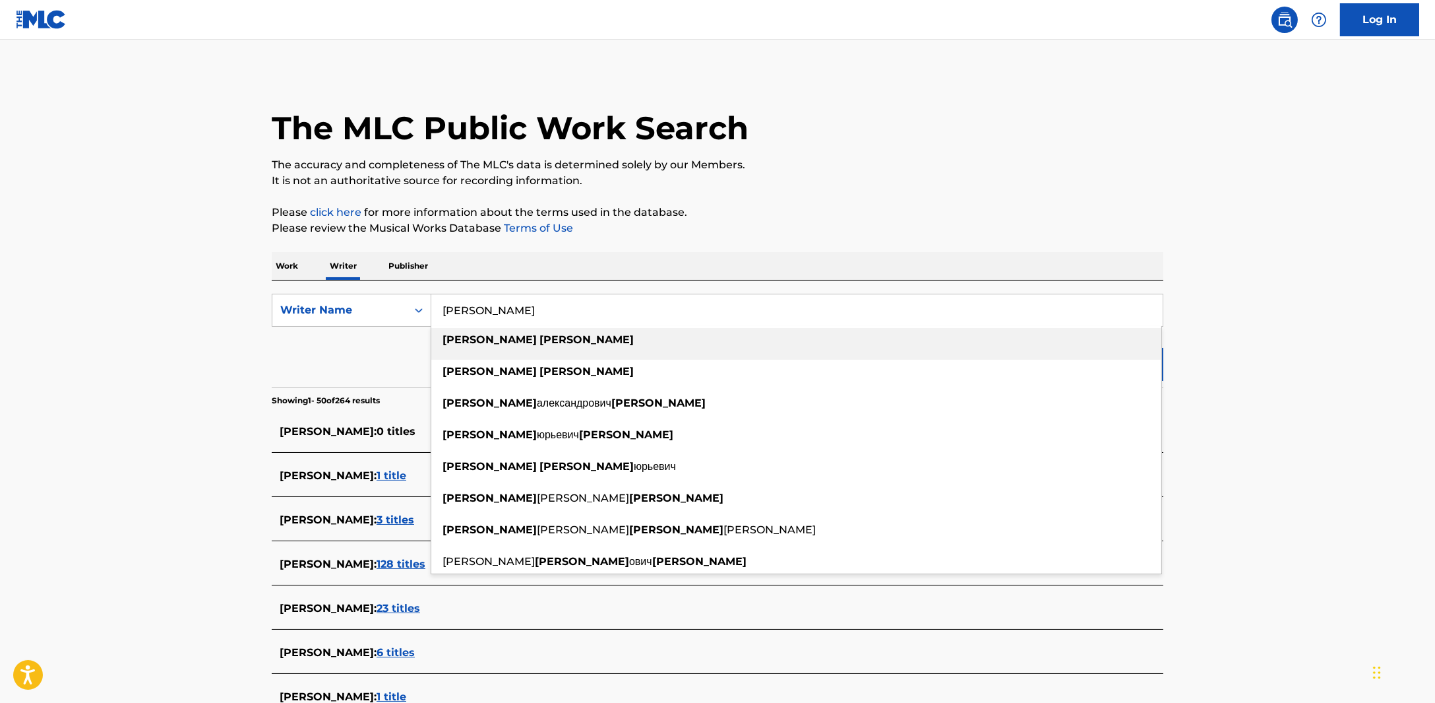
drag, startPoint x: 578, startPoint y: 307, endPoint x: 251, endPoint y: 257, distance: 330.9
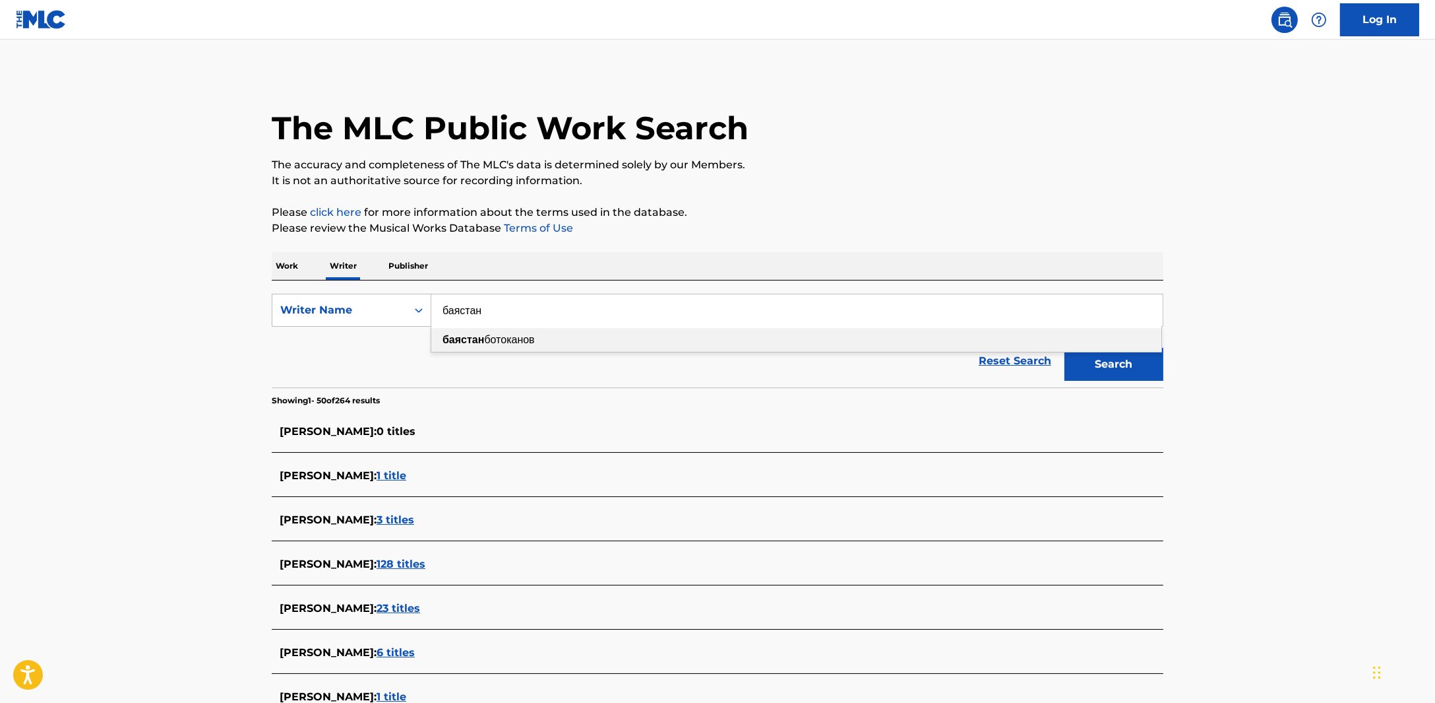
click at [505, 343] on span "ботоканов" at bounding box center [509, 339] width 50 height 13
type input "баястан ботоканов"
click at [1145, 365] on button "Search" at bounding box center [1114, 364] width 99 height 33
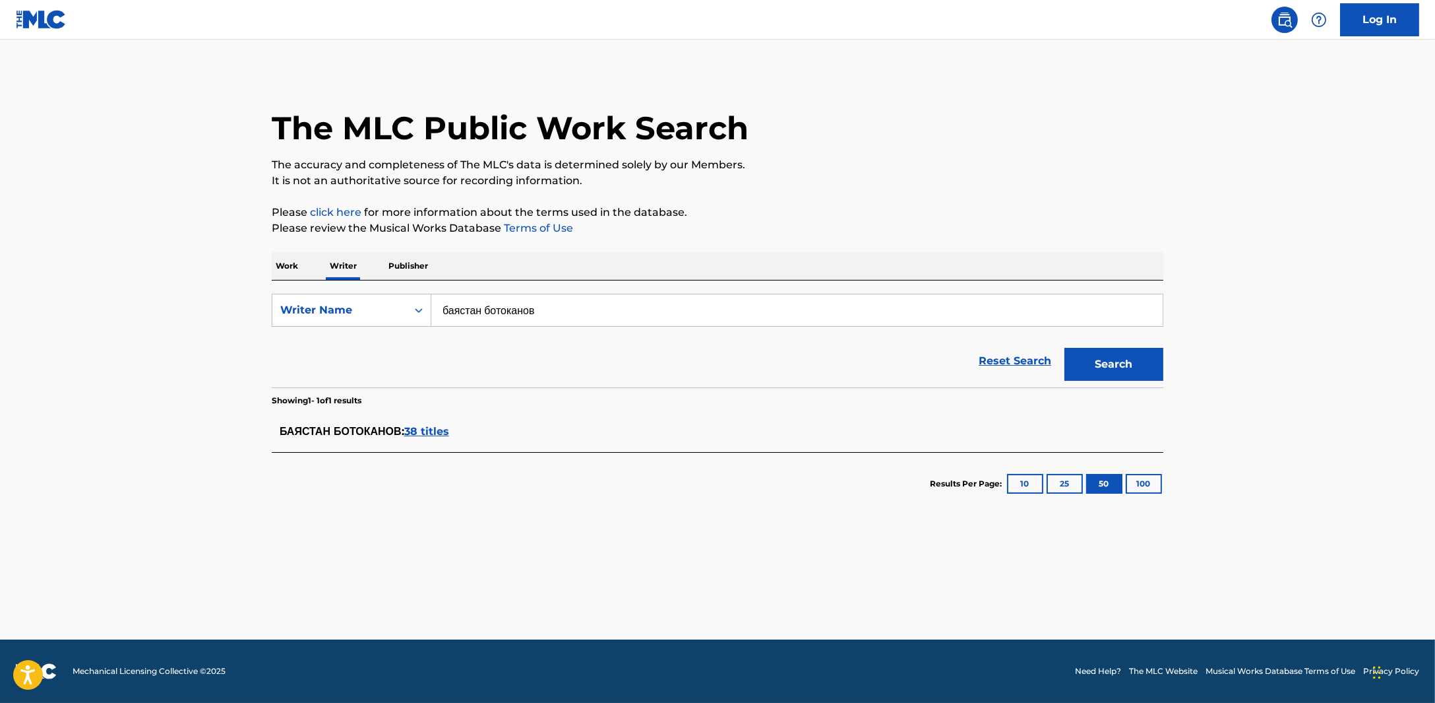
click at [449, 427] on span "38 titles" at bounding box center [426, 431] width 45 height 13
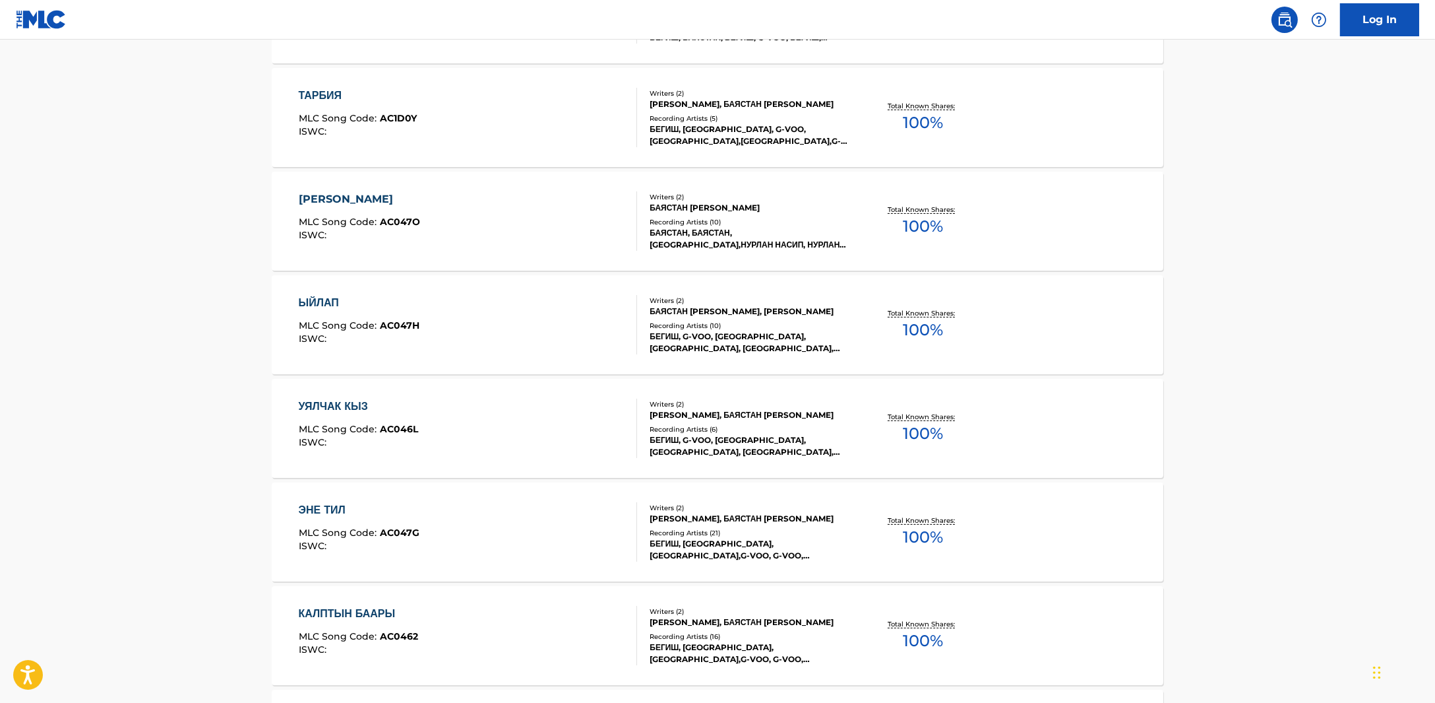
scroll to position [659, 0]
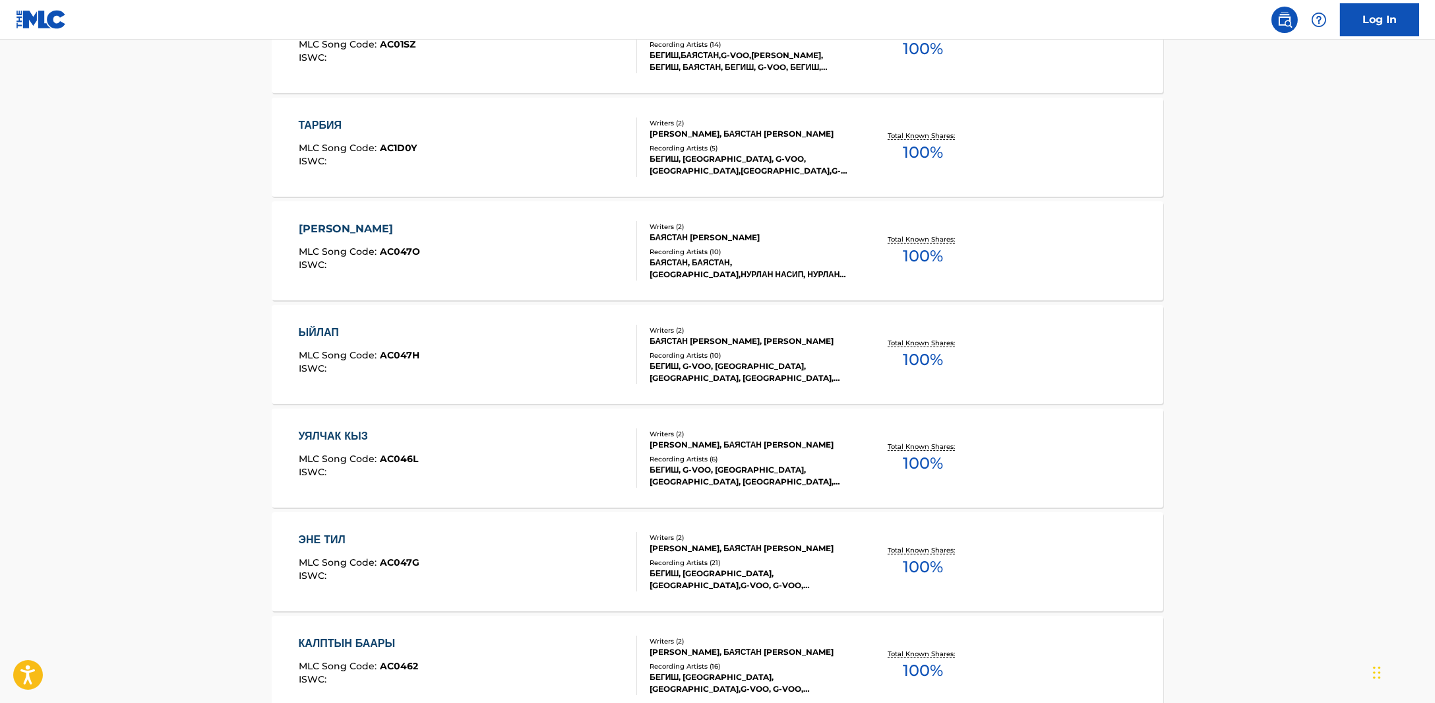
click at [471, 269] on div "МЕНИН КЕЛИНЧЕГИМ MLC Song Code : AC047O ISWC :" at bounding box center [468, 250] width 339 height 59
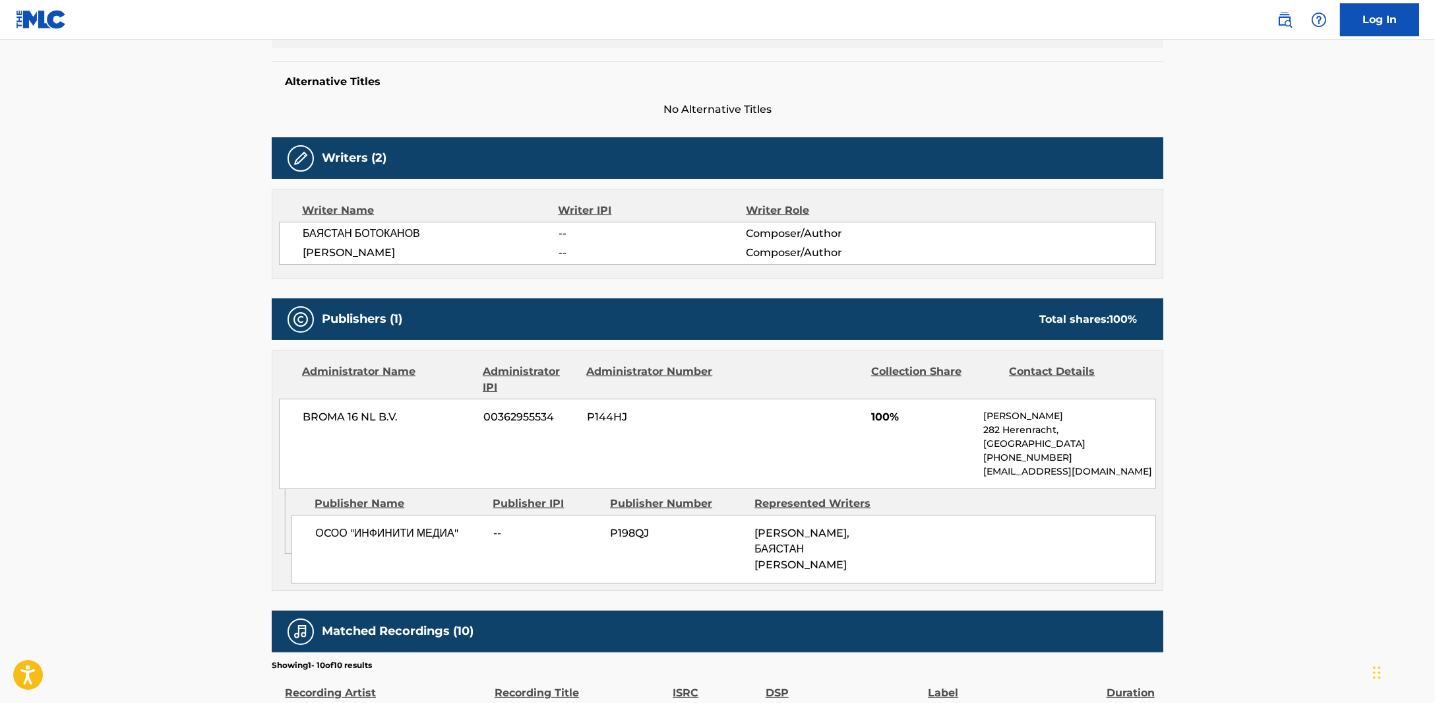
scroll to position [329, 0]
